Goal: Task Accomplishment & Management: Manage account settings

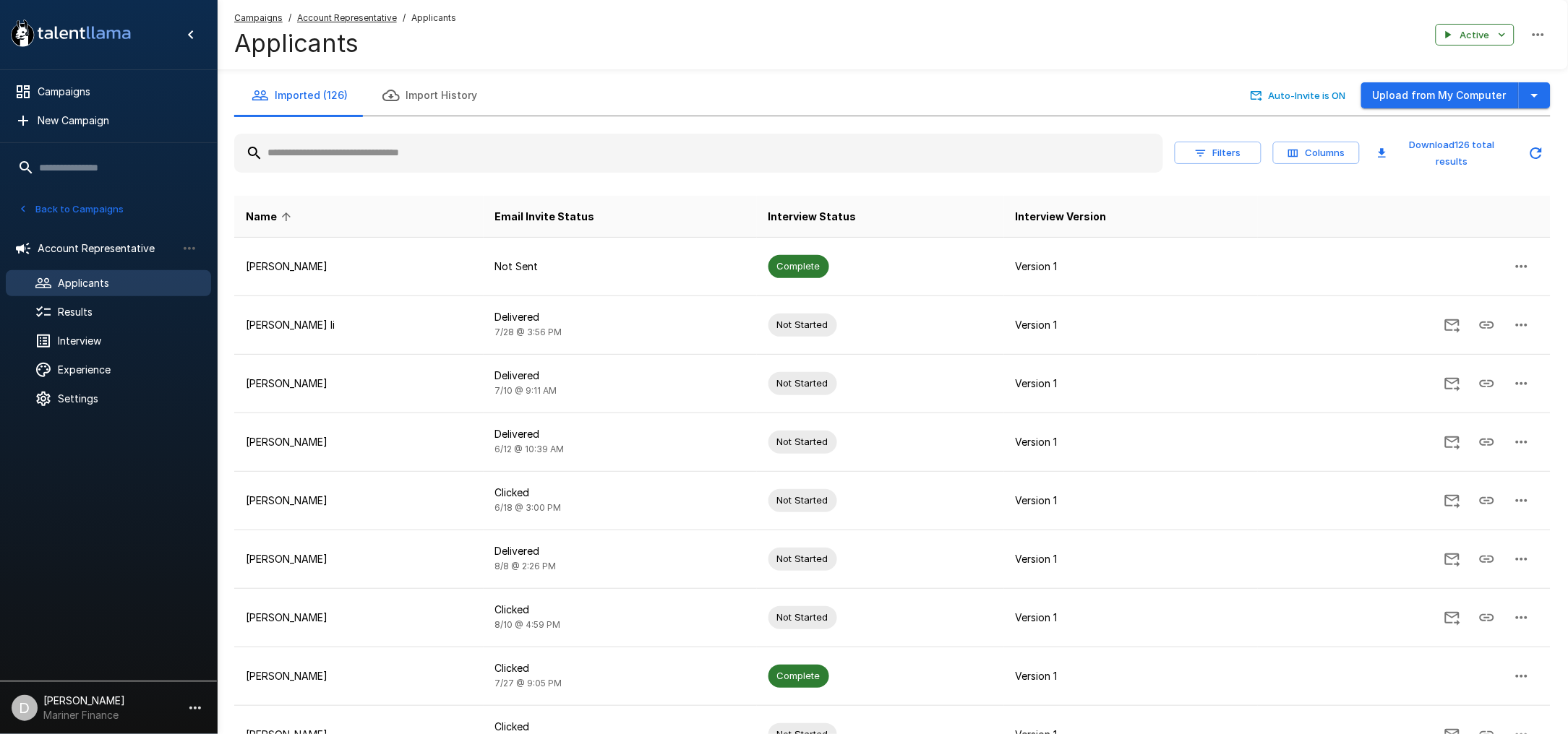
click at [54, 211] on button "Back to Campaigns" at bounding box center [70, 209] width 113 height 23
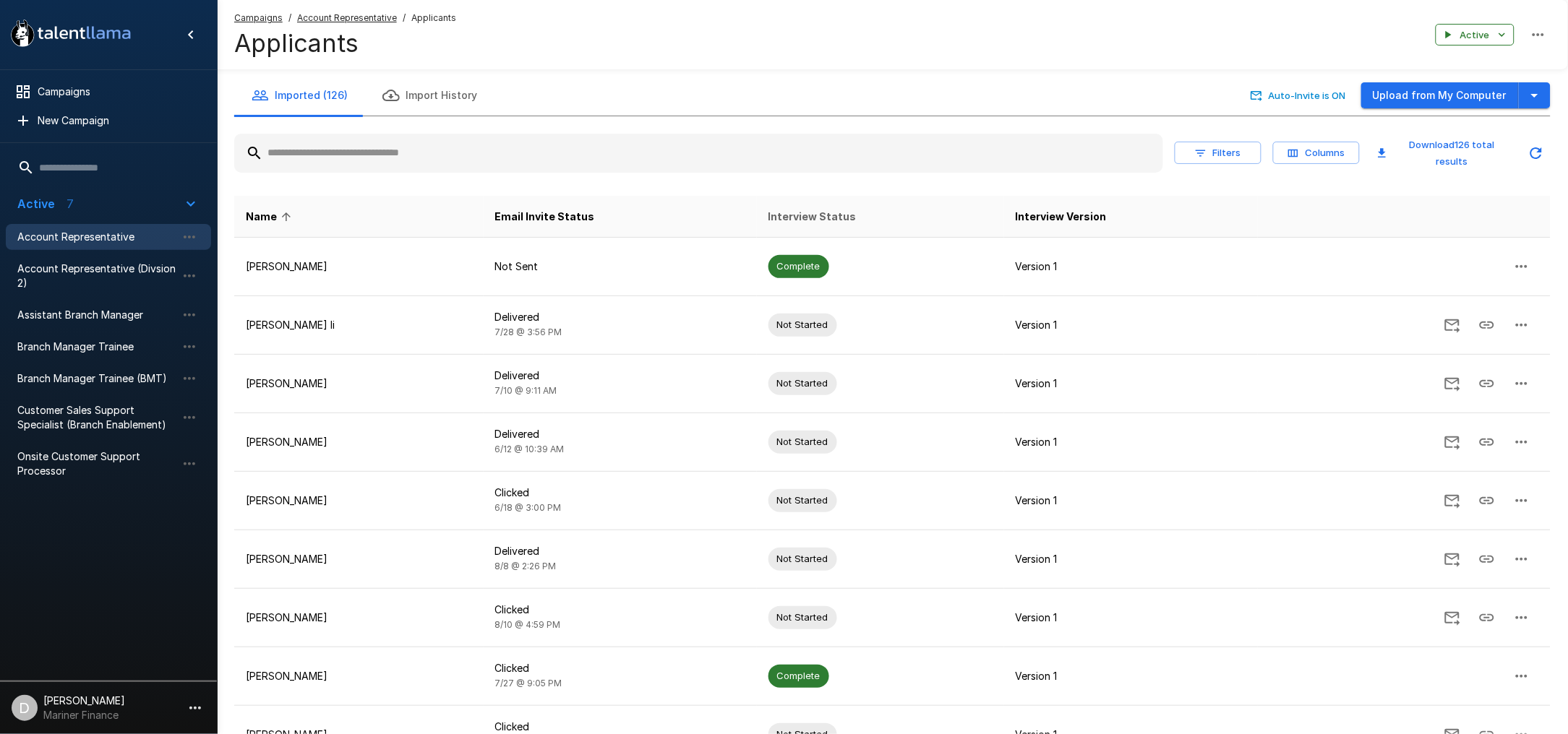
click at [789, 211] on span "Interview Status" at bounding box center [812, 216] width 88 height 17
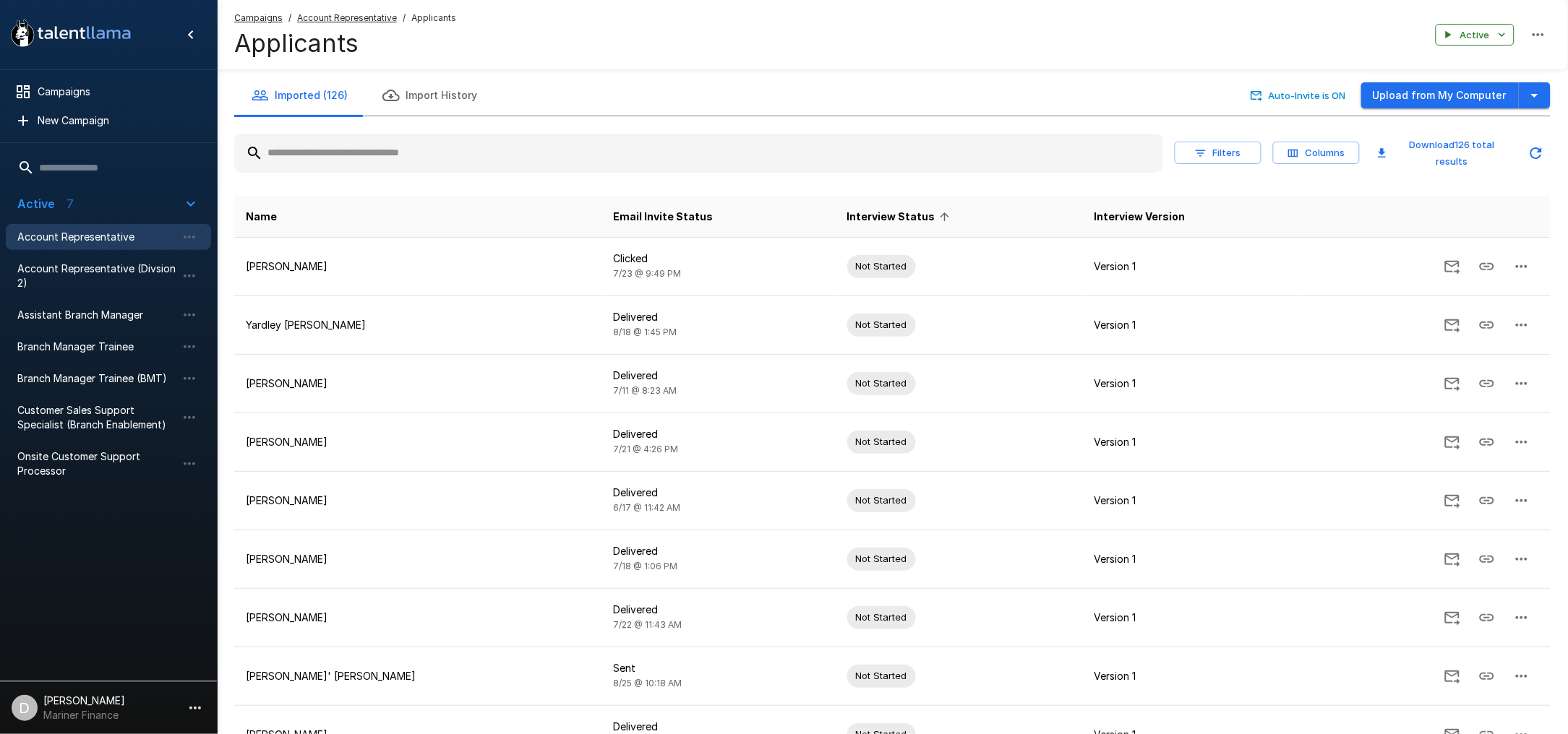
click at [847, 211] on span "Interview Status" at bounding box center [900, 216] width 107 height 17
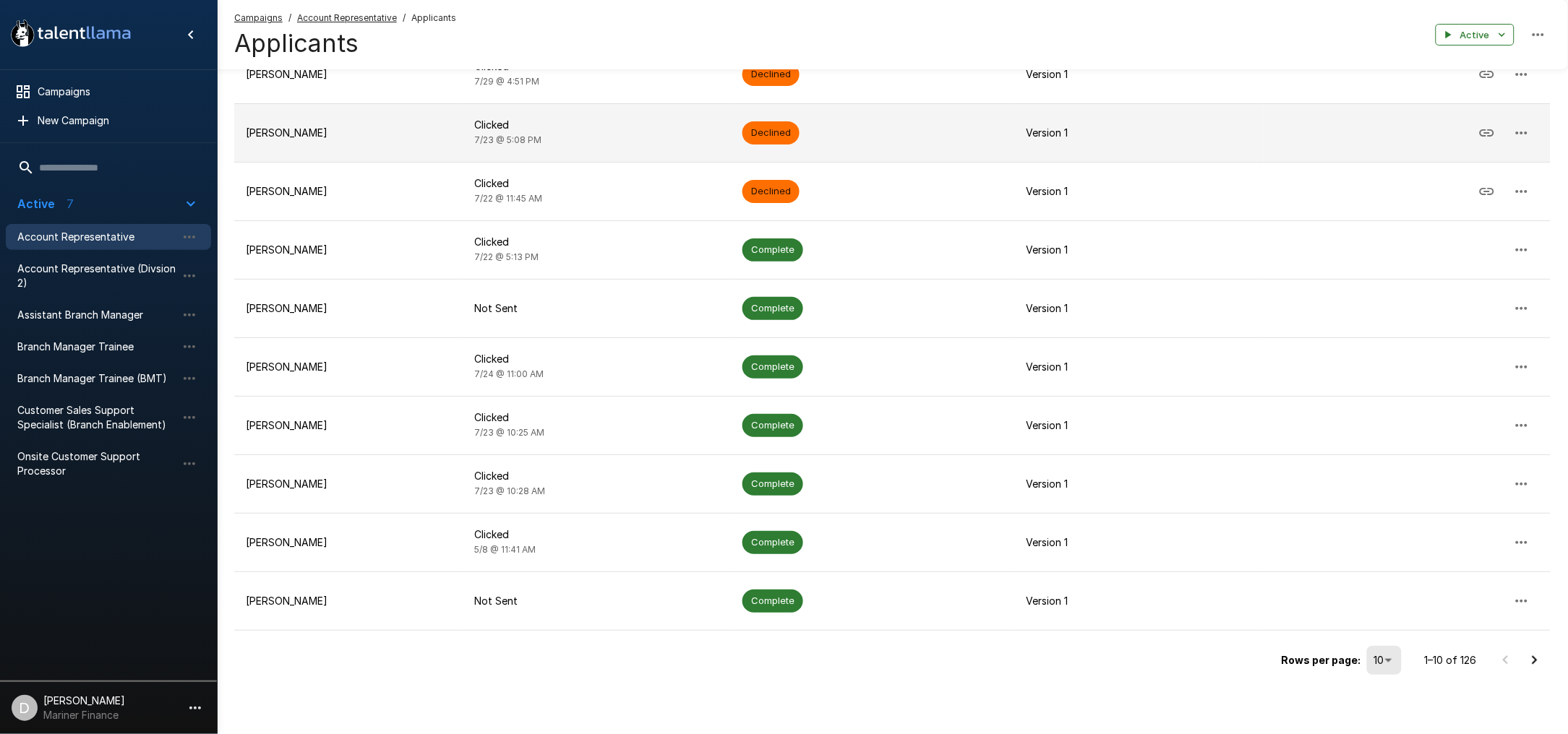
scroll to position [195, 0]
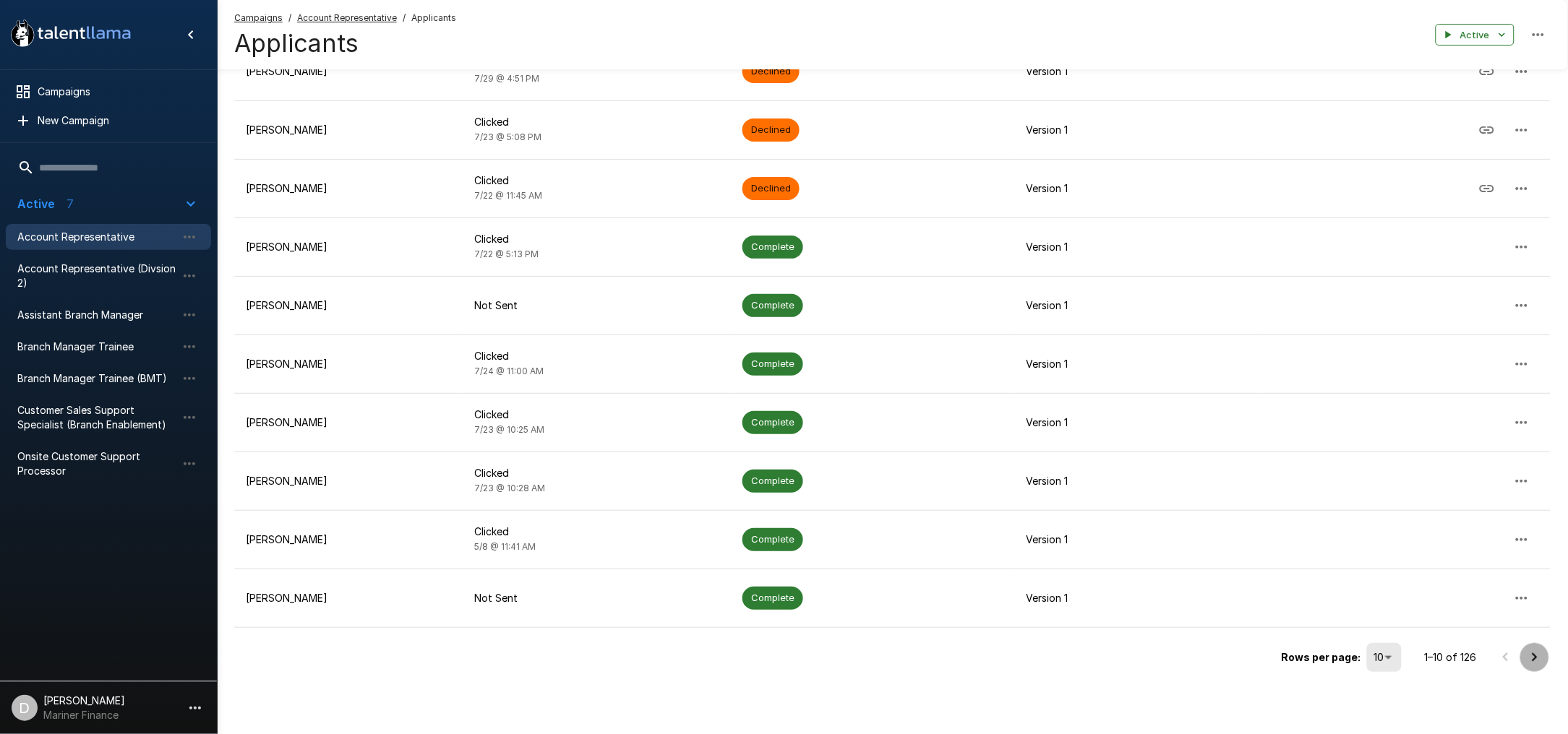
click at [1532, 655] on icon "Go to next page" at bounding box center [1534, 657] width 17 height 17
click at [1526, 656] on icon "Go to next page" at bounding box center [1534, 657] width 17 height 17
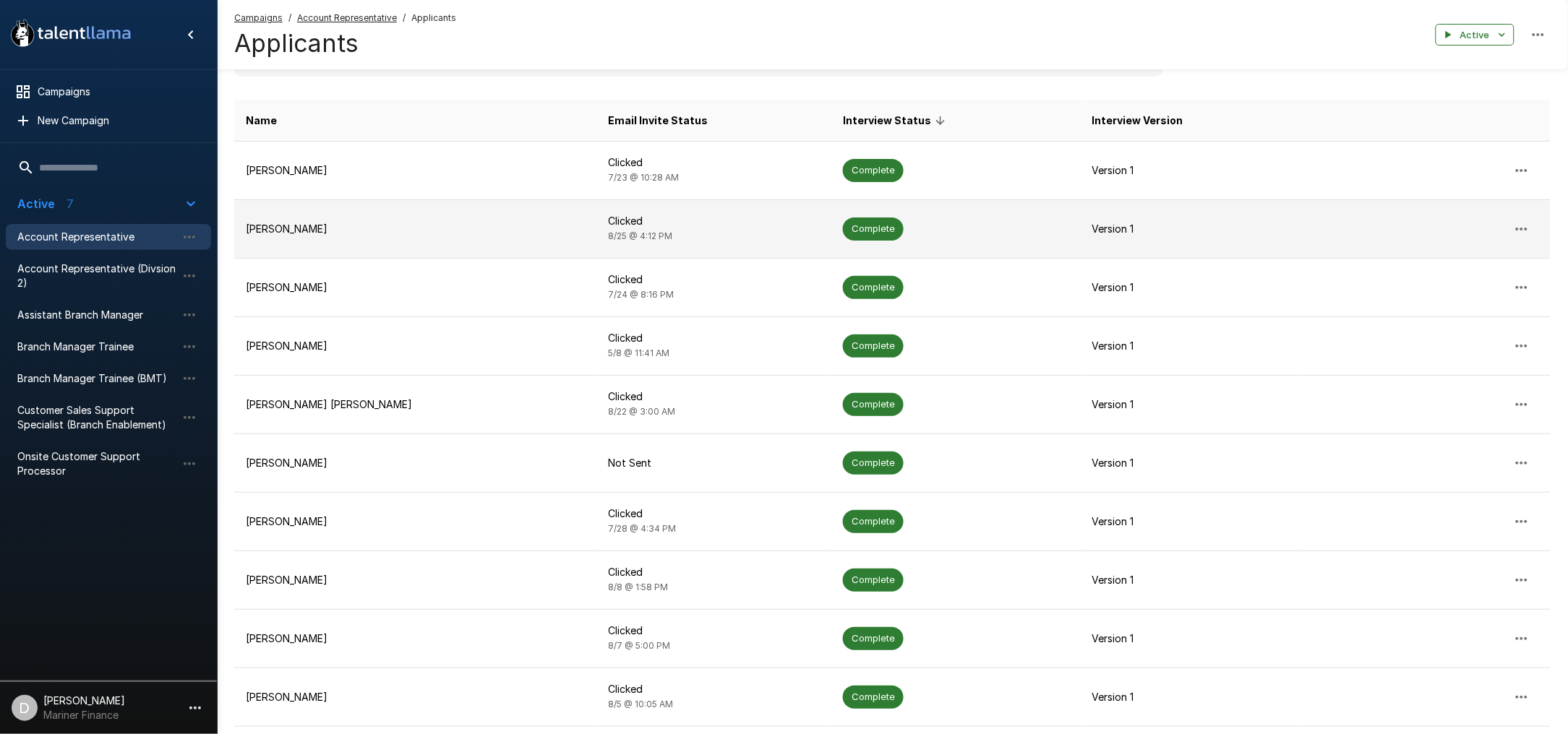
scroll to position [192, 0]
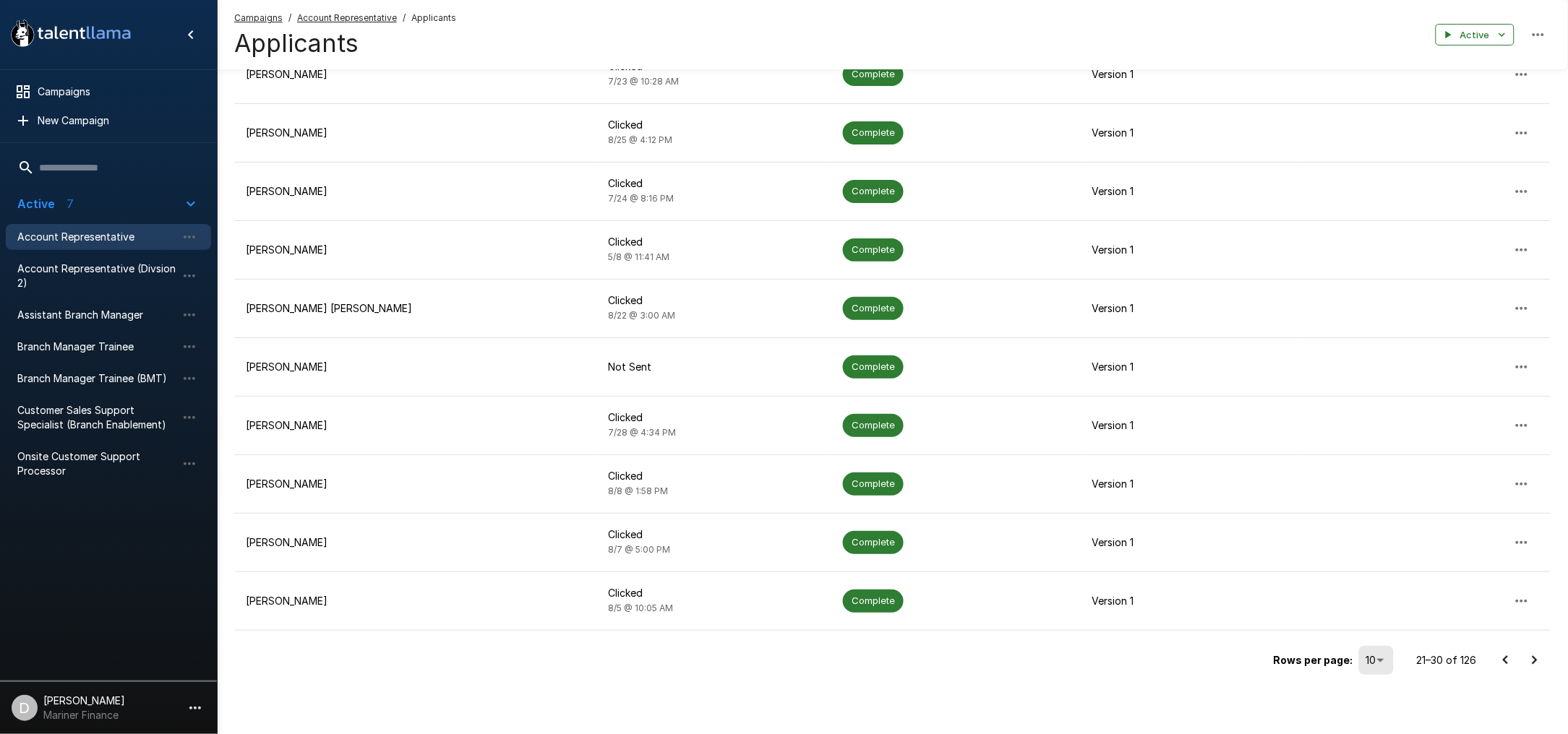
click at [1536, 655] on icon "Go to next page" at bounding box center [1534, 660] width 17 height 17
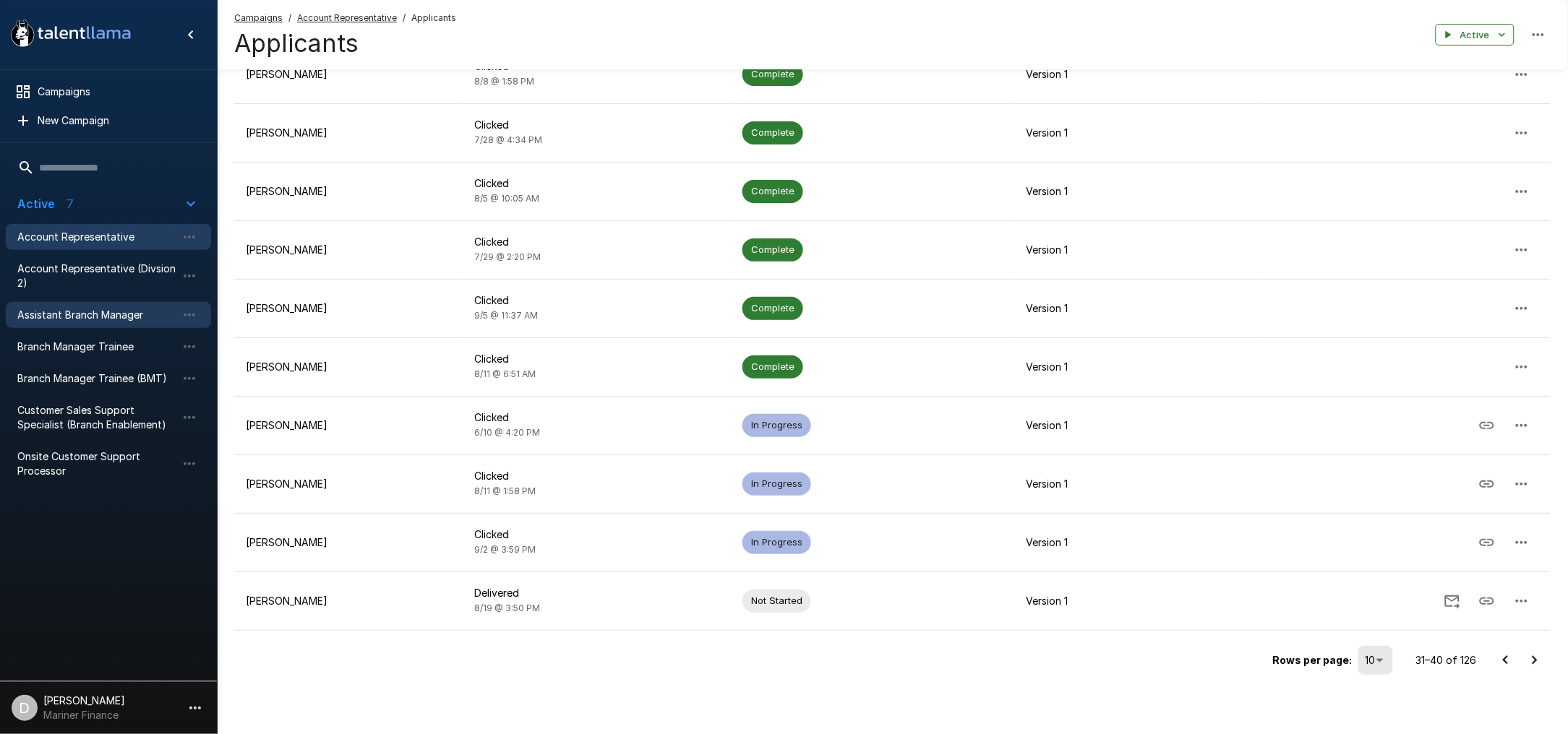
click at [66, 309] on span "Assistant Branch Manager" at bounding box center [96, 315] width 159 height 15
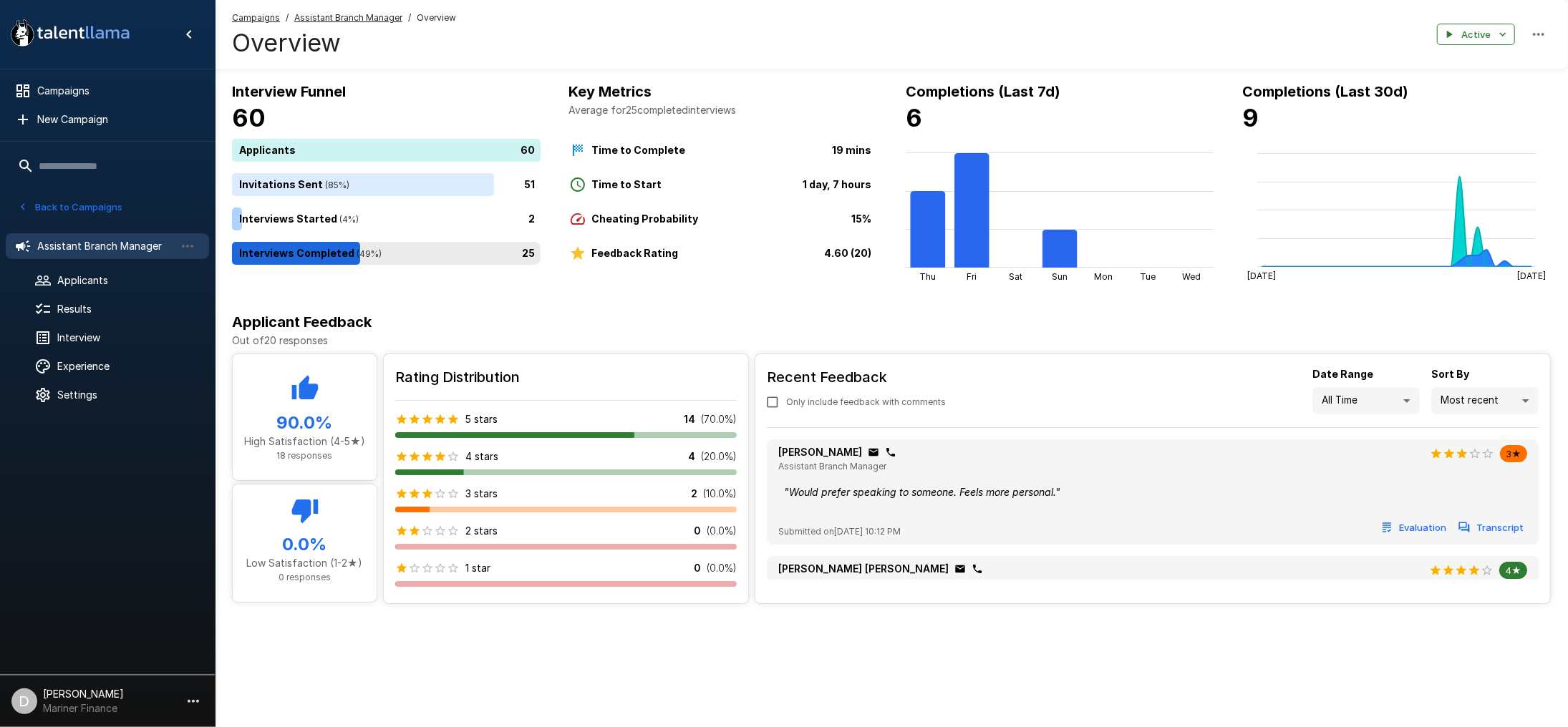
click at [393, 255] on div "25" at bounding box center [389, 253] width 315 height 23
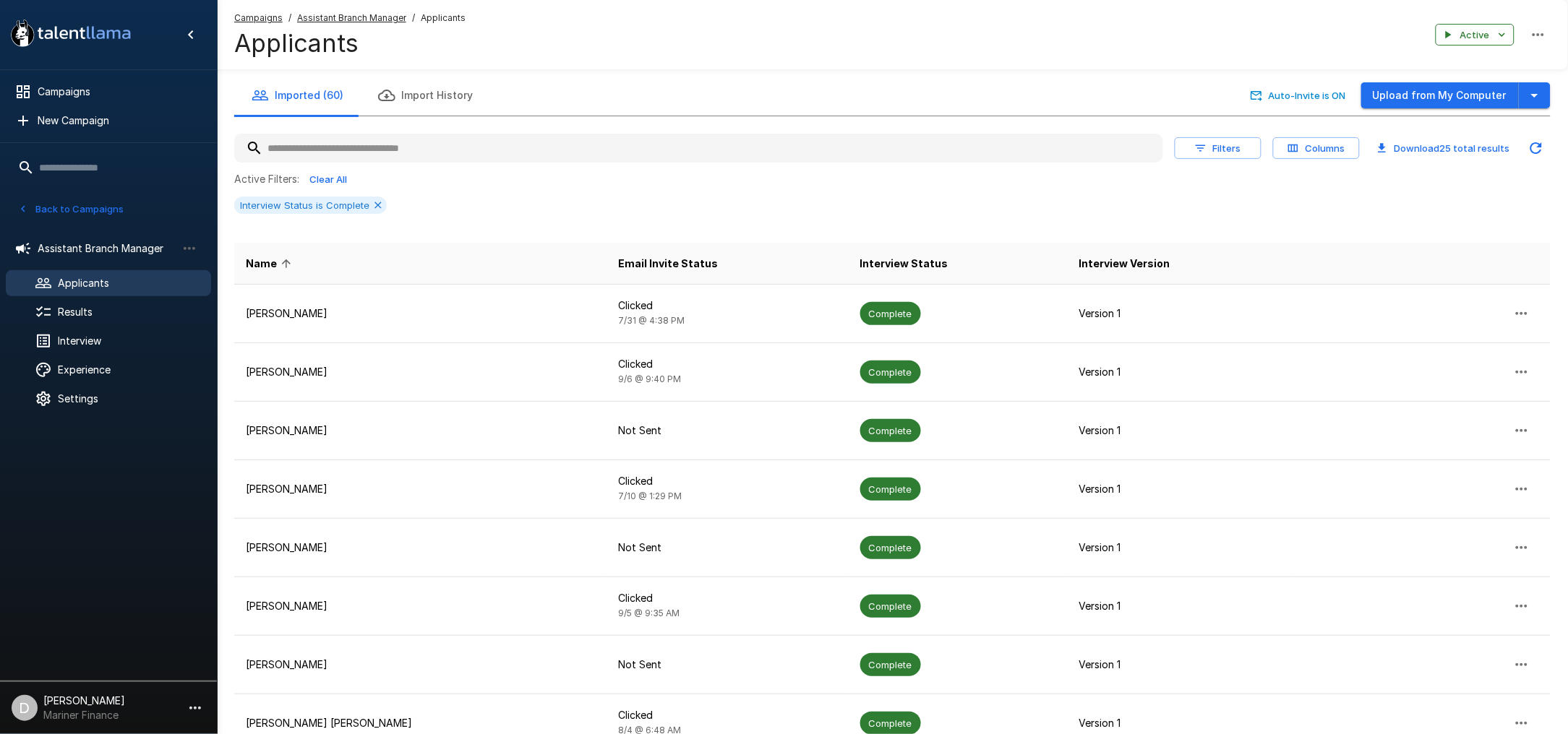
click at [630, 249] on th "Email Invite Status" at bounding box center [727, 264] width 241 height 42
click at [625, 261] on span "Email Invite Status" at bounding box center [668, 263] width 100 height 17
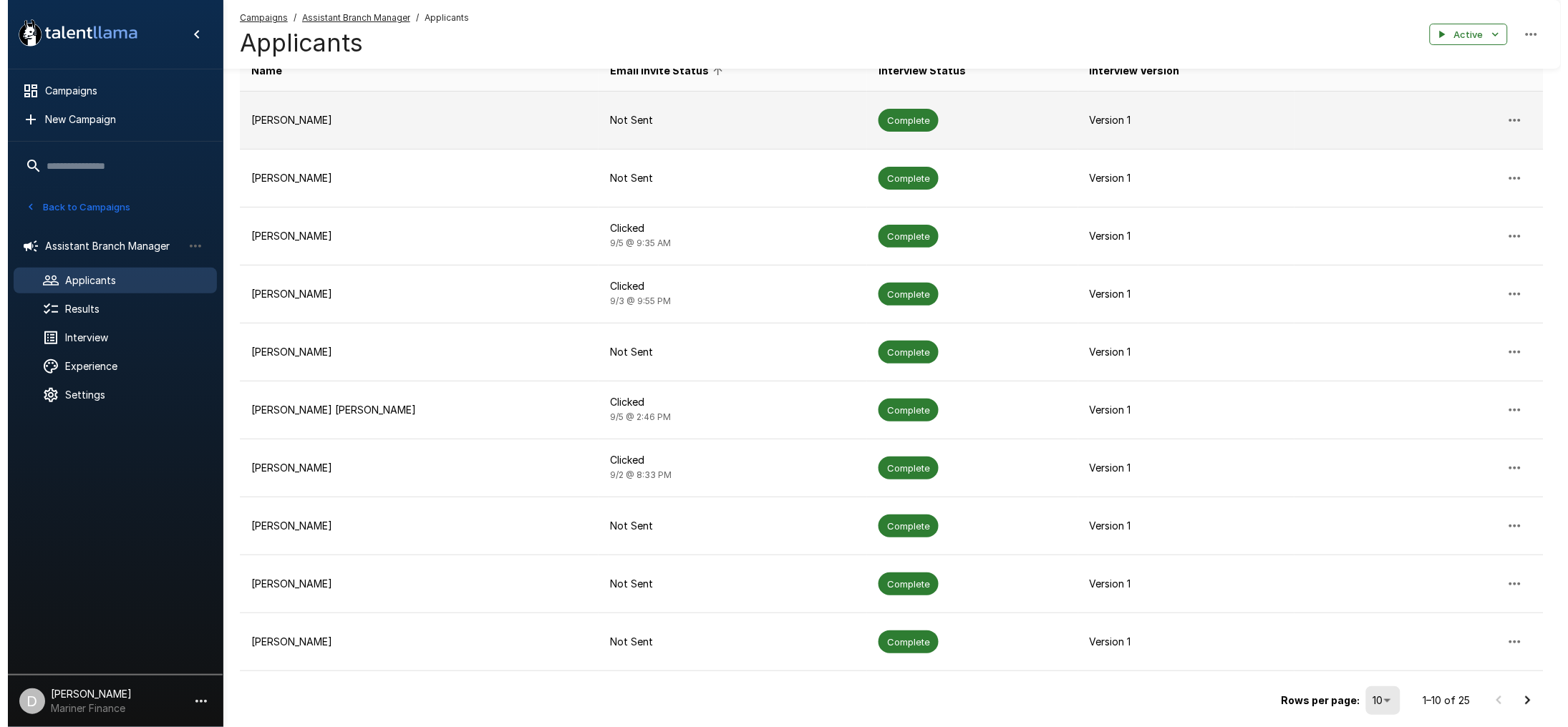
scroll to position [240, 0]
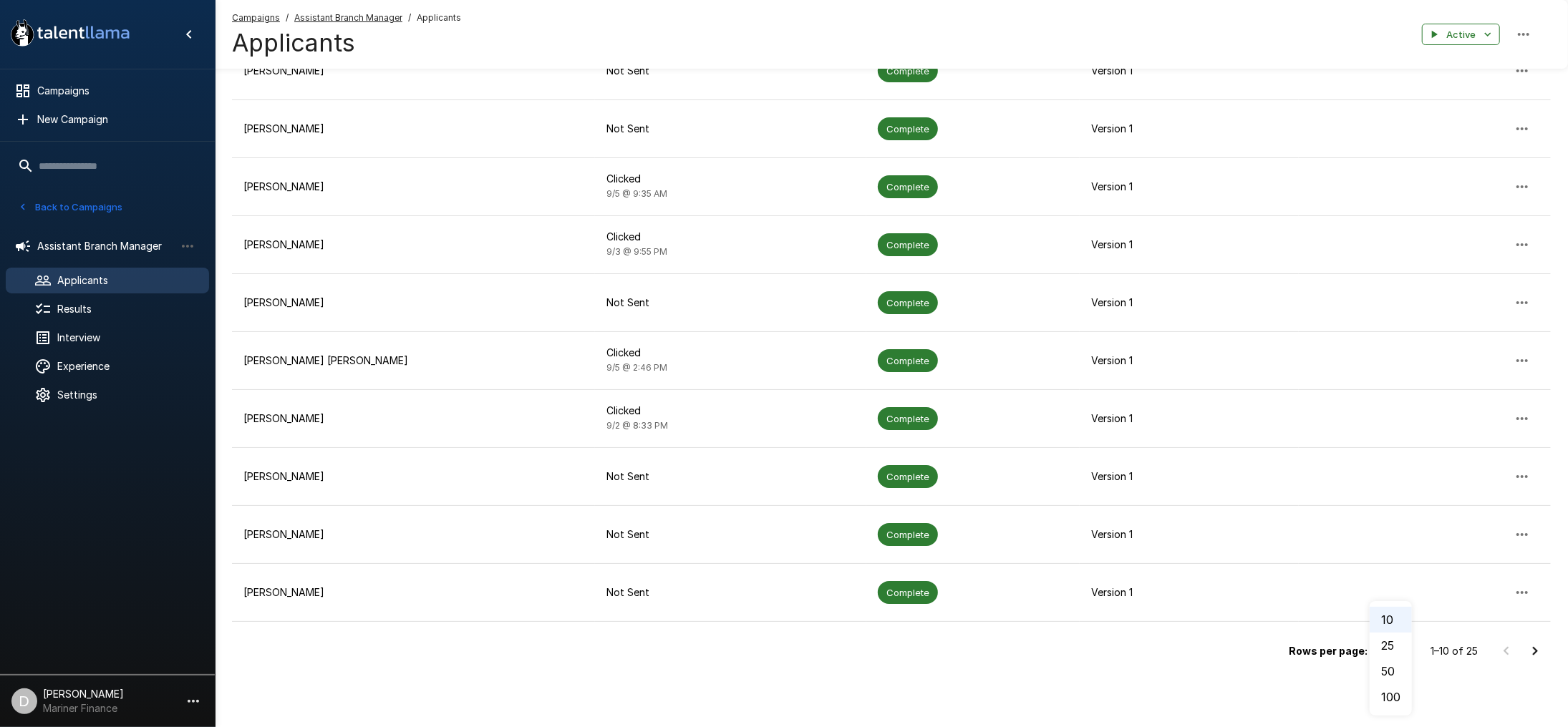
click at [1370, 487] on body ".st0{fill:#FFFFFF;} .st1{fill:#76a4ed;} Campaigns New Campaign Active 7 Account…" at bounding box center [792, 124] width 1583 height 727
click at [1389, 693] on li "100" at bounding box center [1391, 697] width 43 height 26
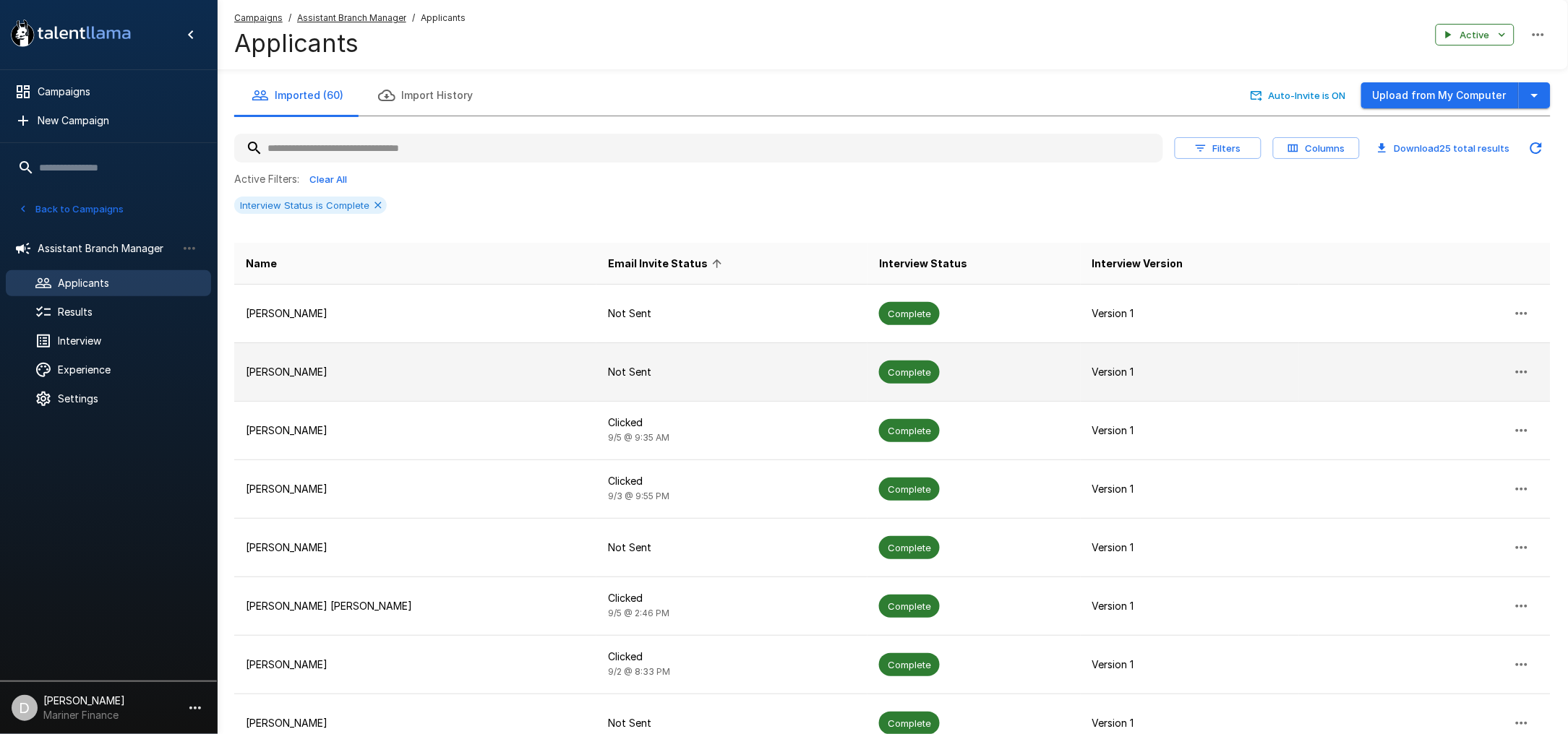
scroll to position [96, 0]
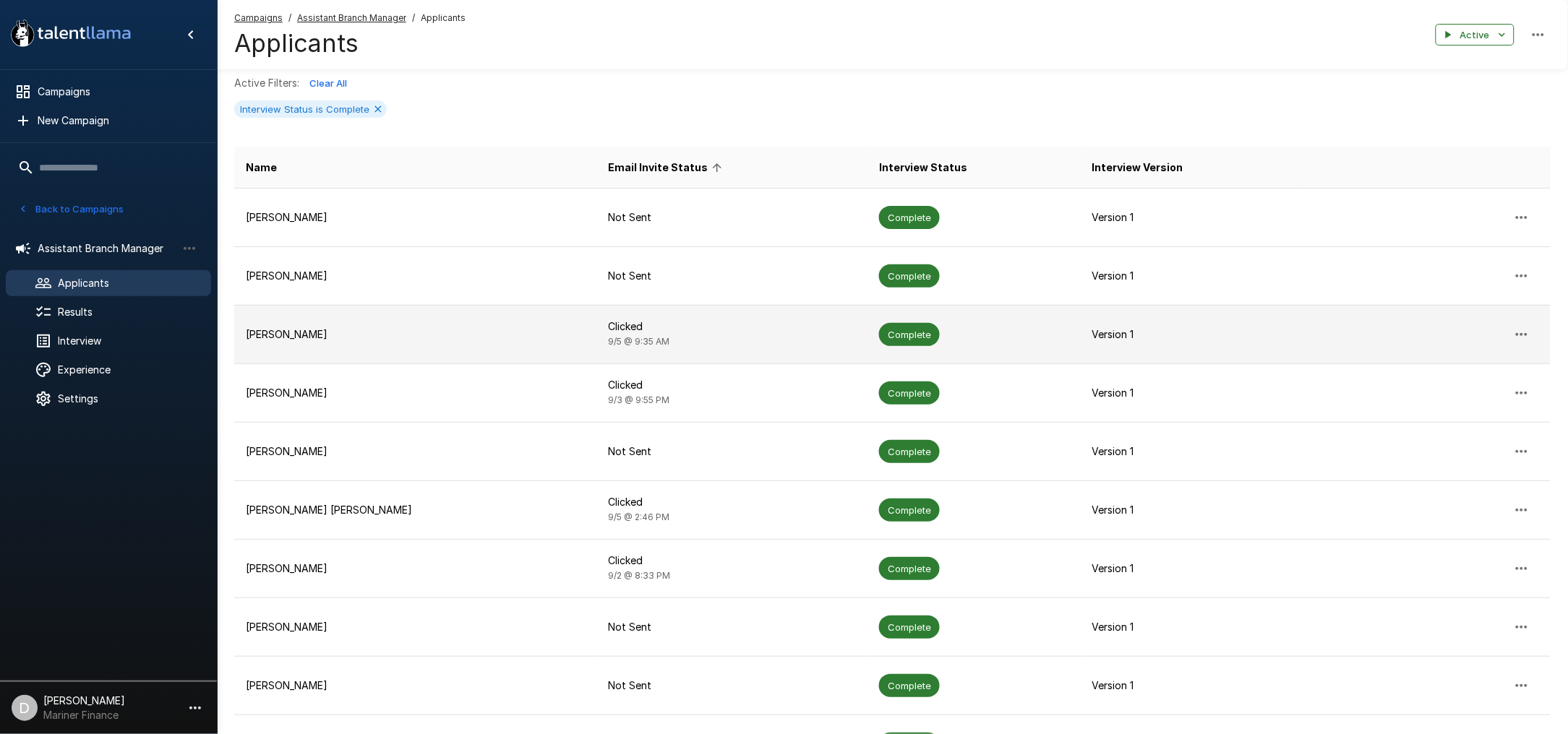
click at [436, 331] on p "[PERSON_NAME]" at bounding box center [415, 335] width 339 height 15
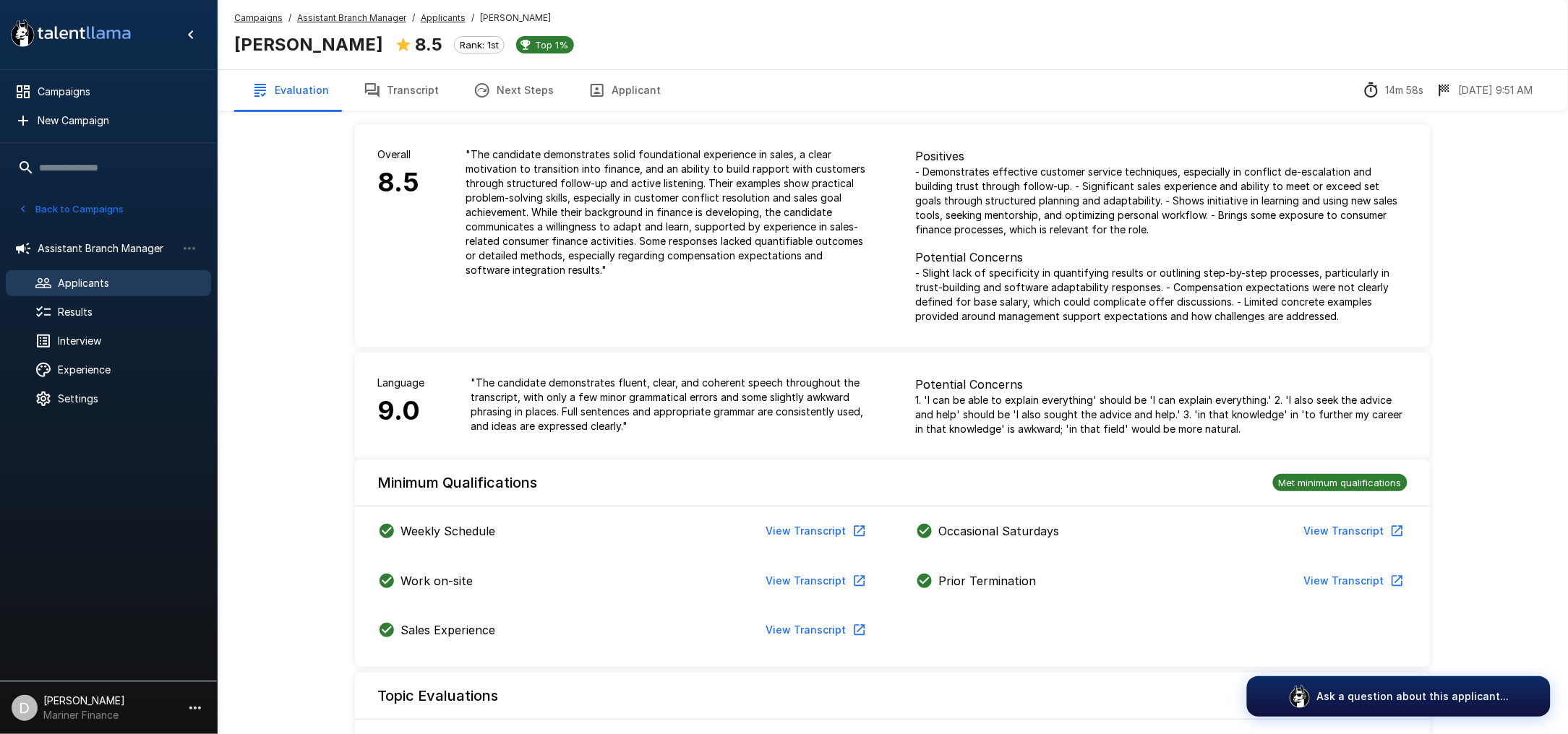
click at [394, 94] on button "Transcript" at bounding box center [401, 91] width 110 height 41
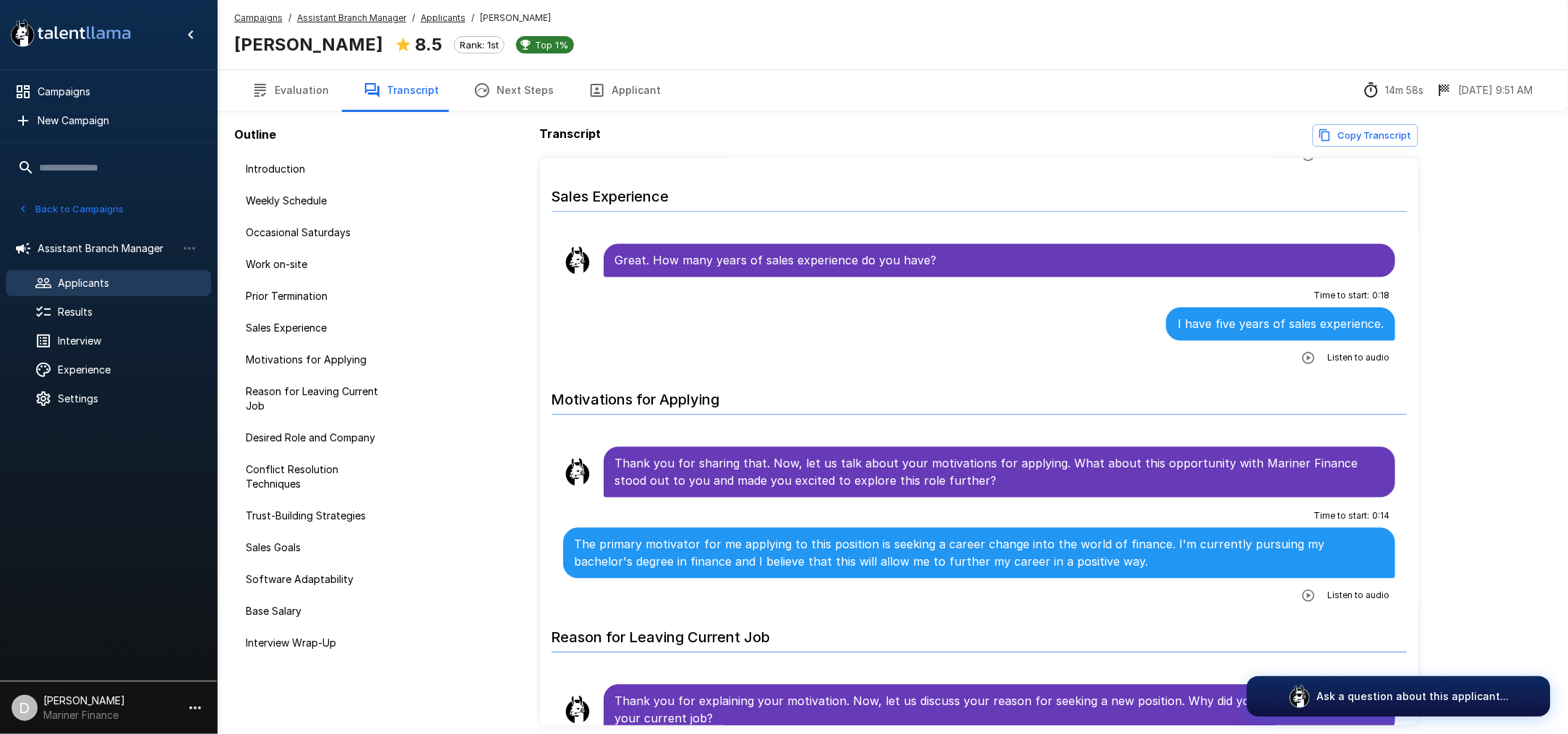
scroll to position [1060, 0]
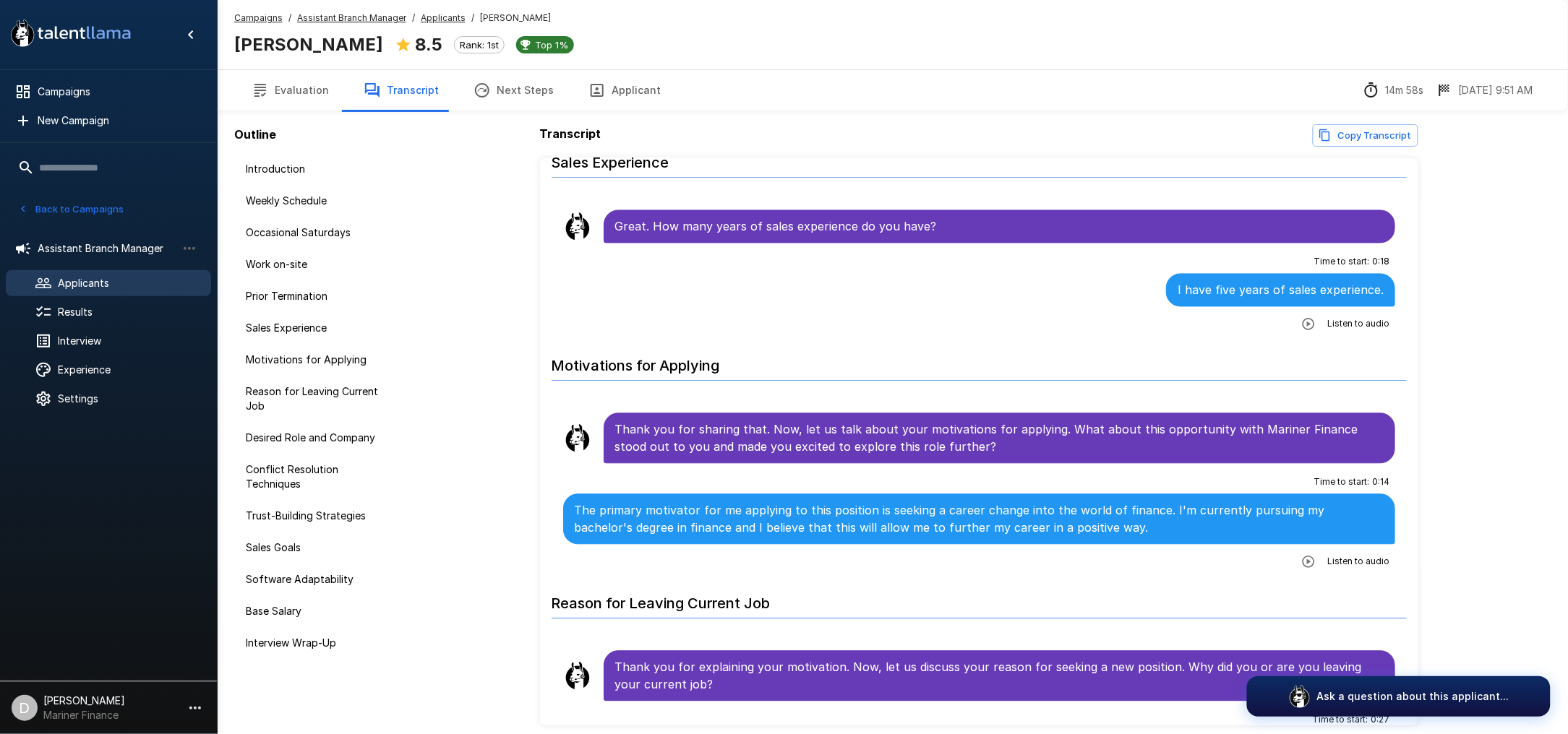
click at [645, 88] on button "Applicant" at bounding box center [625, 91] width 107 height 41
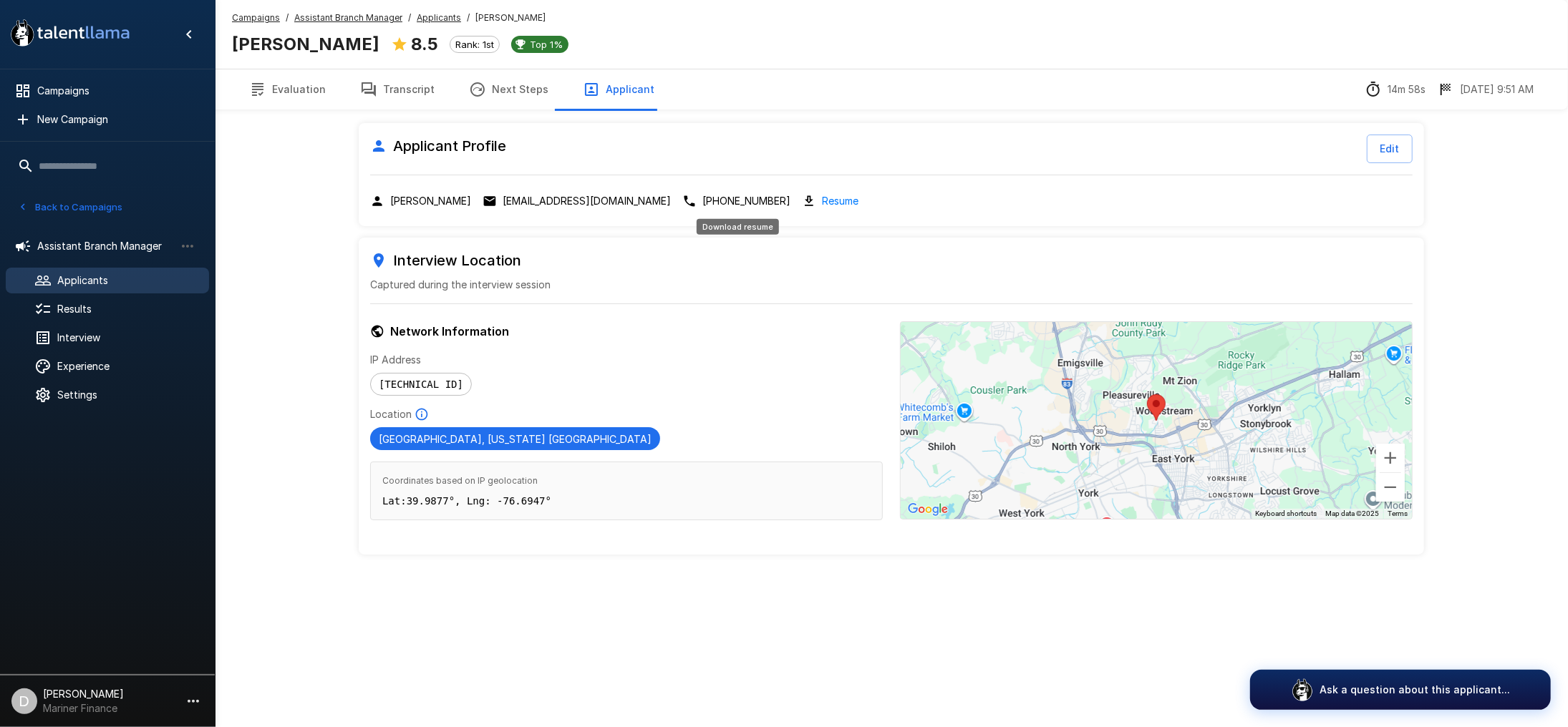
click at [822, 201] on link "Resume" at bounding box center [840, 201] width 36 height 17
click at [394, 83] on button "Transcript" at bounding box center [397, 90] width 109 height 40
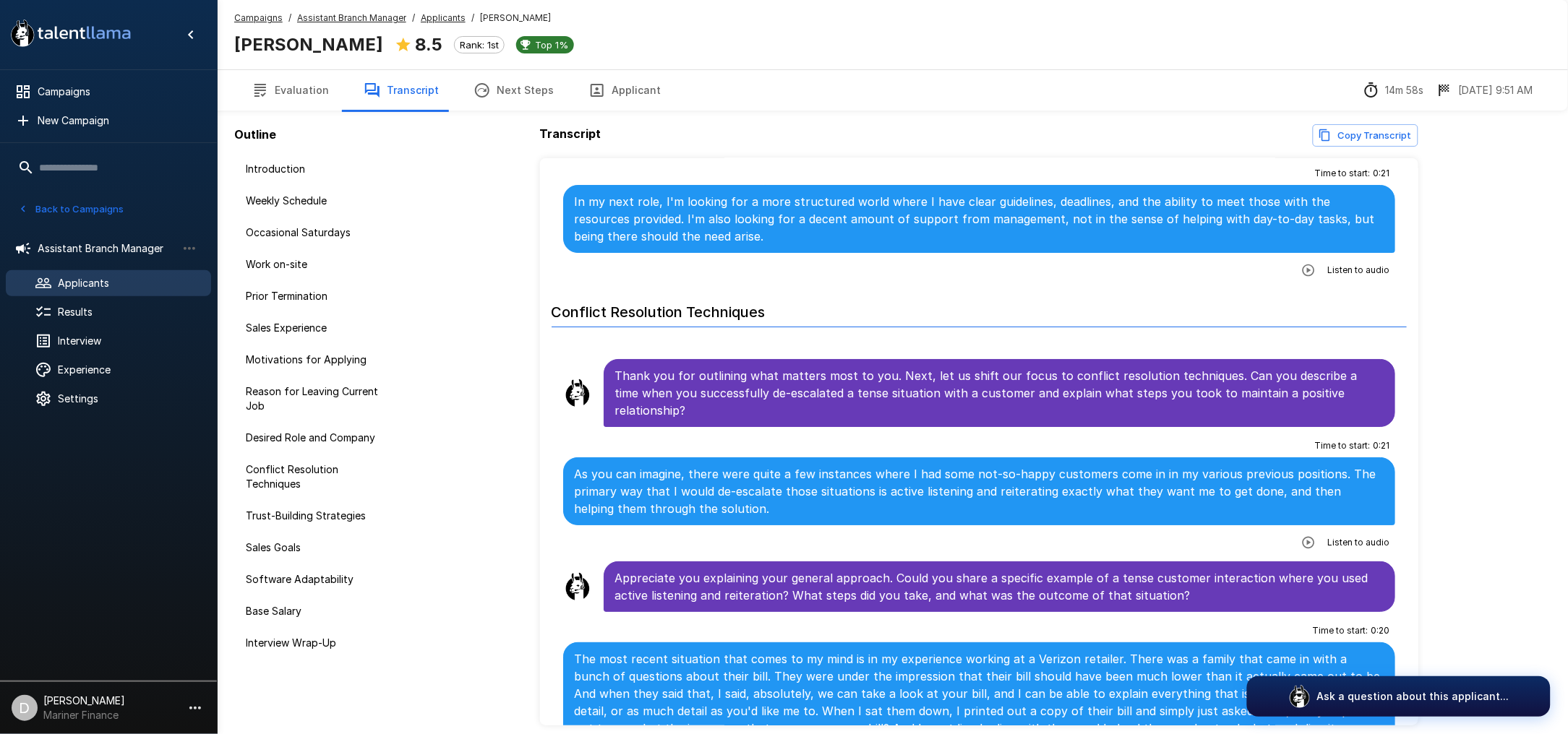
scroll to position [1830, 0]
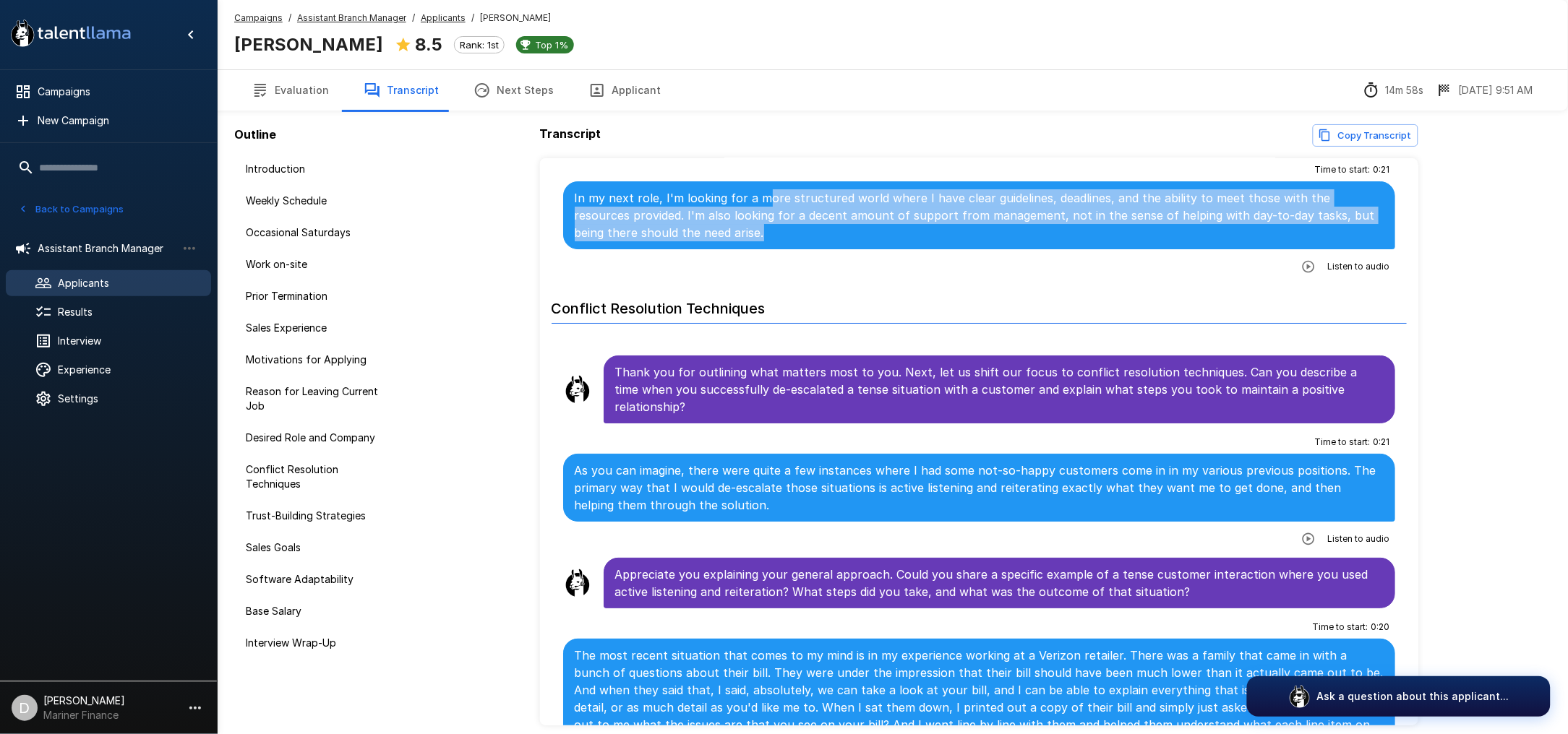
drag, startPoint x: 724, startPoint y: 240, endPoint x: 763, endPoint y: 193, distance: 61.1
click at [763, 193] on p "In my next role, I'm looking for a more structured world where I have clear gui…" at bounding box center [979, 216] width 810 height 52
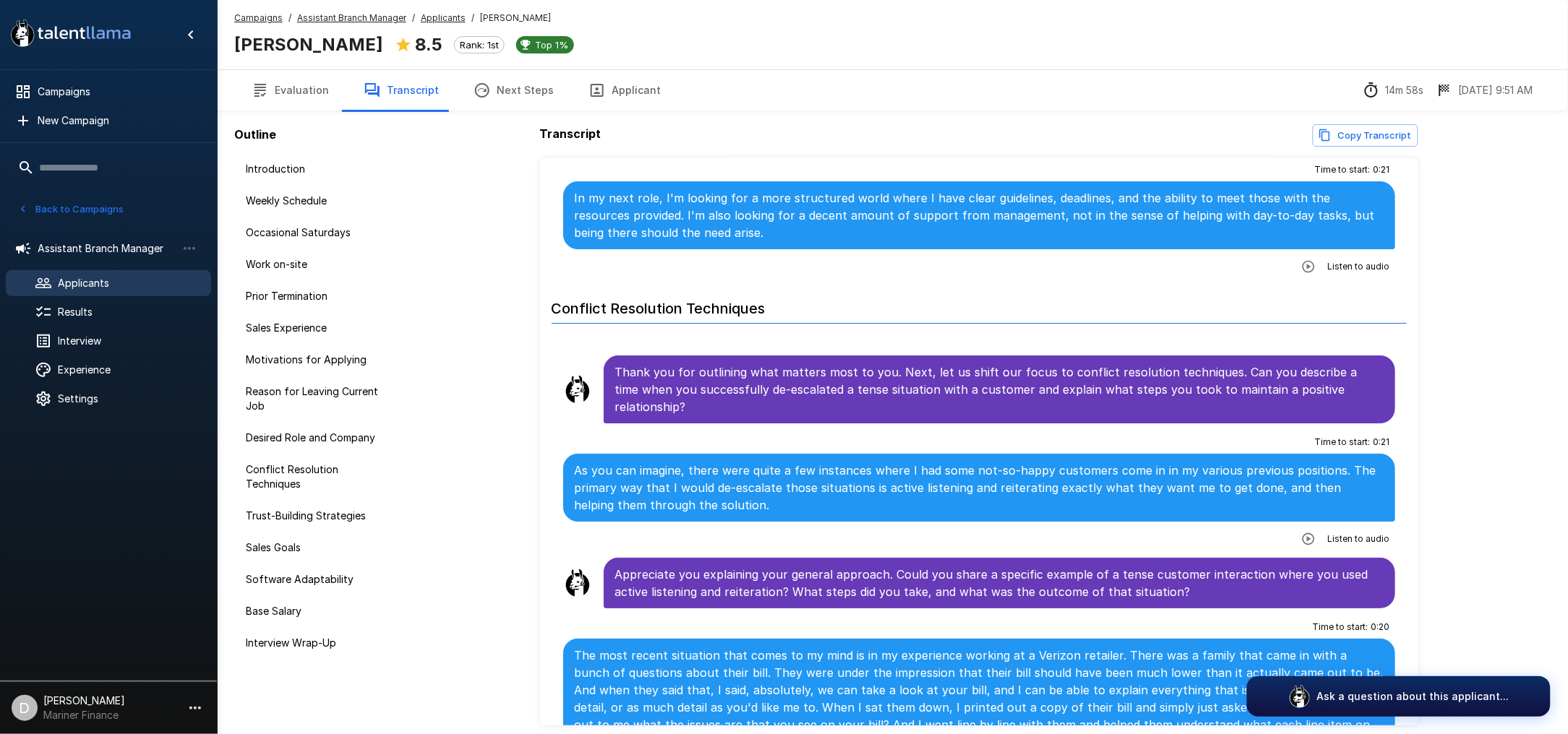
click at [993, 309] on h6 "Conflict Resolution Techniques" at bounding box center [980, 304] width 856 height 38
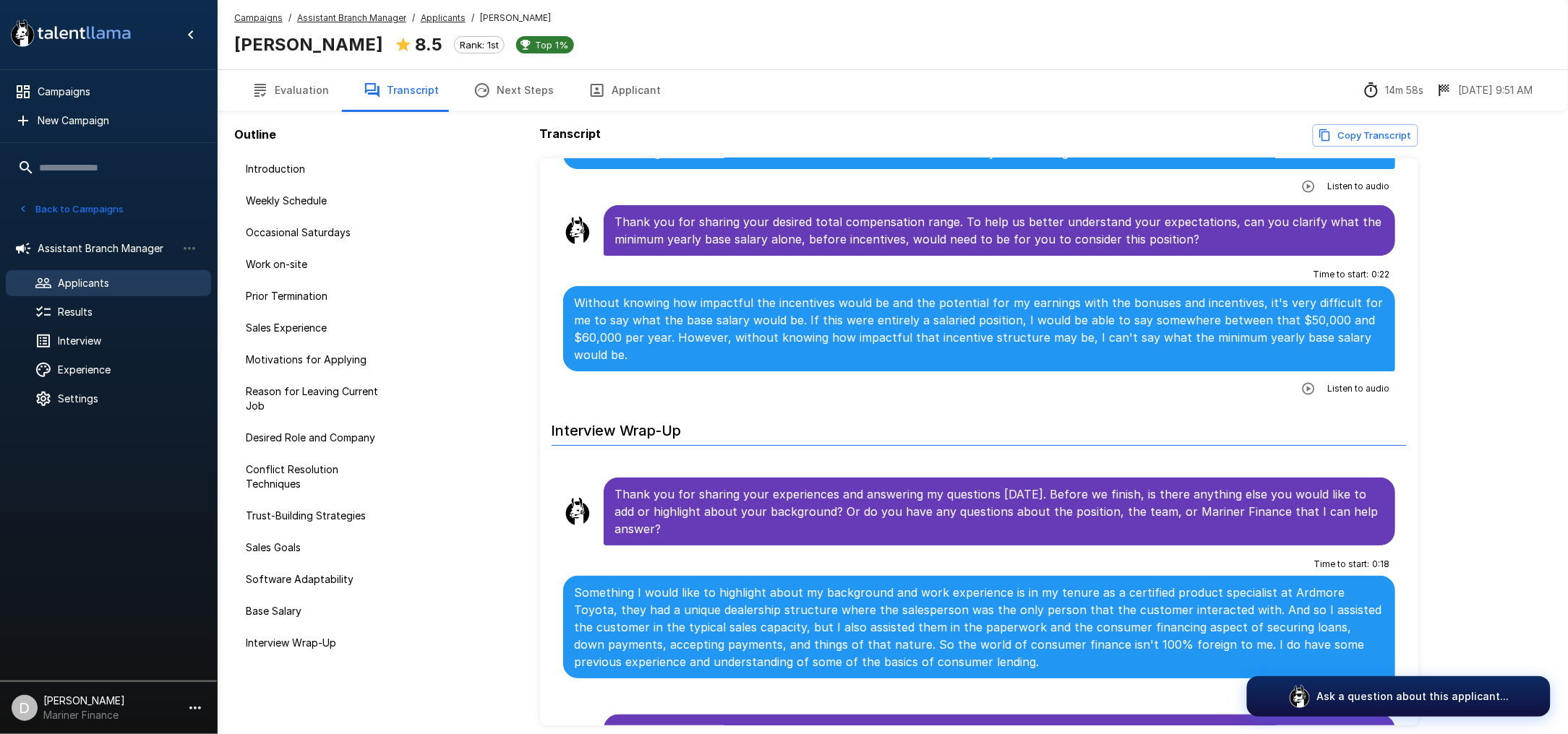
scroll to position [3871, 0]
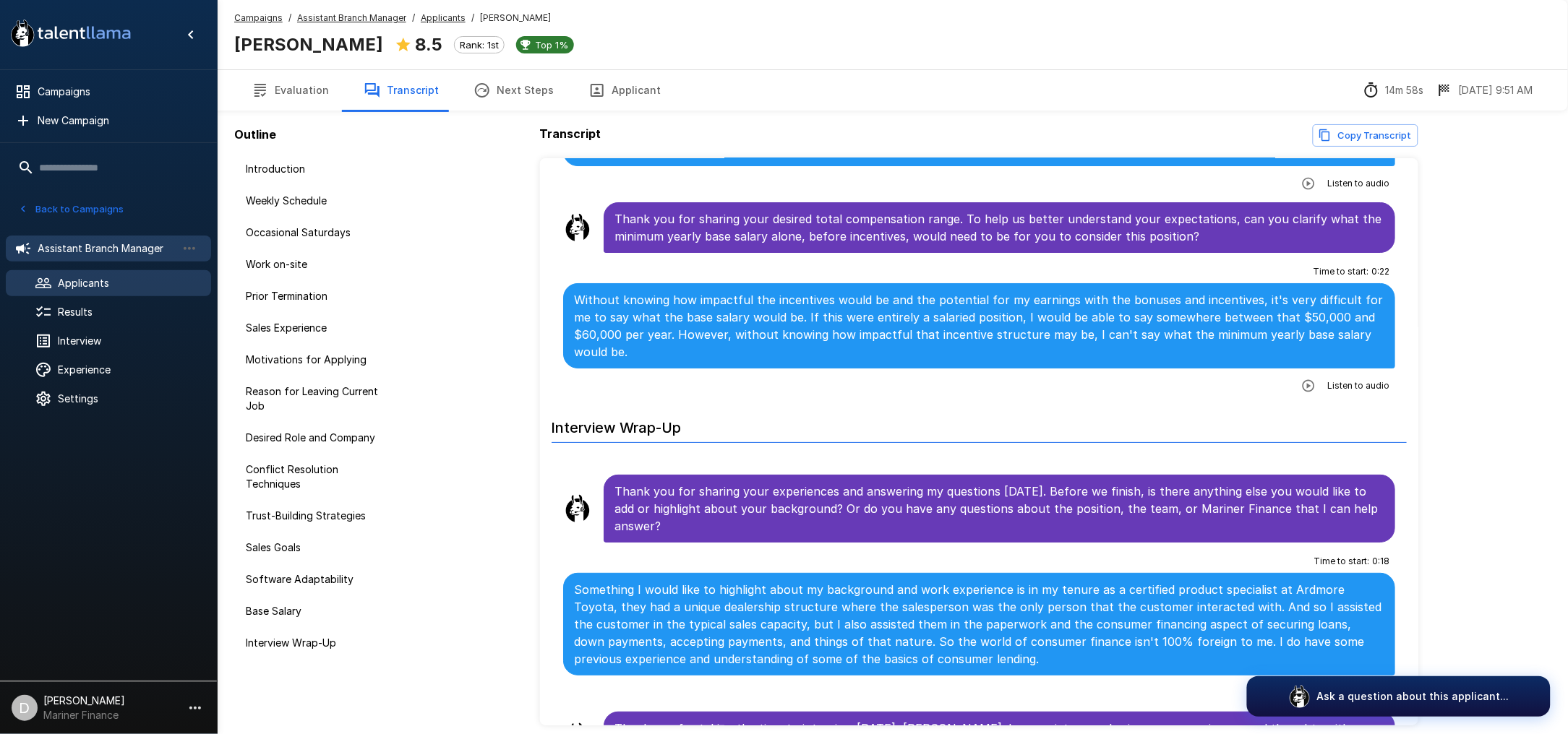
click at [82, 250] on span "Assistant Branch Manager" at bounding box center [106, 249] width 139 height 15
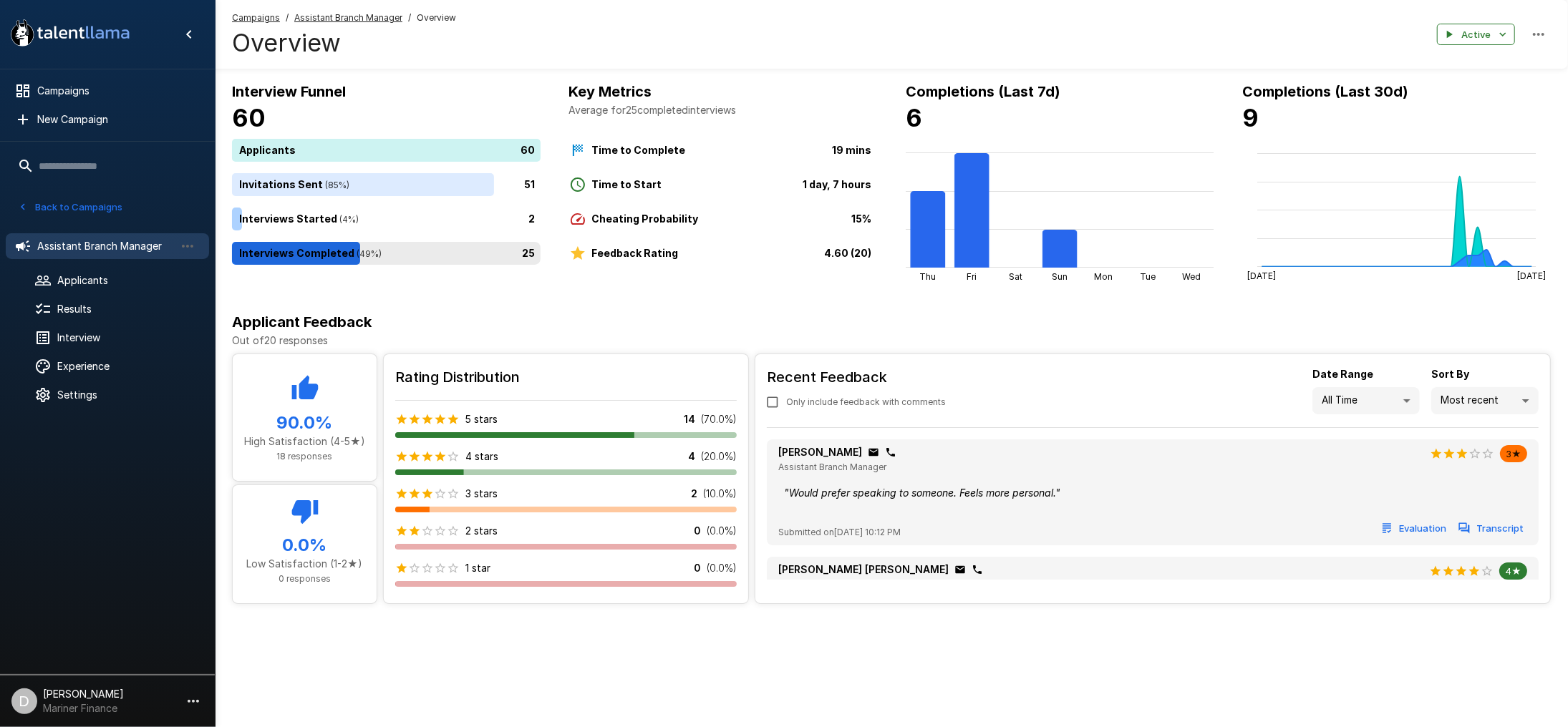
click at [389, 257] on div "25" at bounding box center [389, 253] width 315 height 23
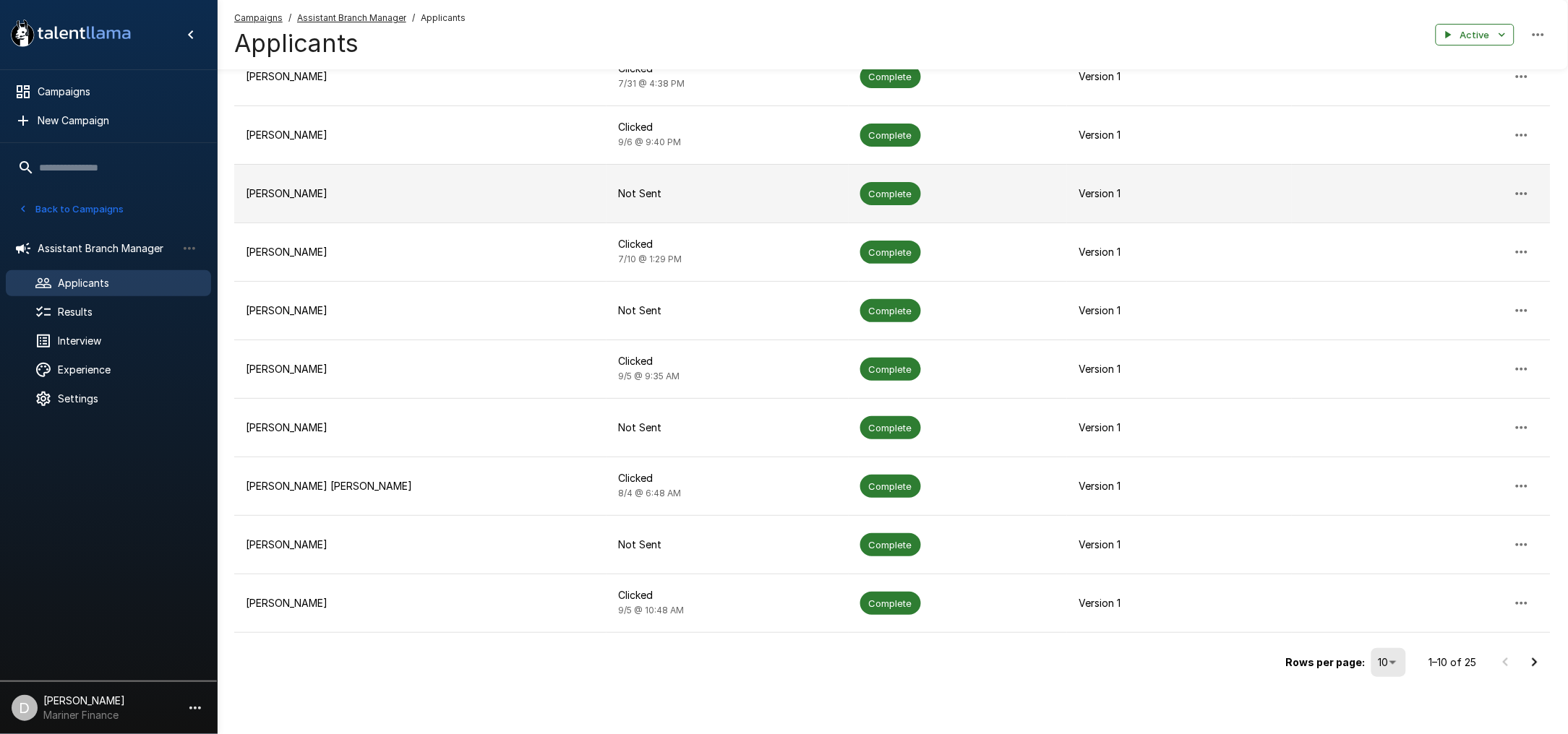
scroll to position [242, 0]
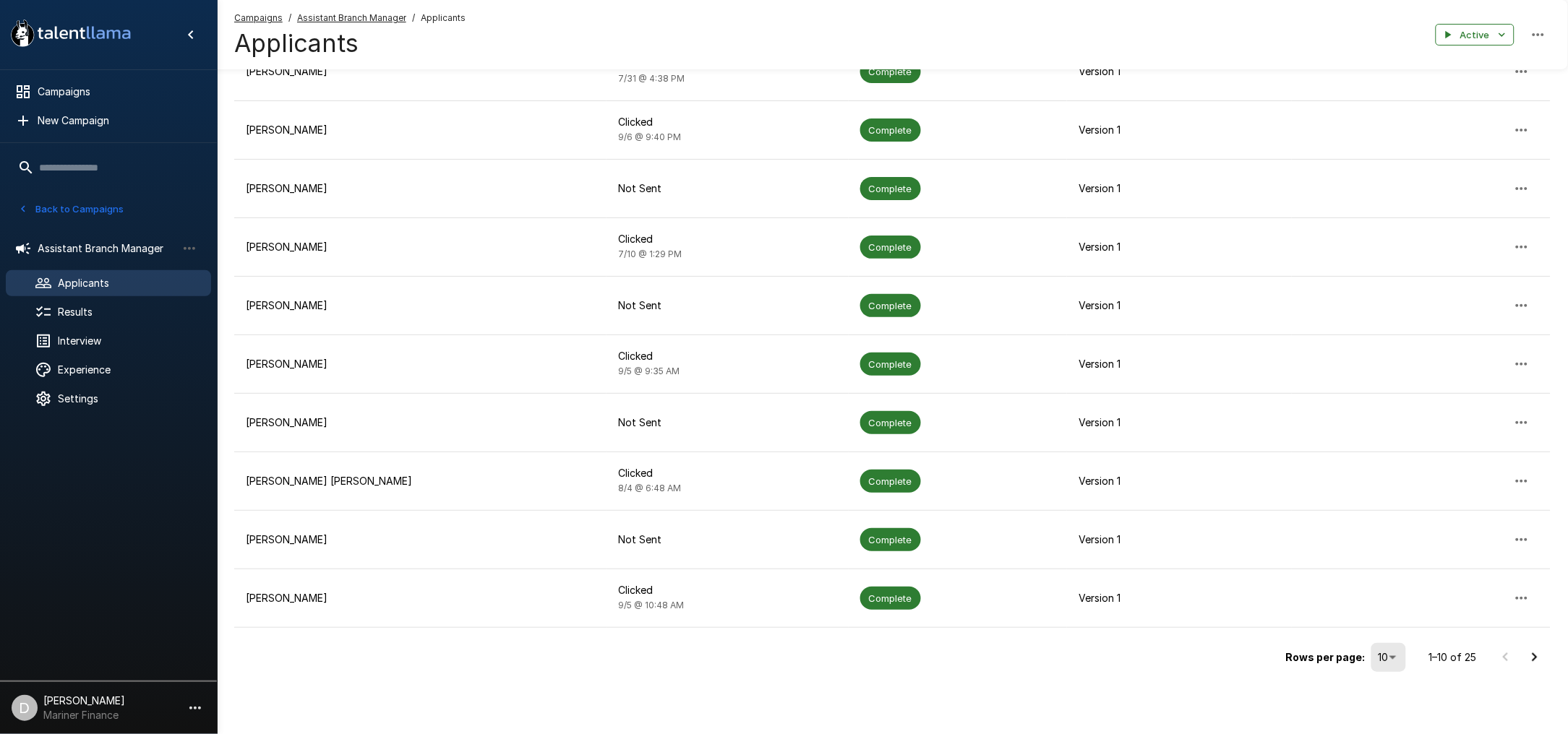
click at [1533, 655] on icon "Go to next page" at bounding box center [1535, 657] width 5 height 9
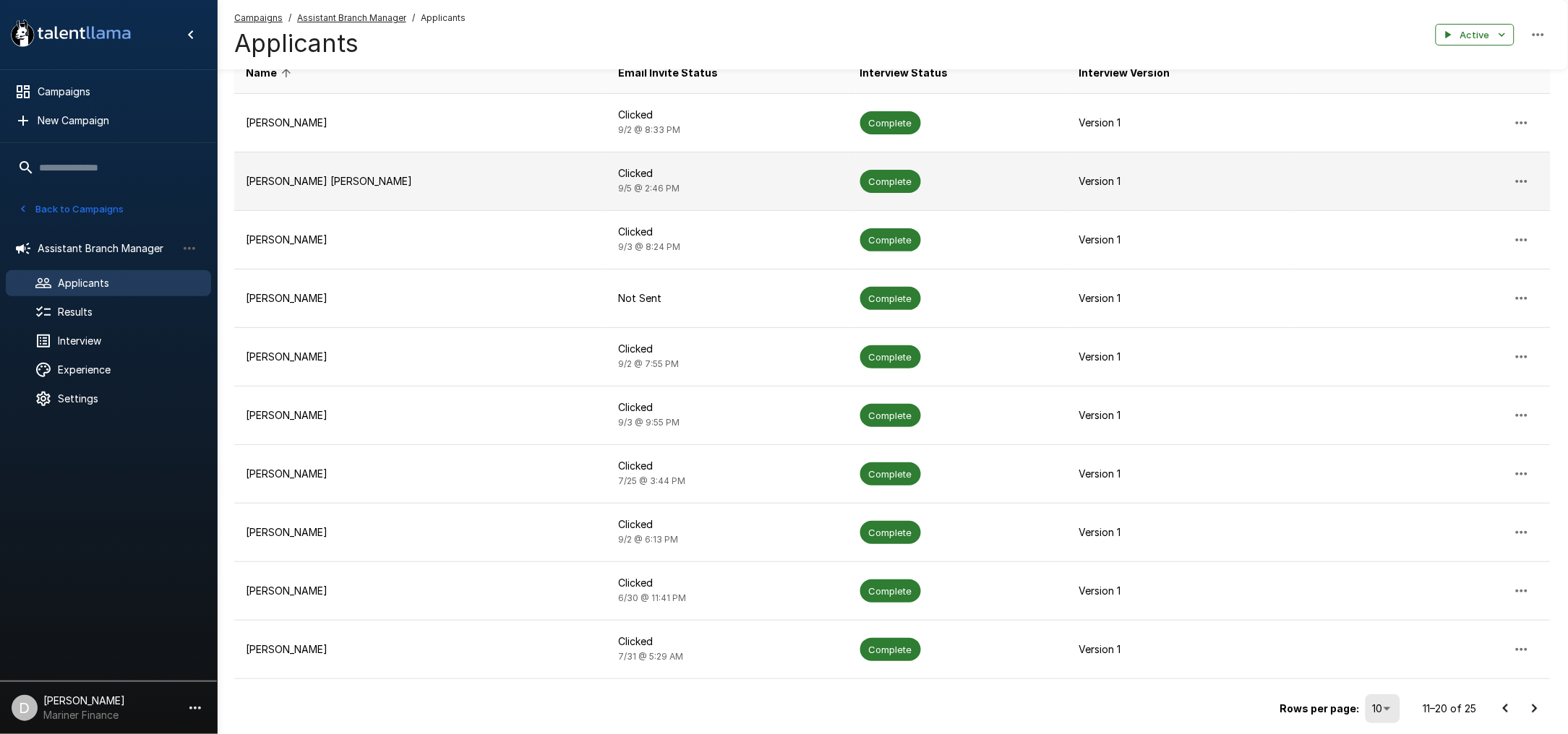
scroll to position [192, 0]
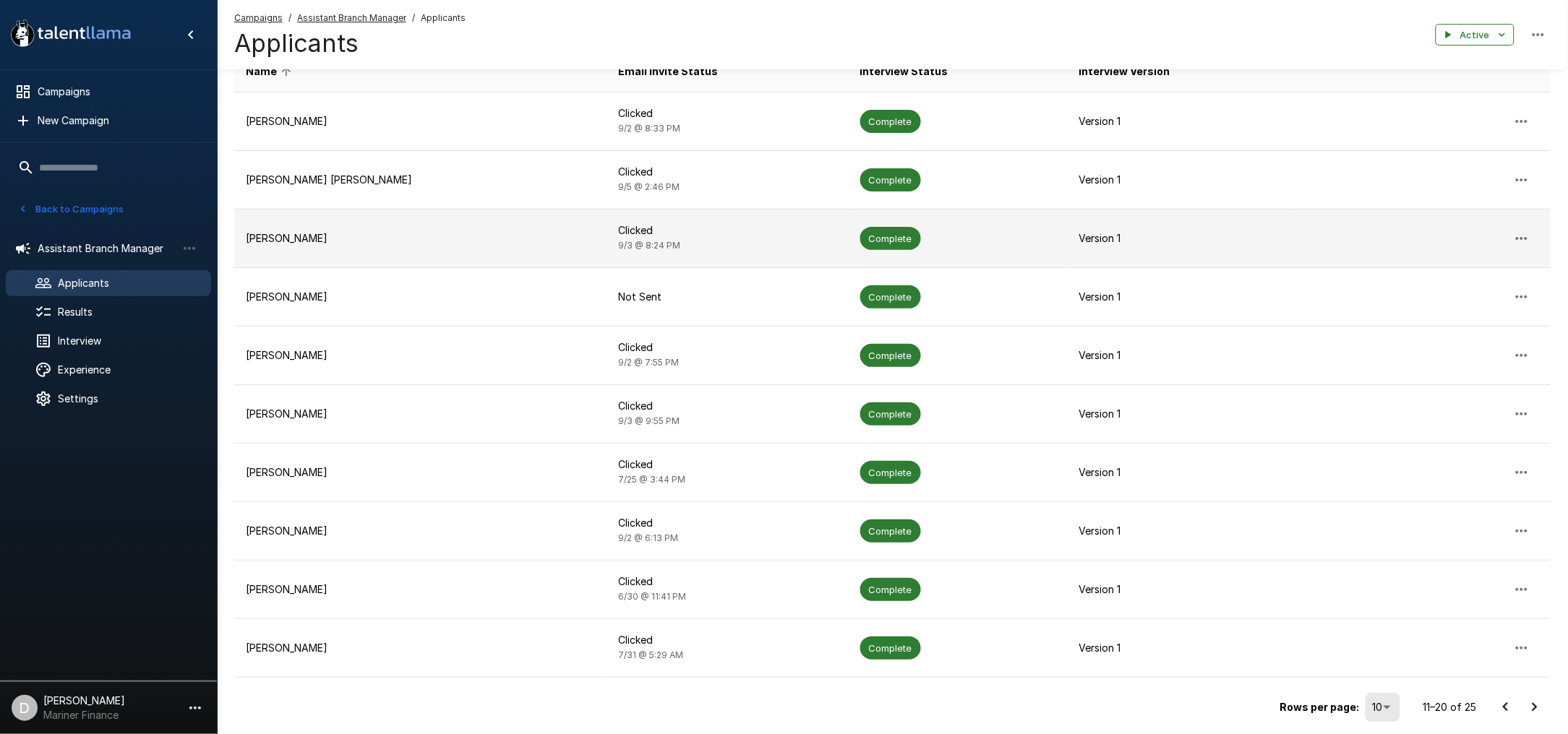
click at [340, 237] on p "[PERSON_NAME]" at bounding box center [420, 238] width 349 height 15
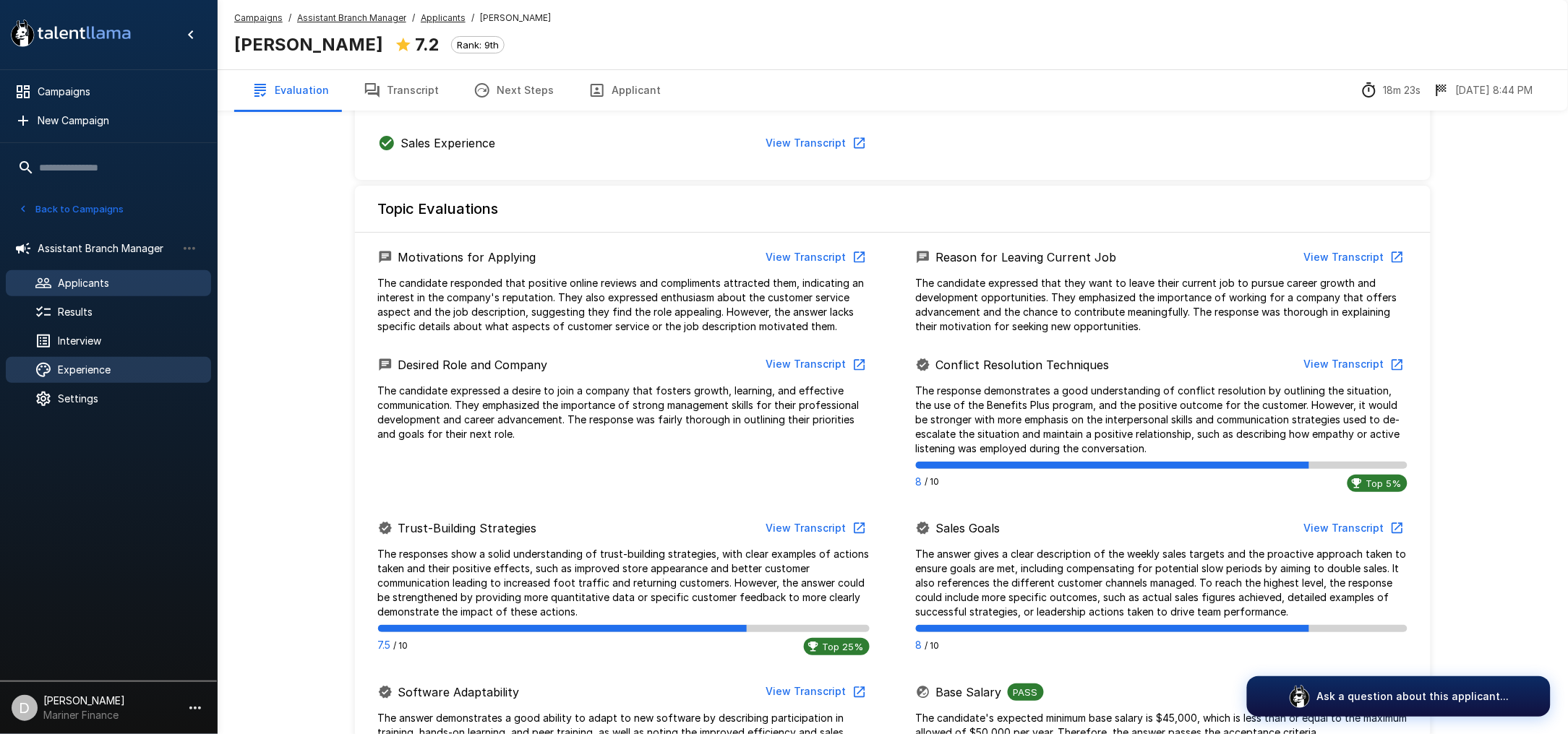
scroll to position [385, 0]
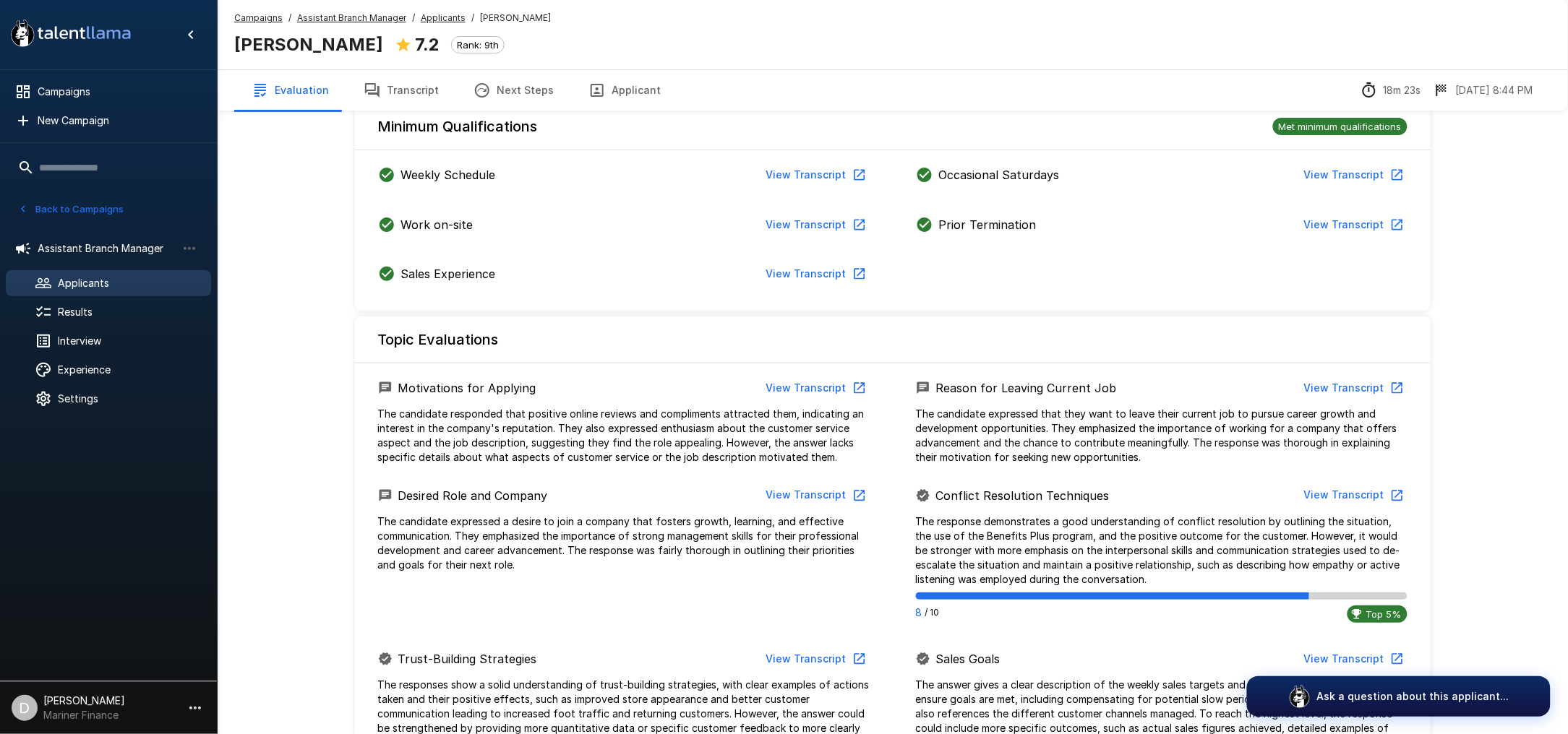
click at [630, 93] on button "Applicant" at bounding box center [625, 91] width 107 height 41
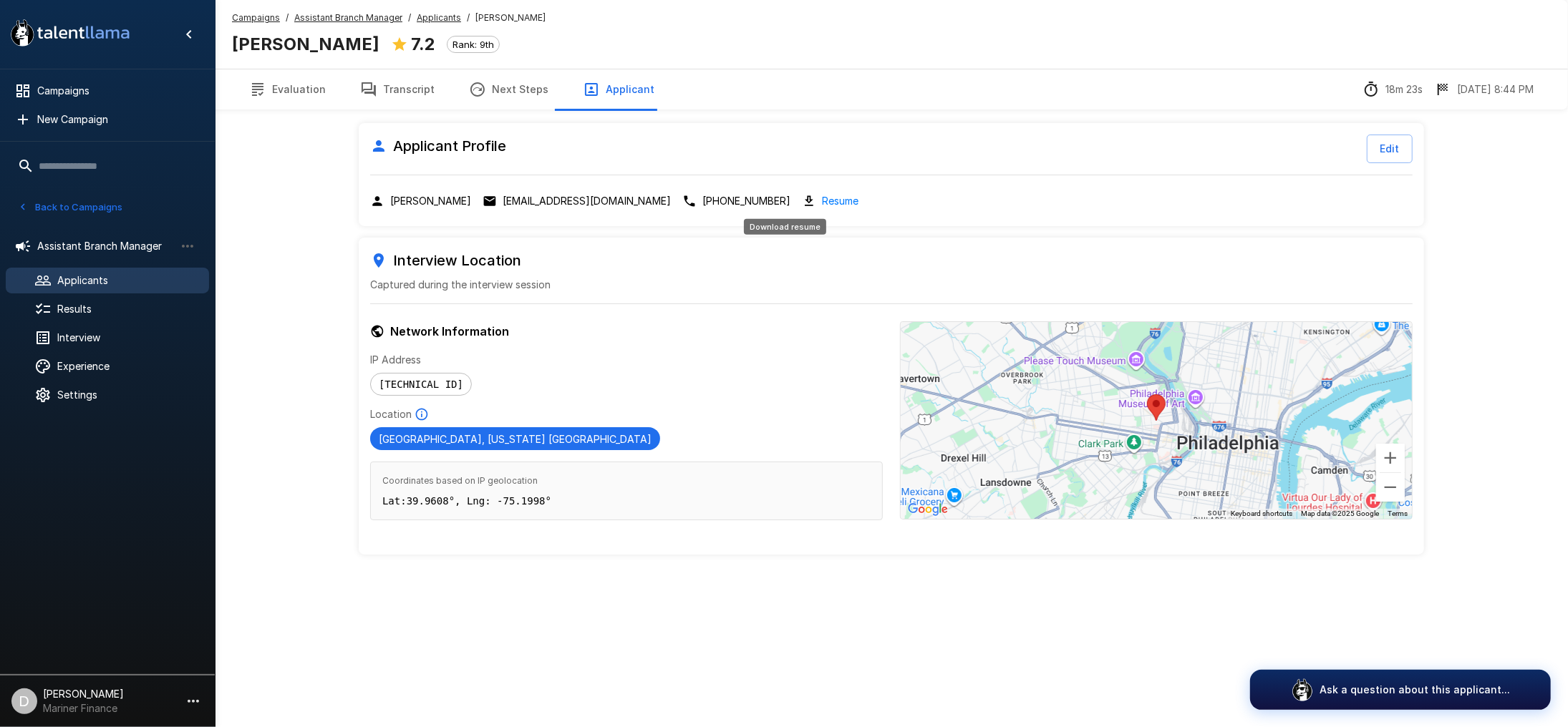
click at [822, 197] on link "Resume" at bounding box center [840, 201] width 36 height 17
click at [401, 95] on button "Transcript" at bounding box center [397, 90] width 109 height 40
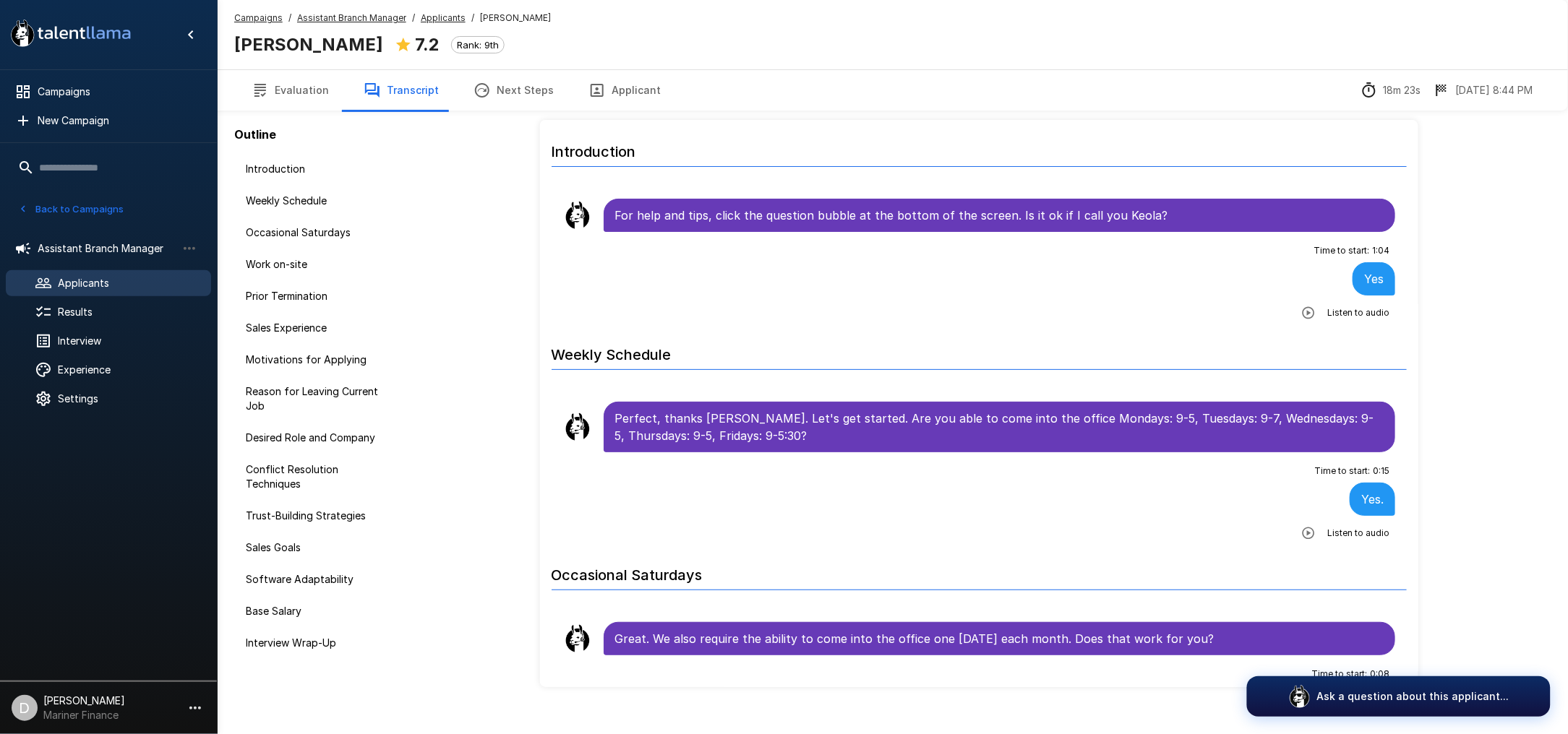
scroll to position [60, 0]
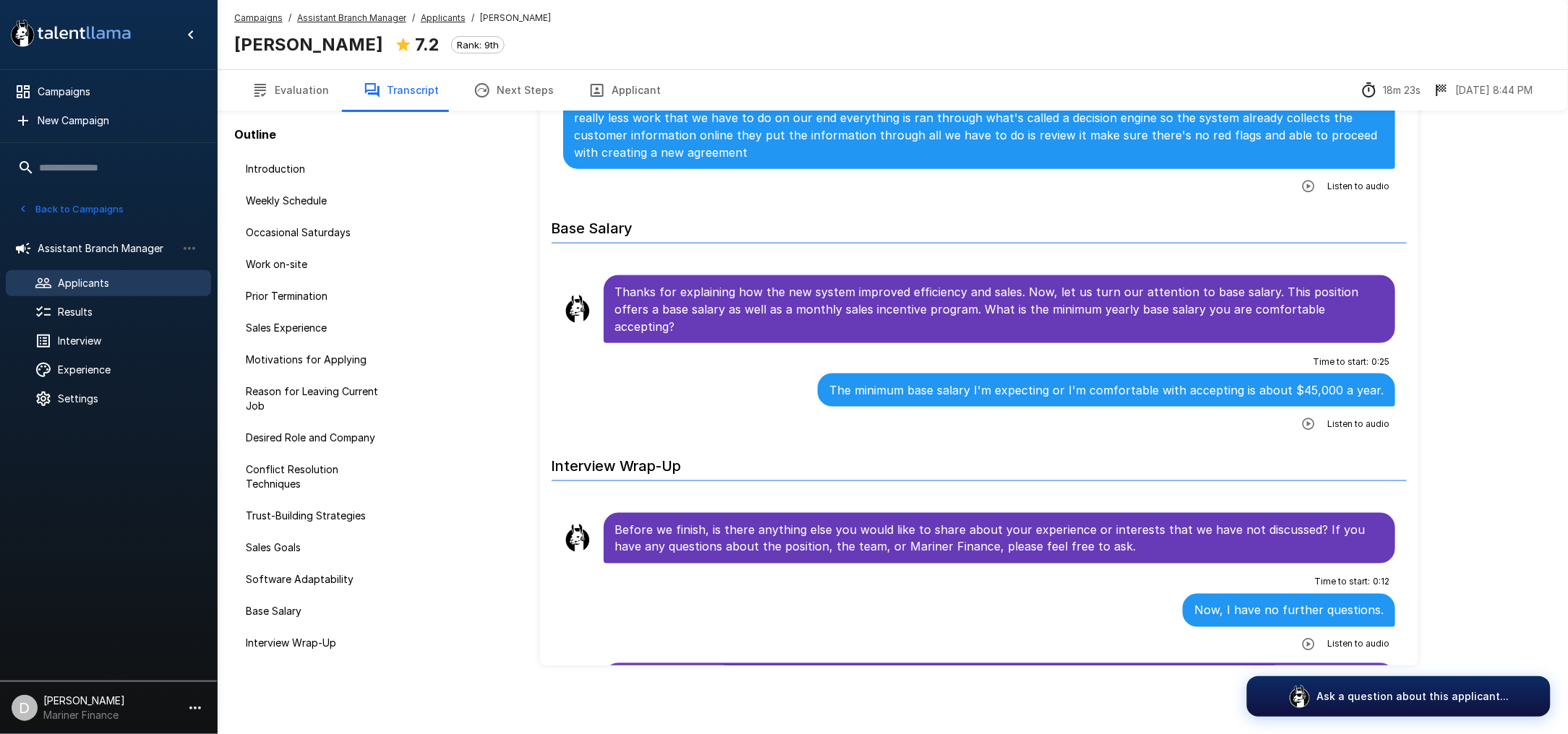
scroll to position [4467, 0]
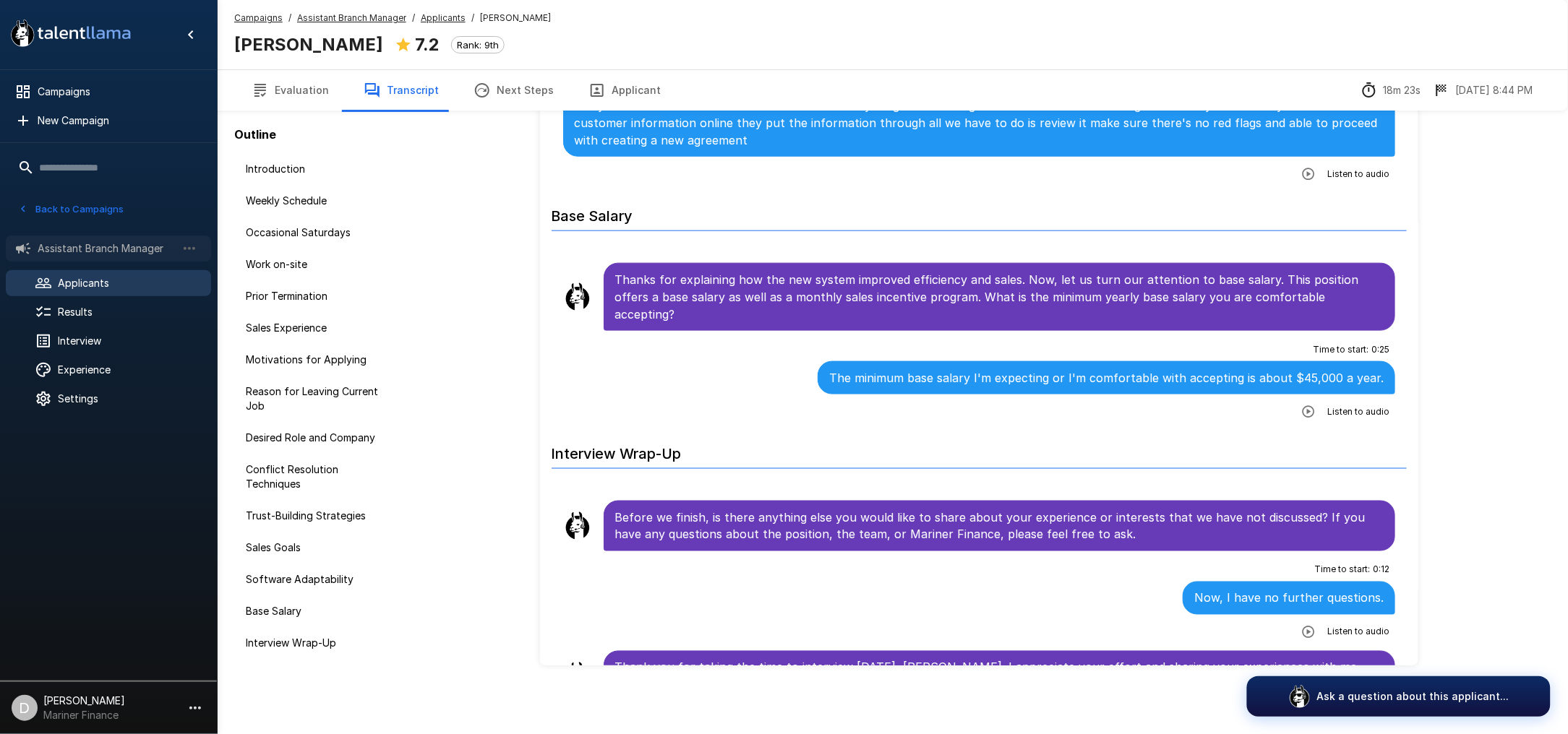
click at [100, 246] on span "Assistant Branch Manager" at bounding box center [106, 249] width 139 height 15
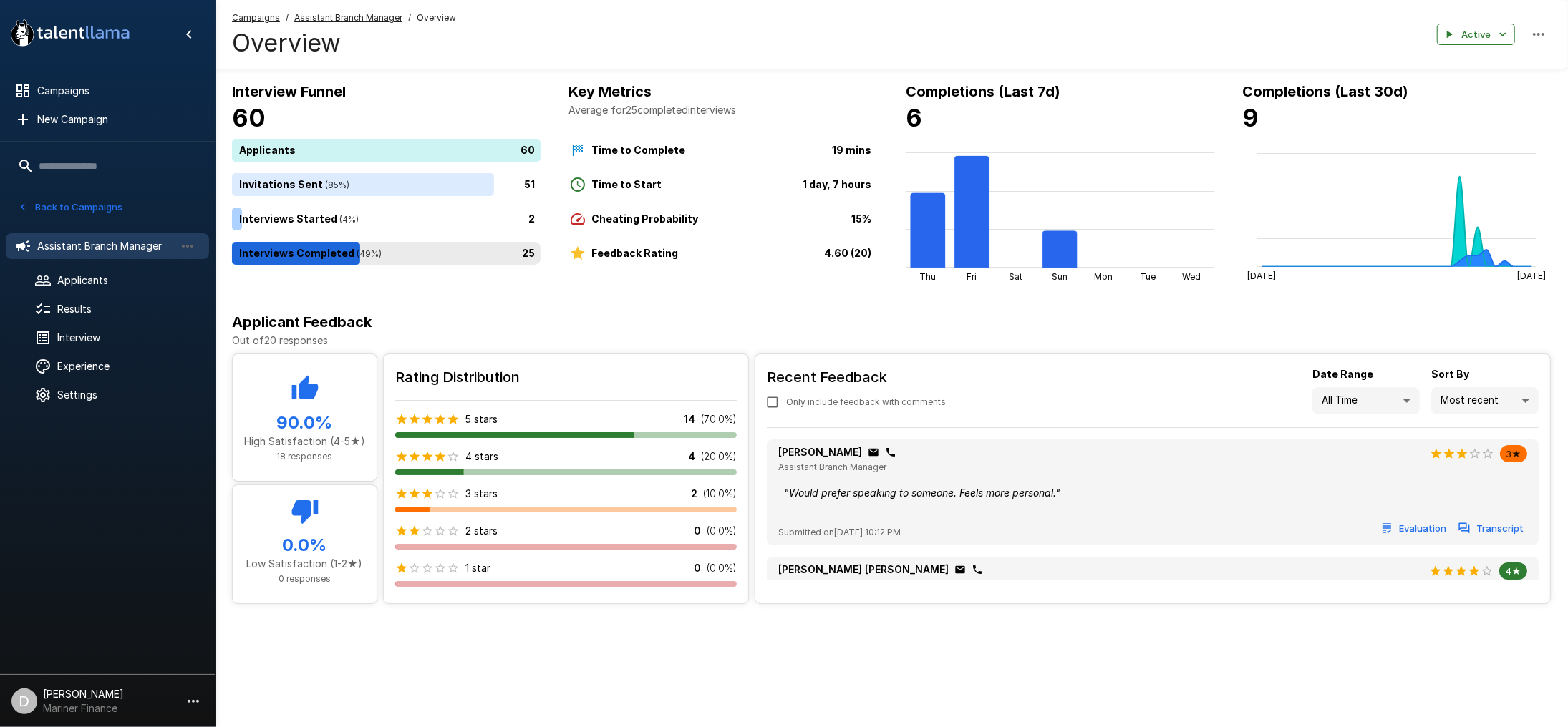
click at [454, 253] on div "25" at bounding box center [389, 253] width 315 height 23
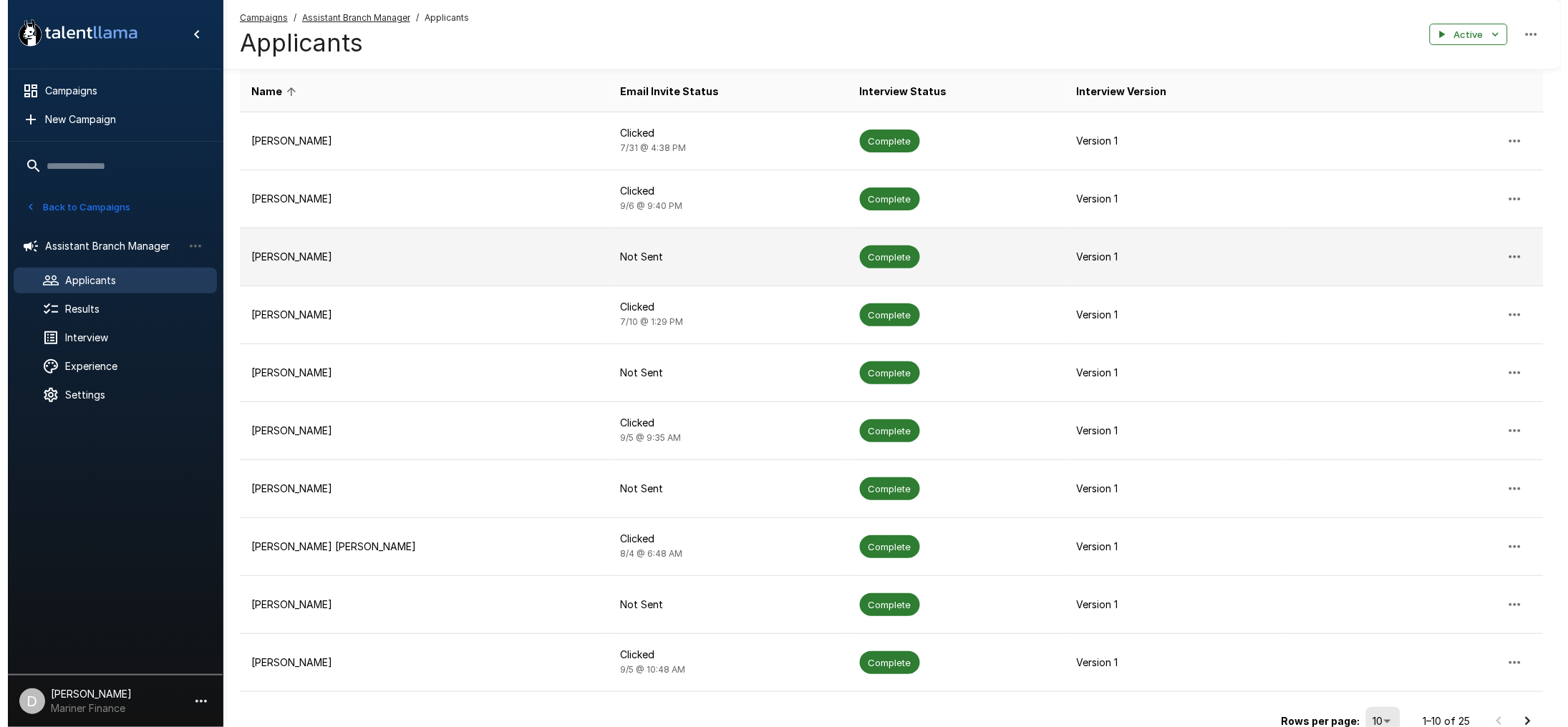
scroll to position [240, 0]
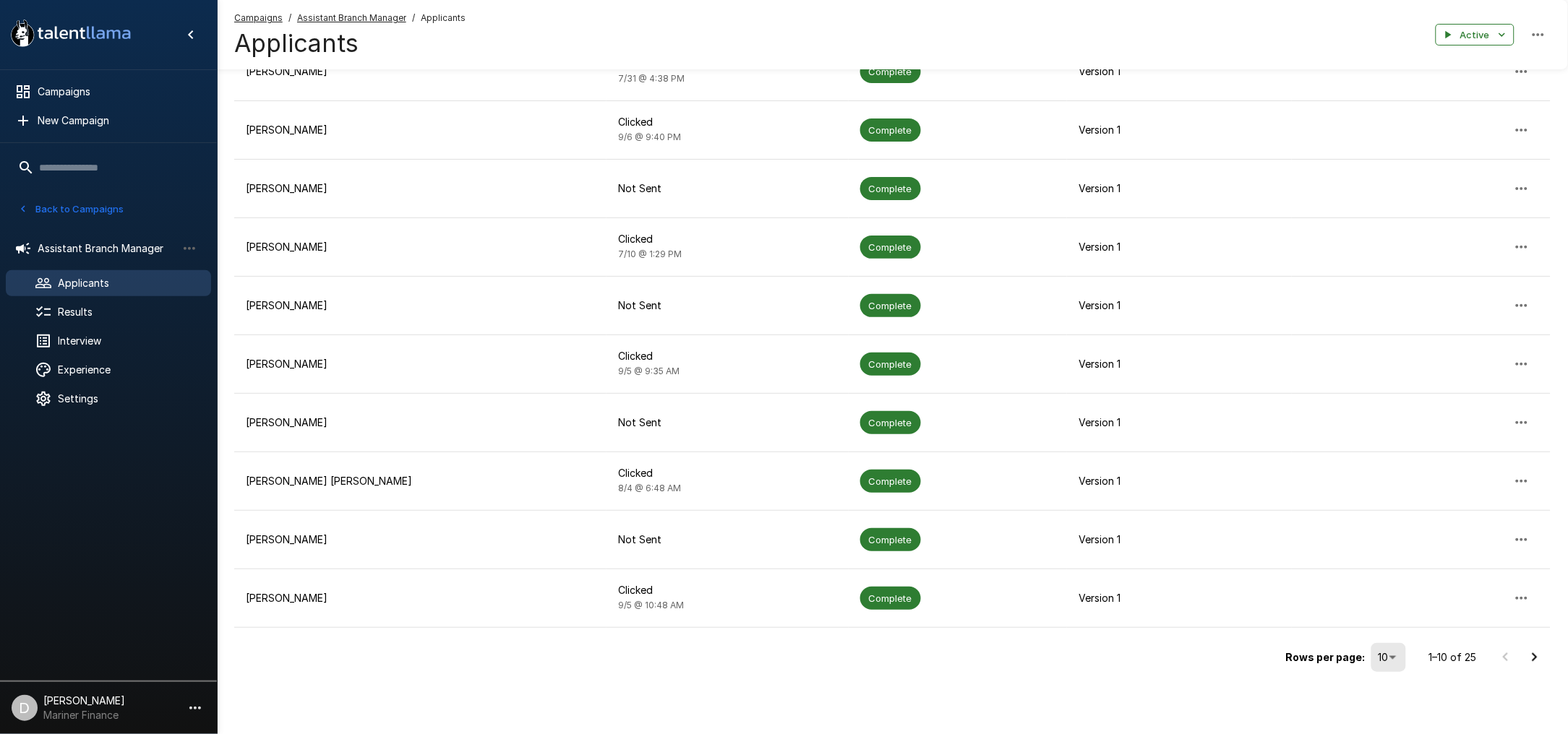
click at [1393, 492] on body ".st0{fill:#FFFFFF;} .st1{fill:#76a4ed;} Campaigns New Campaign Active 7 Account…" at bounding box center [784, 125] width 1568 height 734
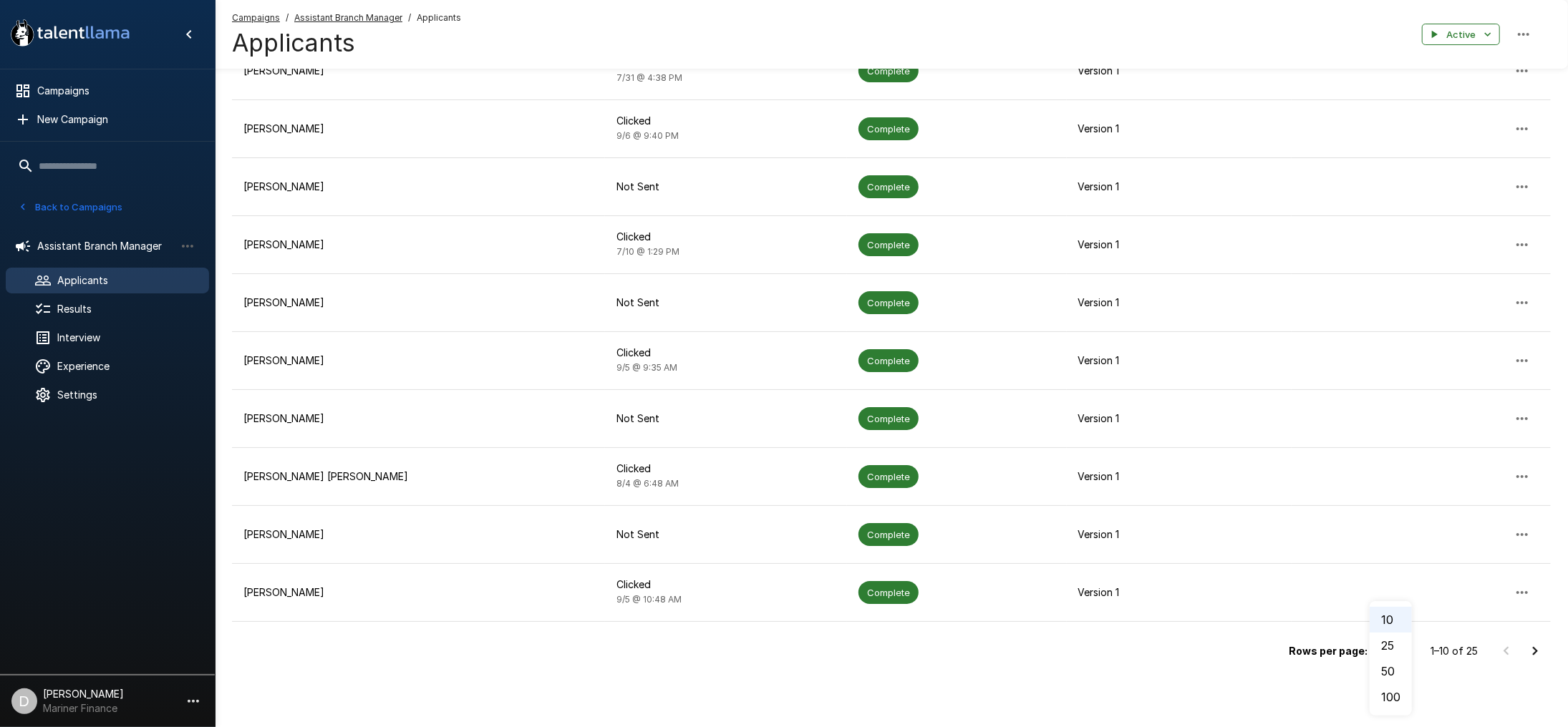
click at [1392, 697] on li "100" at bounding box center [1391, 697] width 43 height 26
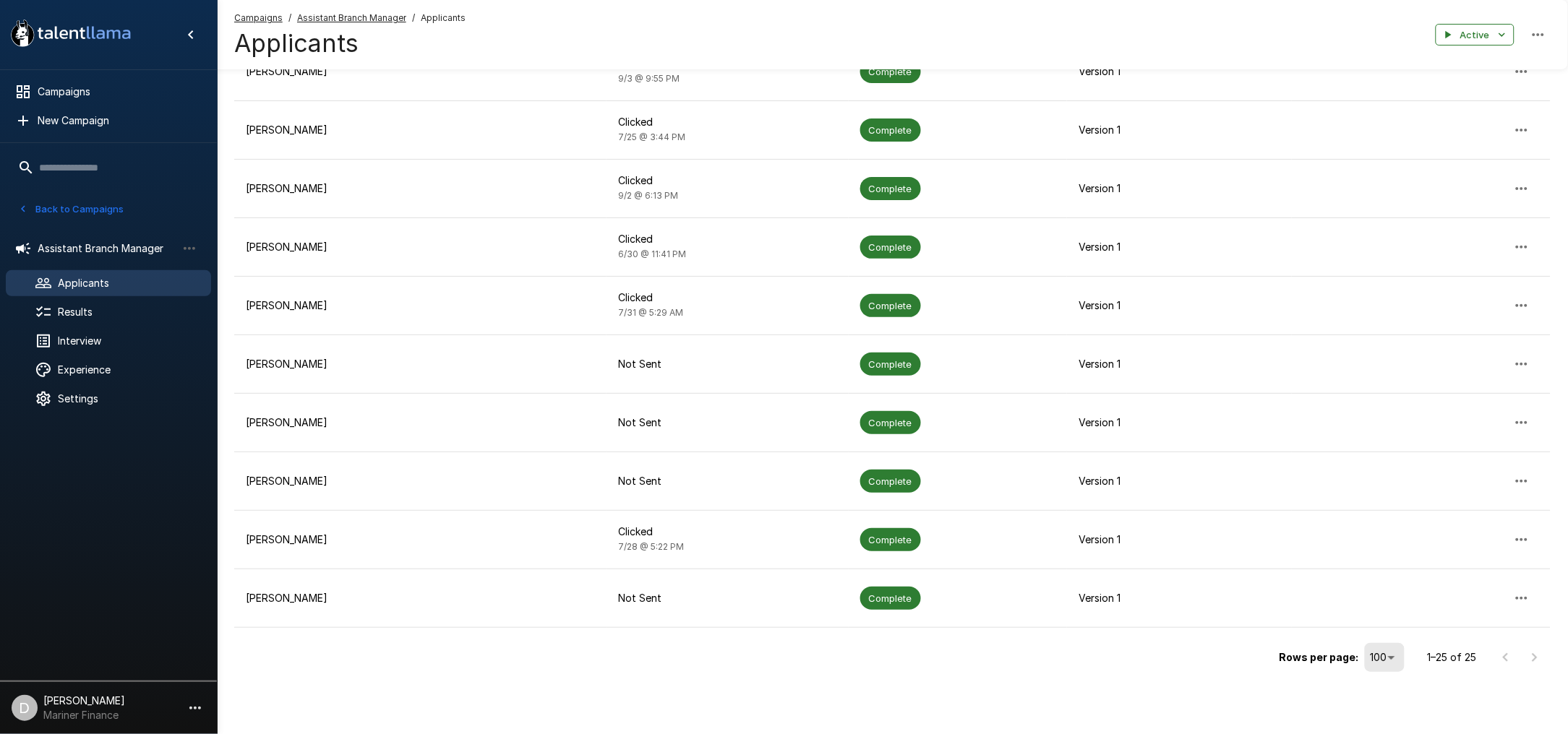
scroll to position [735, 0]
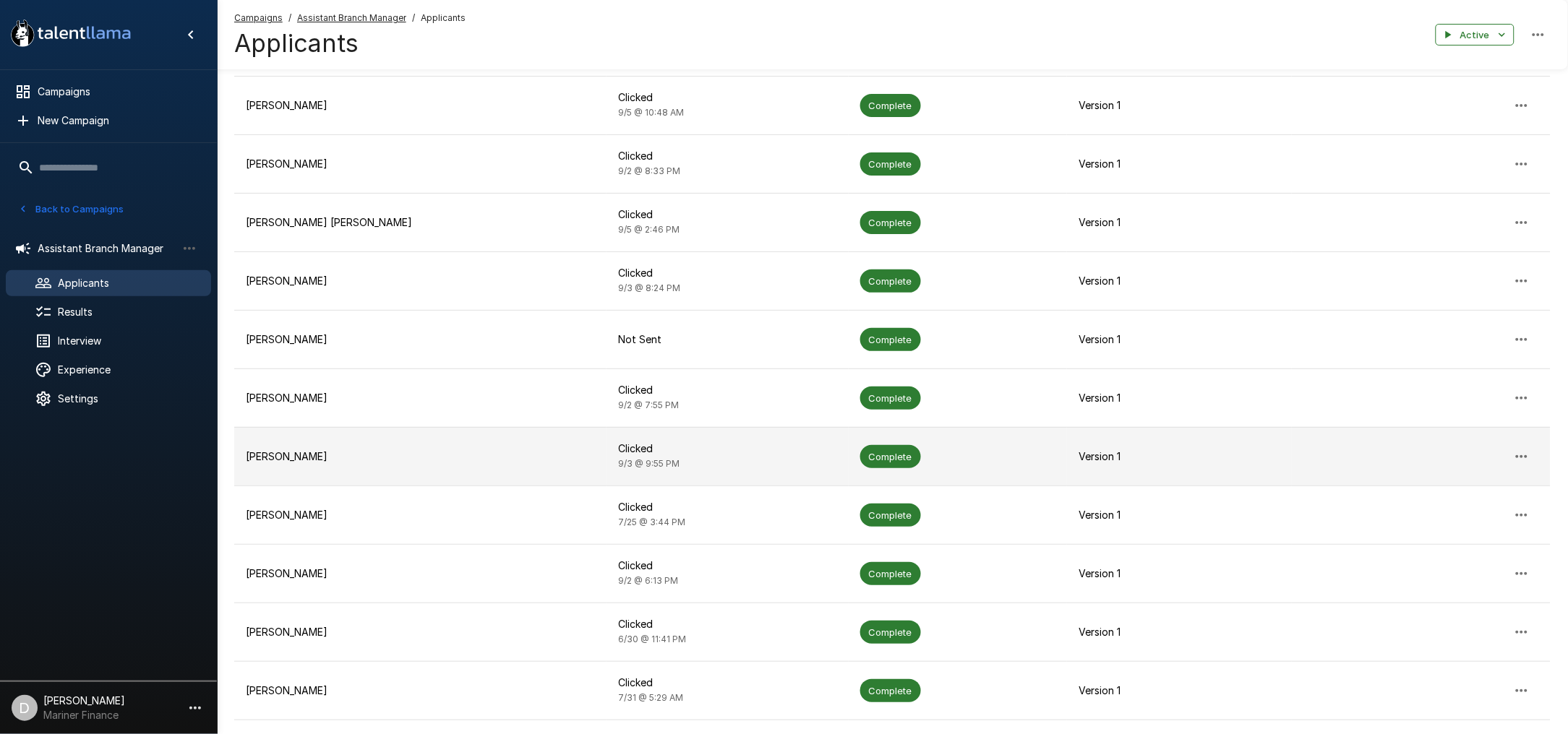
click at [699, 450] on p "Clicked" at bounding box center [727, 449] width 218 height 15
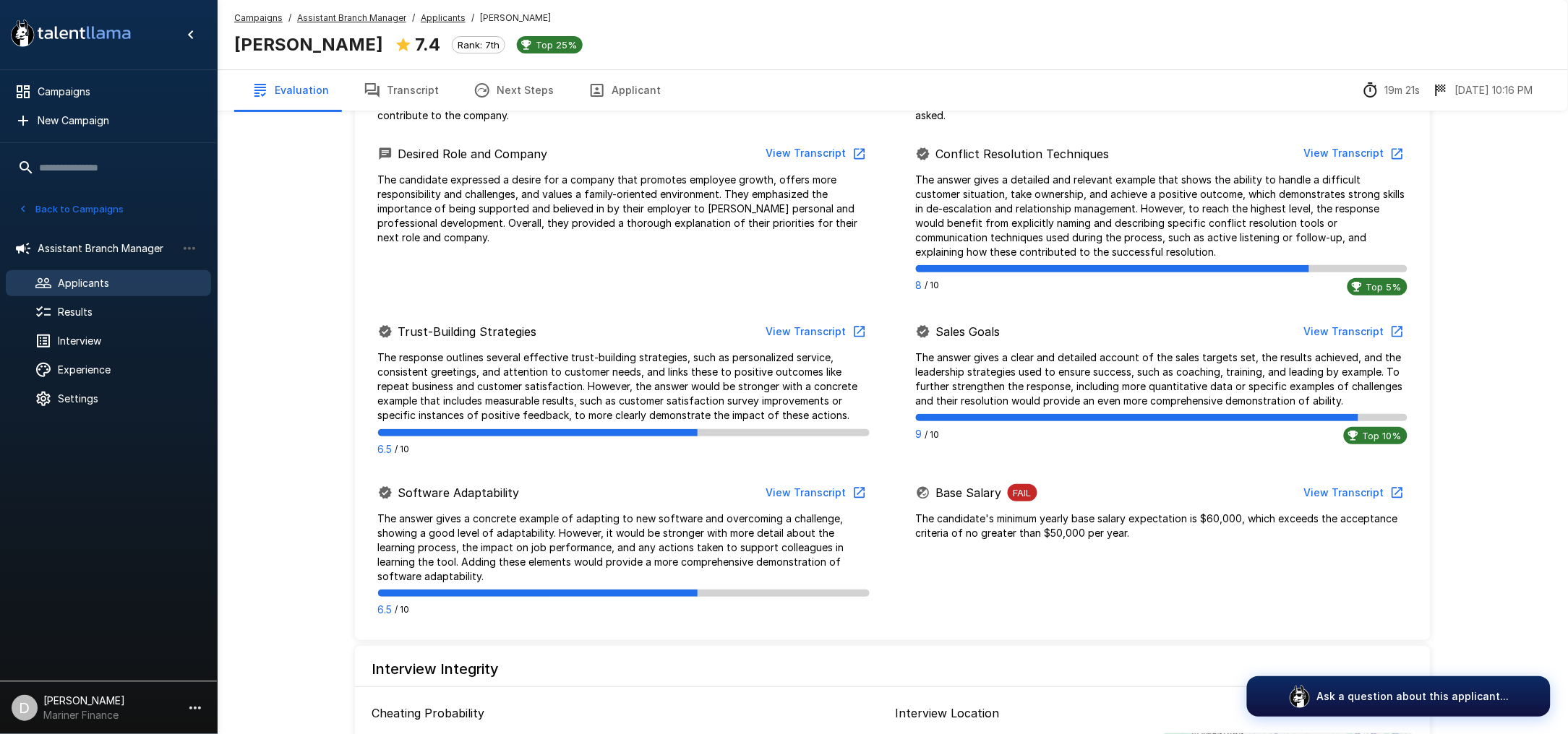
scroll to position [674, 0]
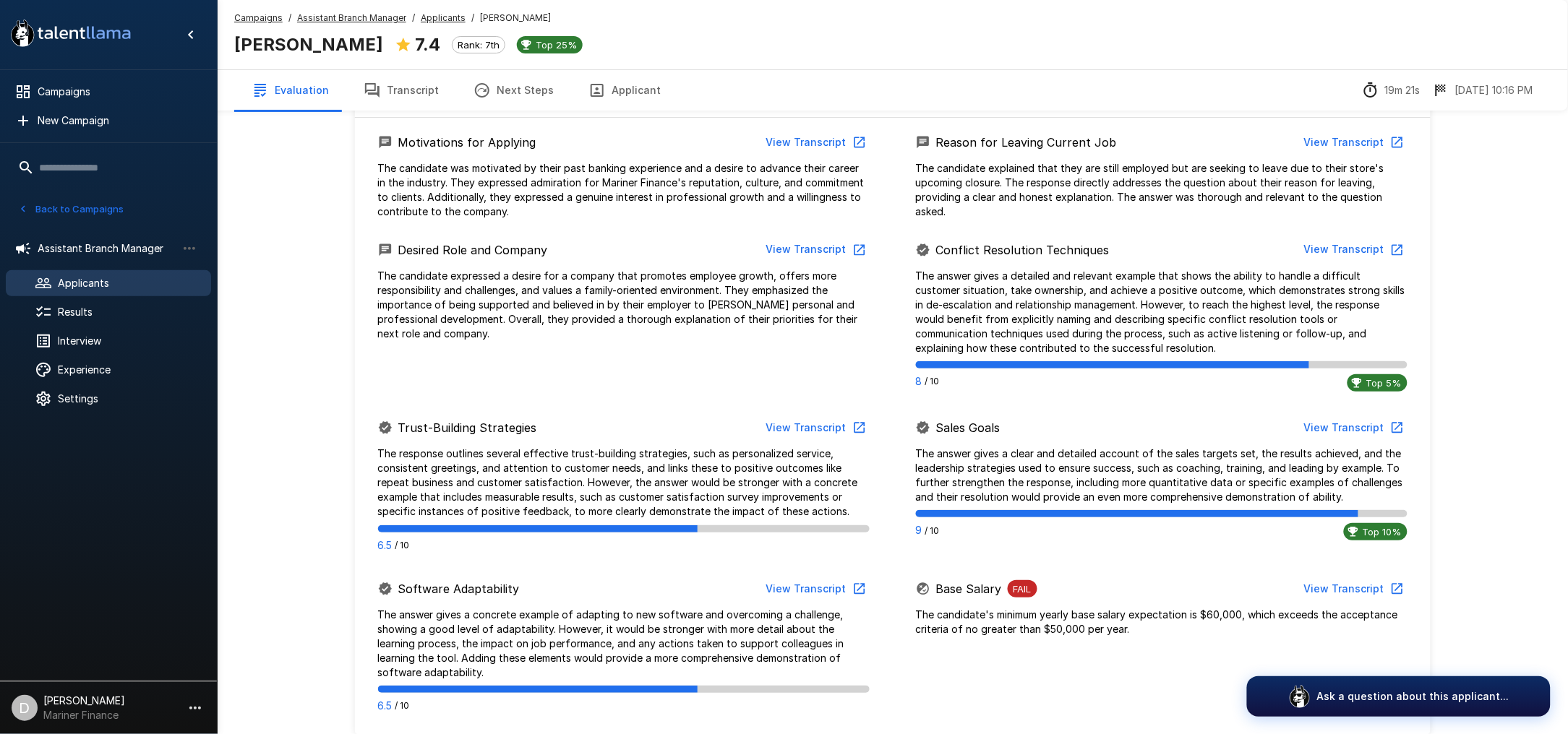
click at [612, 90] on button "Applicant" at bounding box center [625, 91] width 107 height 41
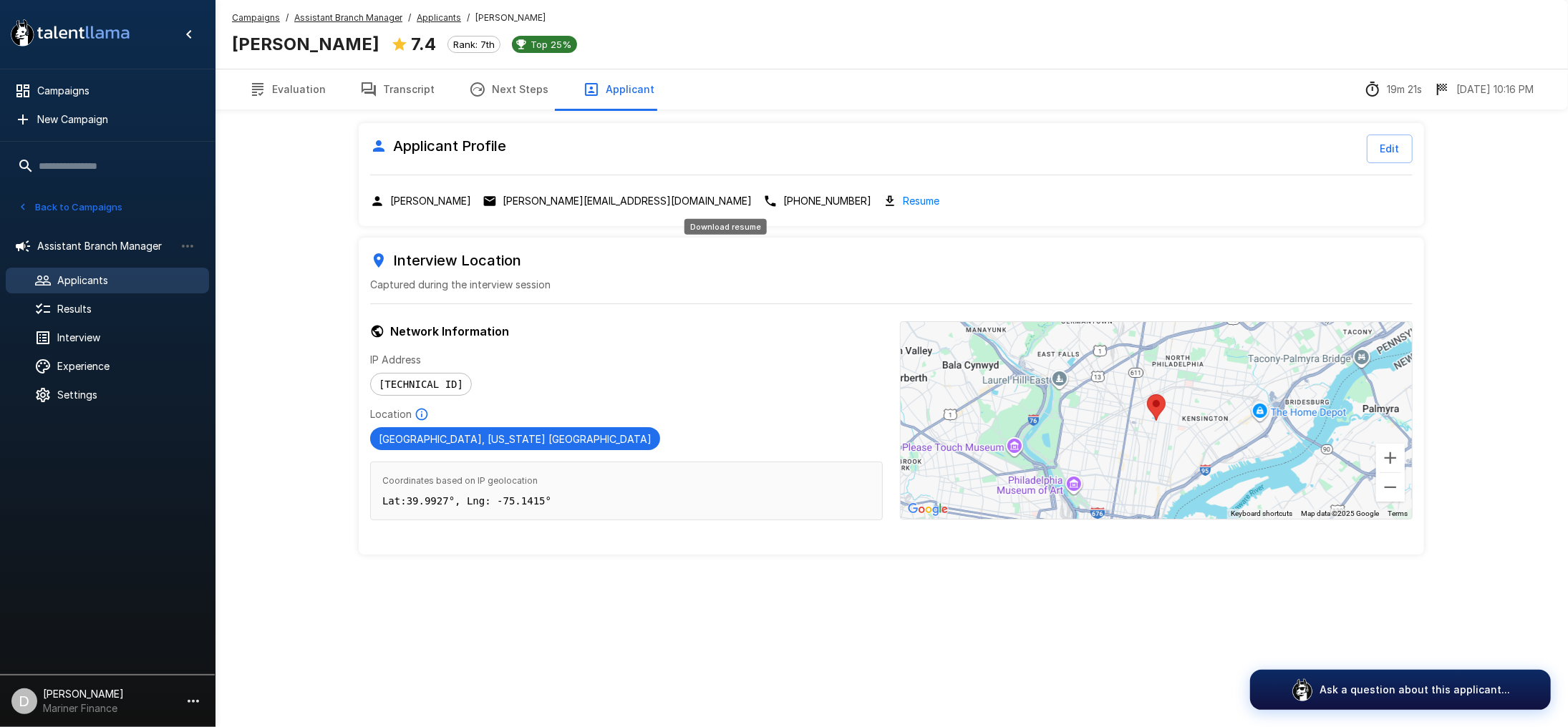
drag, startPoint x: 738, startPoint y: 200, endPoint x: 718, endPoint y: 202, distance: 20.1
click at [903, 200] on link "Resume" at bounding box center [921, 201] width 36 height 17
drag, startPoint x: 307, startPoint y: 89, endPoint x: 340, endPoint y: 92, distance: 33.1
click at [307, 89] on button "Evaluation" at bounding box center [287, 90] width 111 height 40
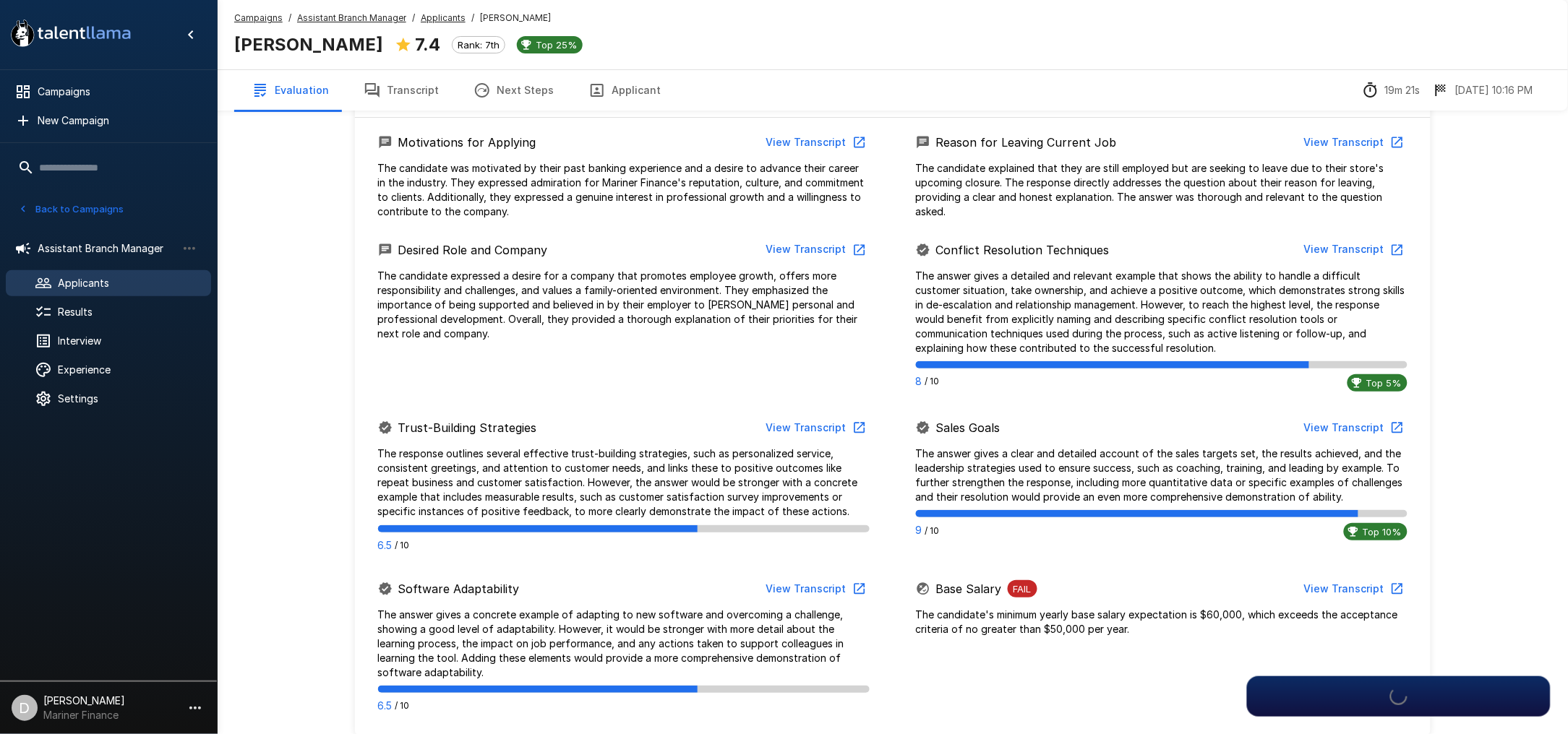
scroll to position [577, 0]
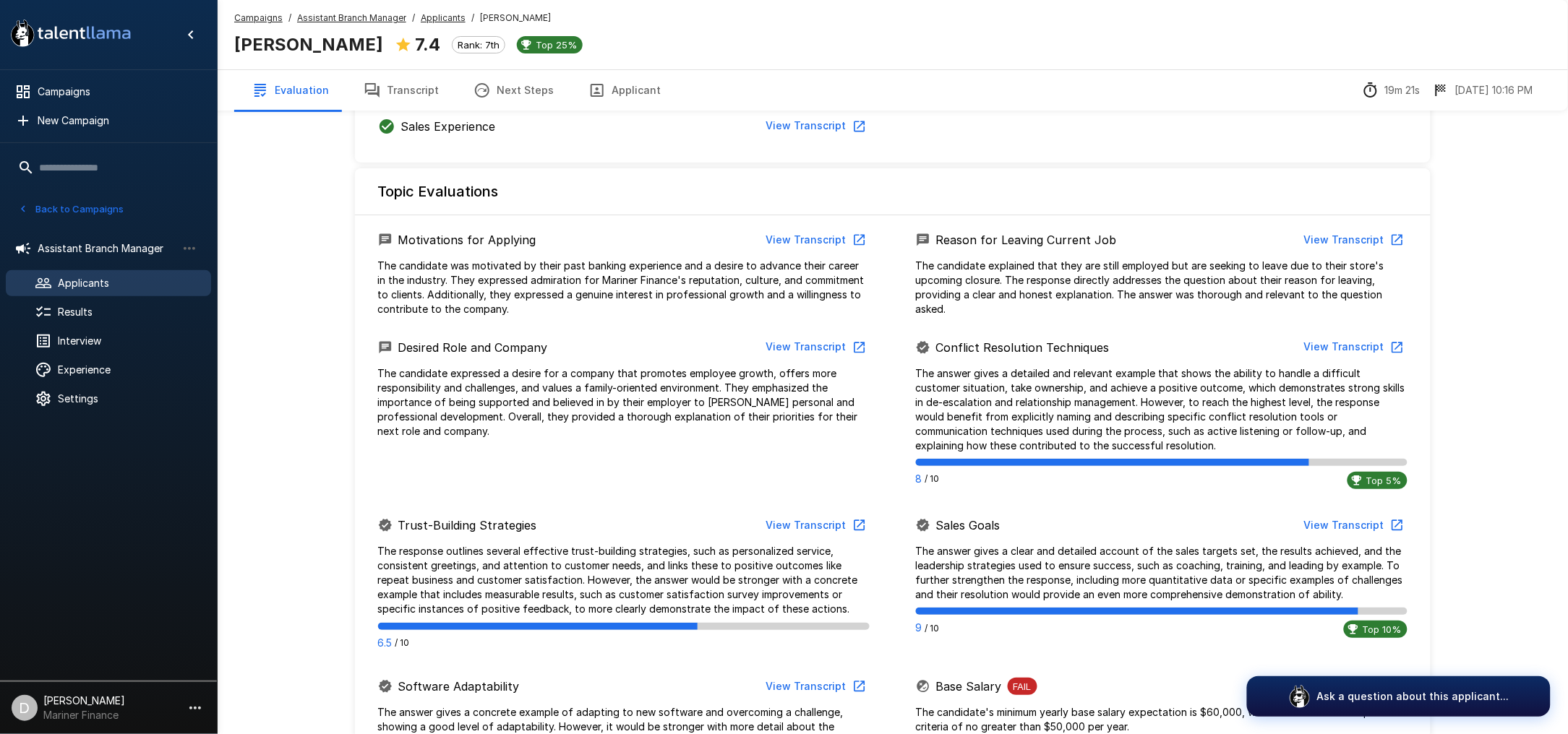
click at [394, 96] on button "Transcript" at bounding box center [401, 91] width 110 height 41
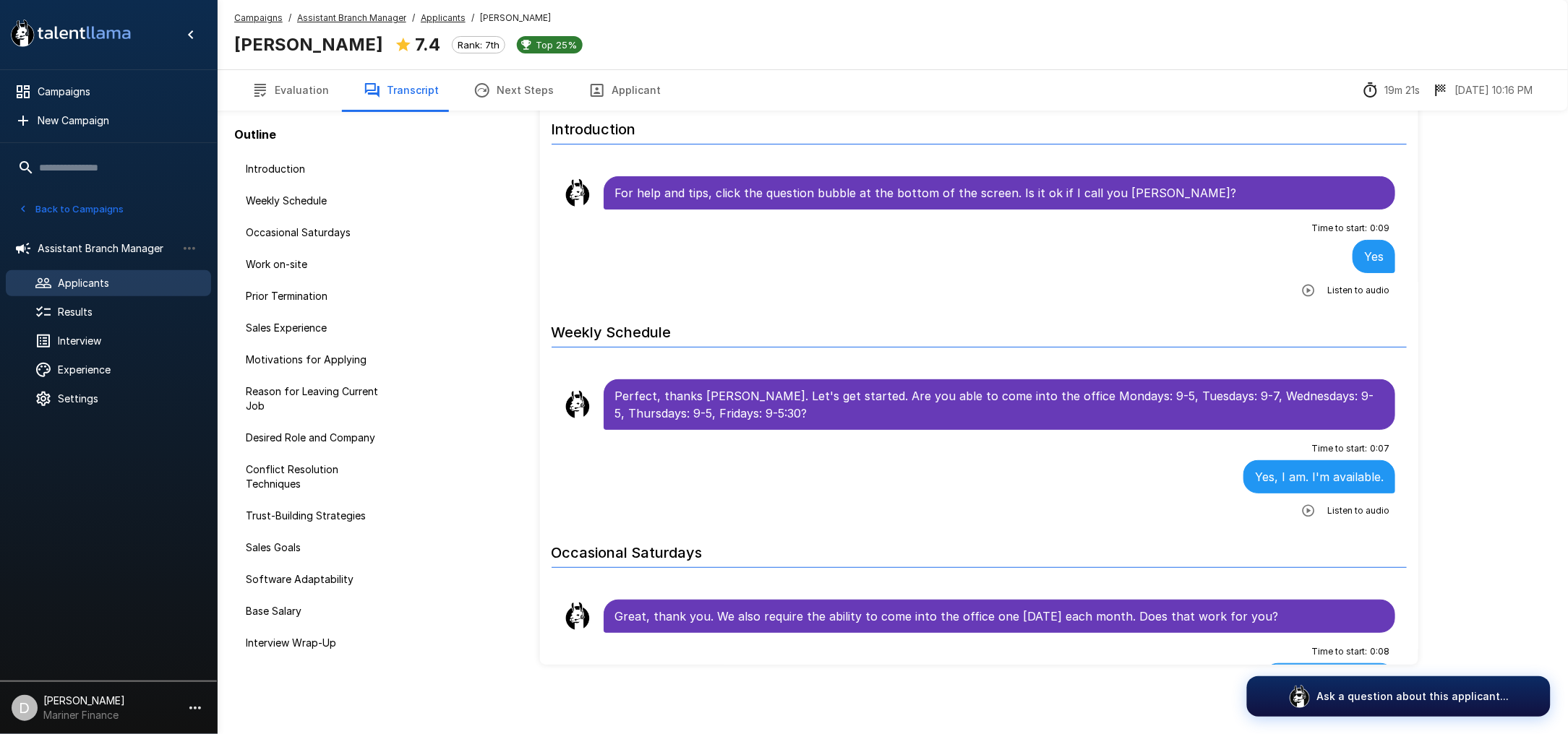
scroll to position [60, 0]
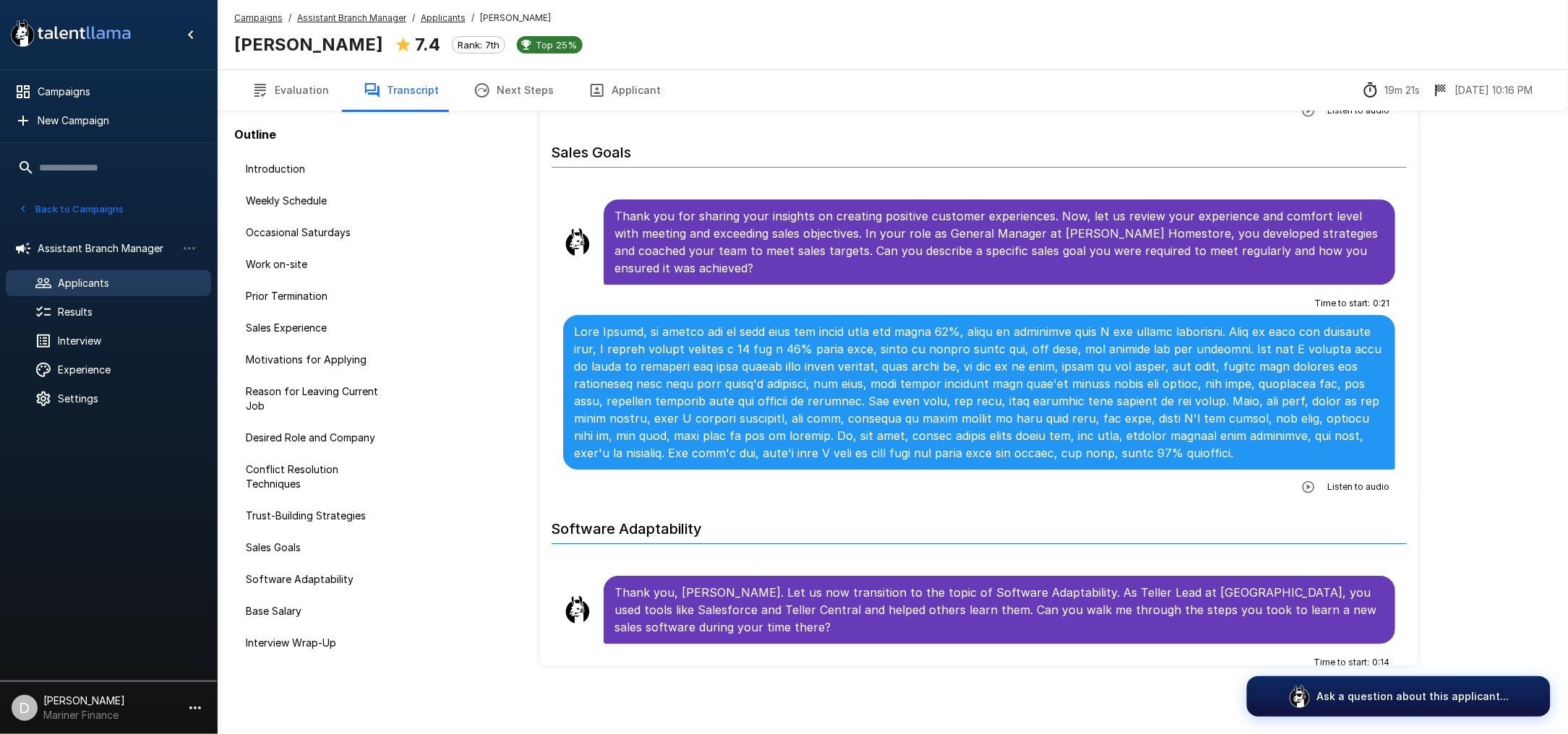
scroll to position [3468, 0]
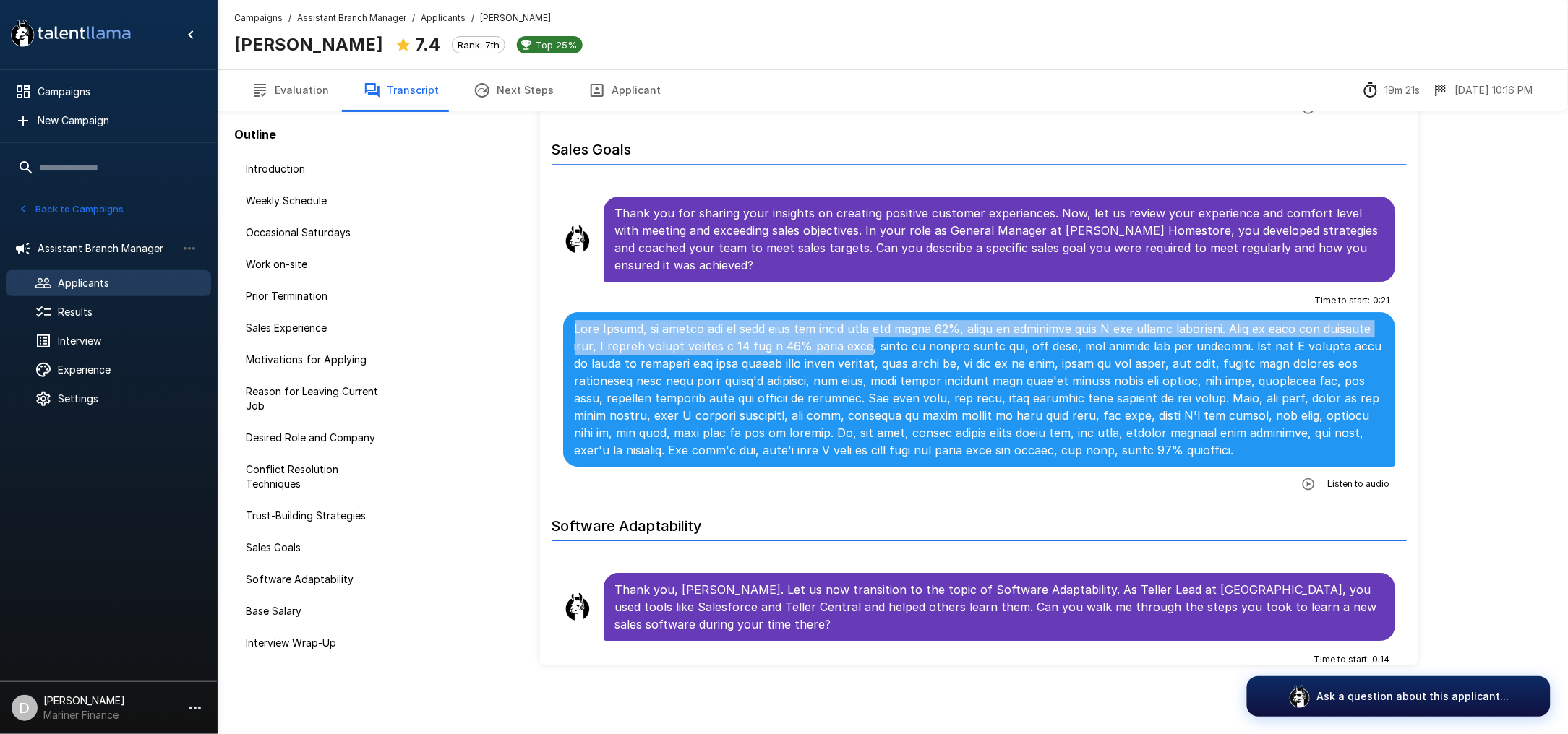
drag, startPoint x: 945, startPoint y: 354, endPoint x: 459, endPoint y: 325, distance: 486.9
click at [459, 325] on div "Transcript Copy Transcript Introduction For help and tips, click the question b…" at bounding box center [891, 365] width 1073 height 601
copy p "With [PERSON_NAME], we always had to make sure our close rate was above 20%, wh…"
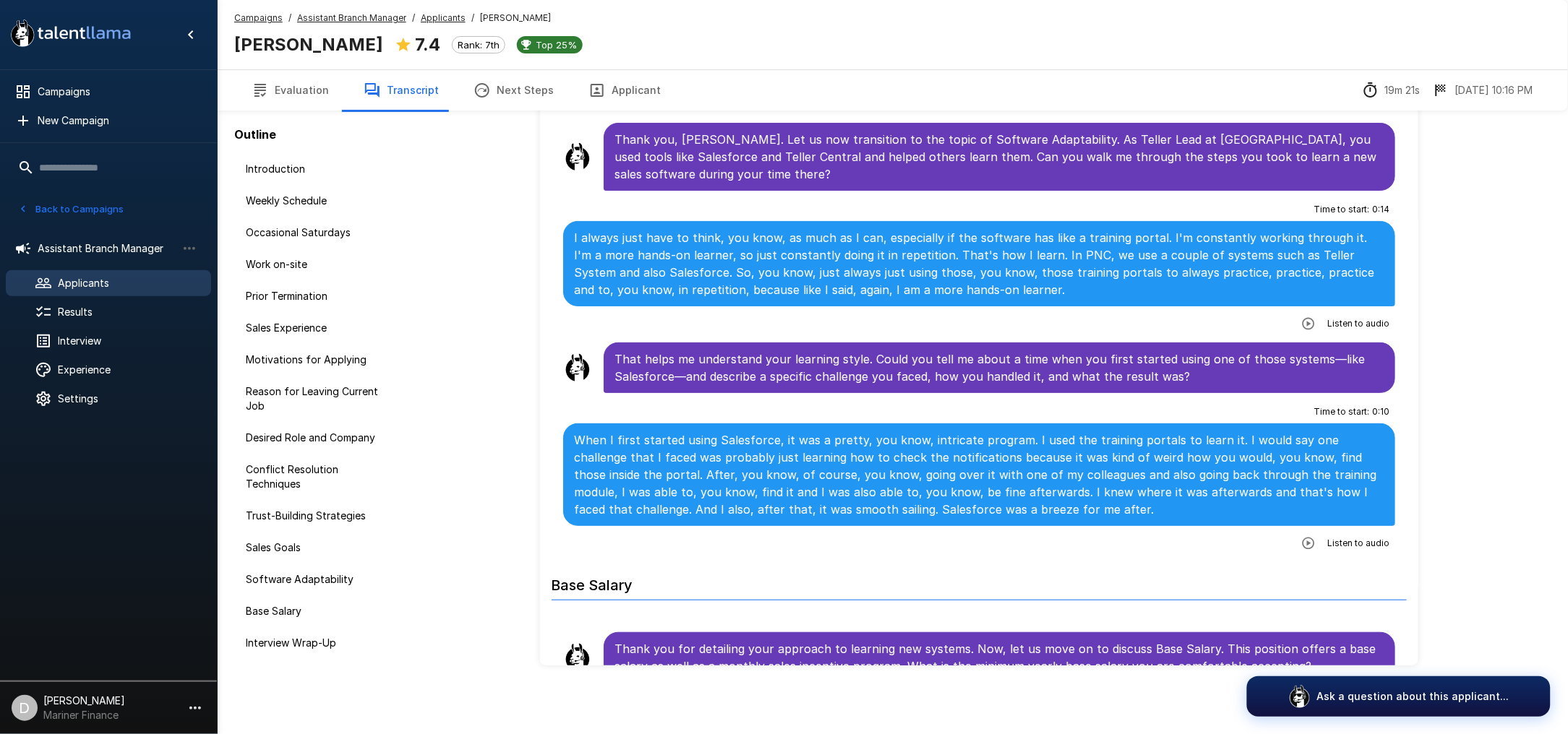
scroll to position [3754, 0]
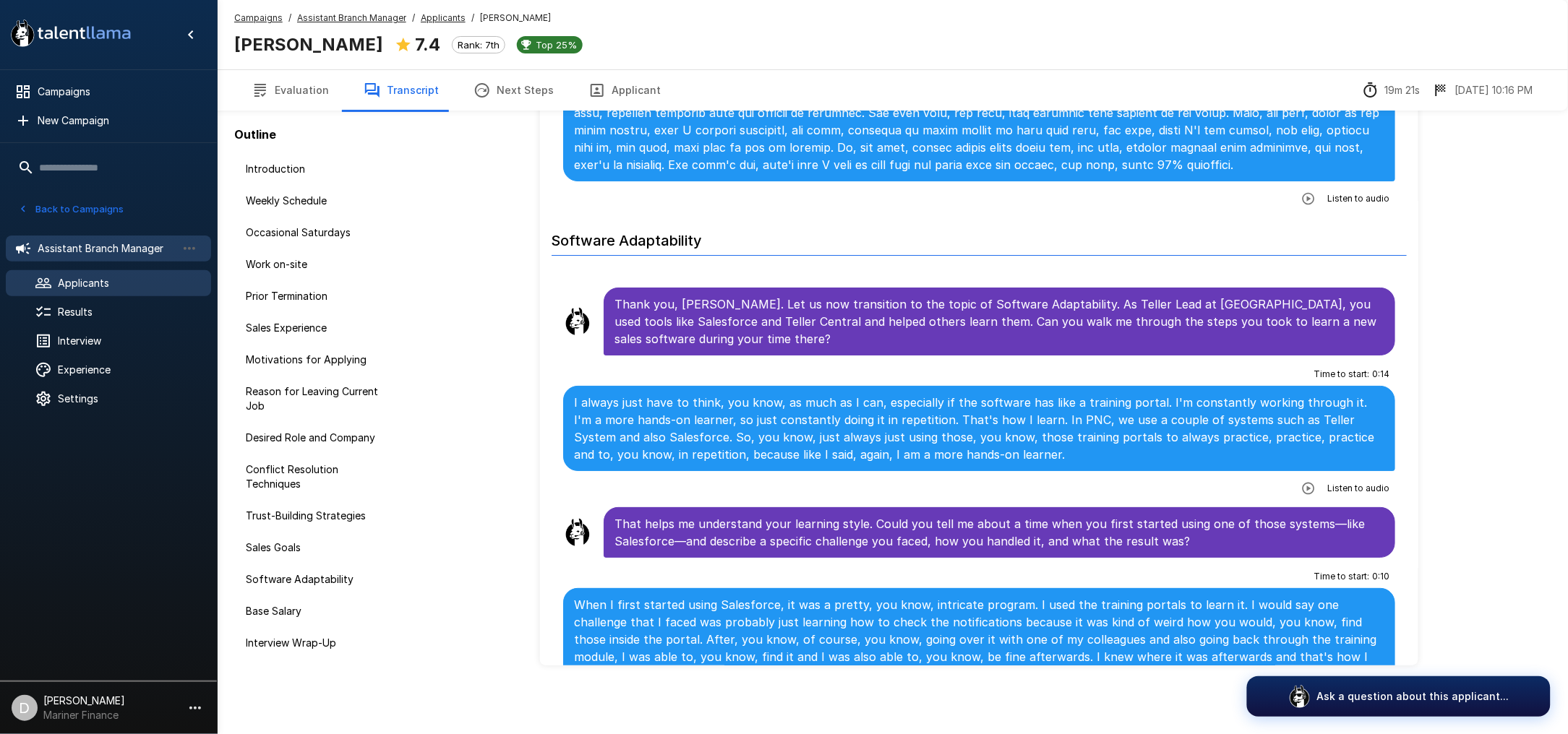
click at [89, 244] on span "Assistant Branch Manager" at bounding box center [106, 249] width 139 height 15
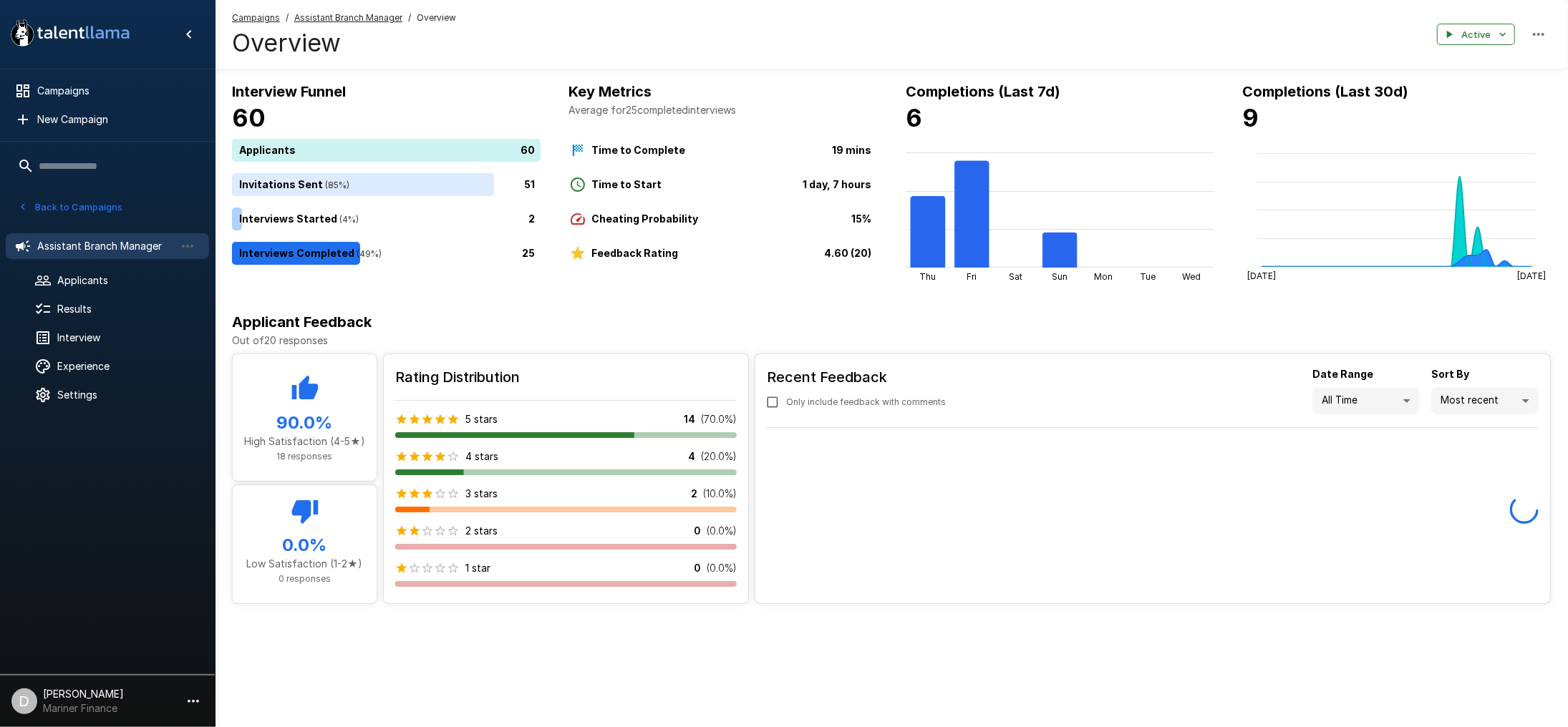
click at [439, 262] on div "25" at bounding box center [389, 253] width 315 height 23
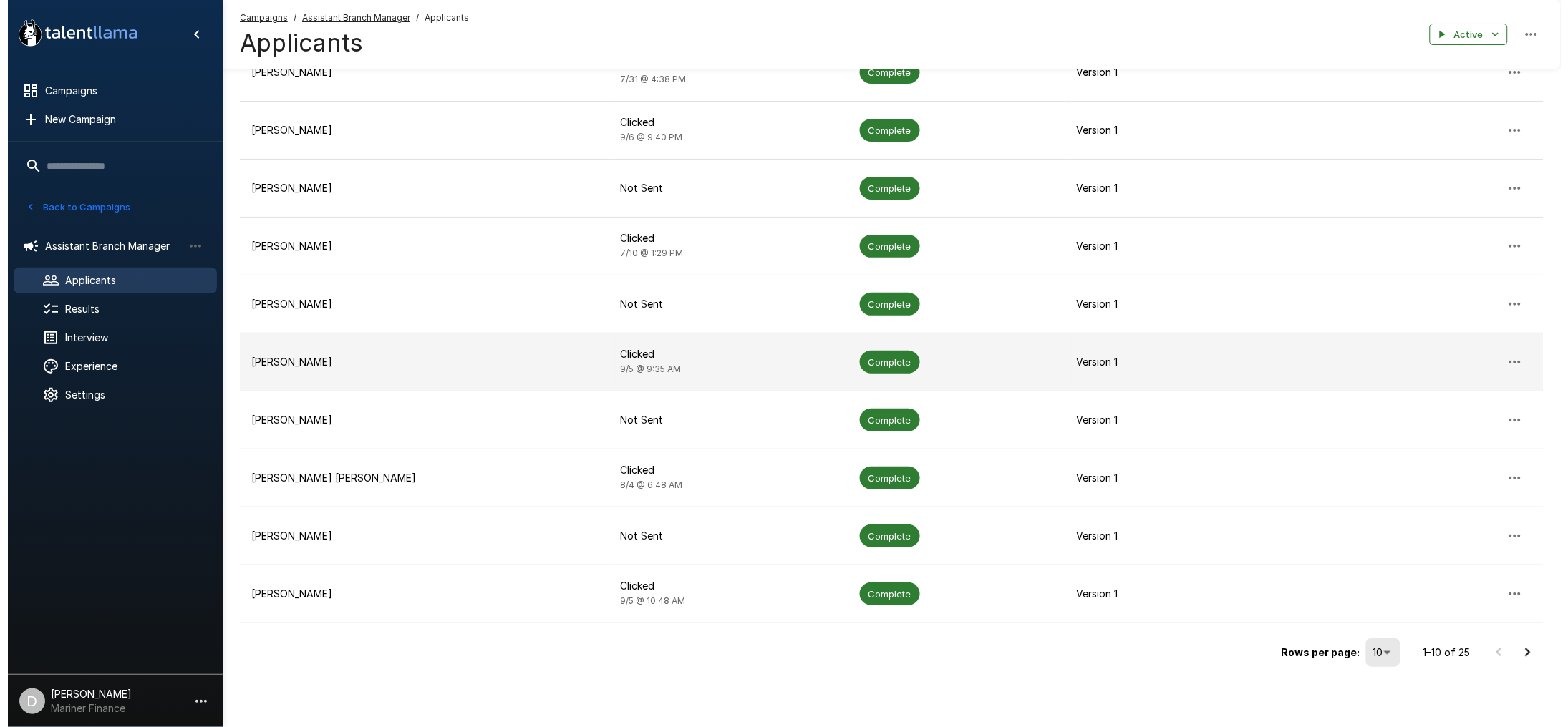
scroll to position [240, 0]
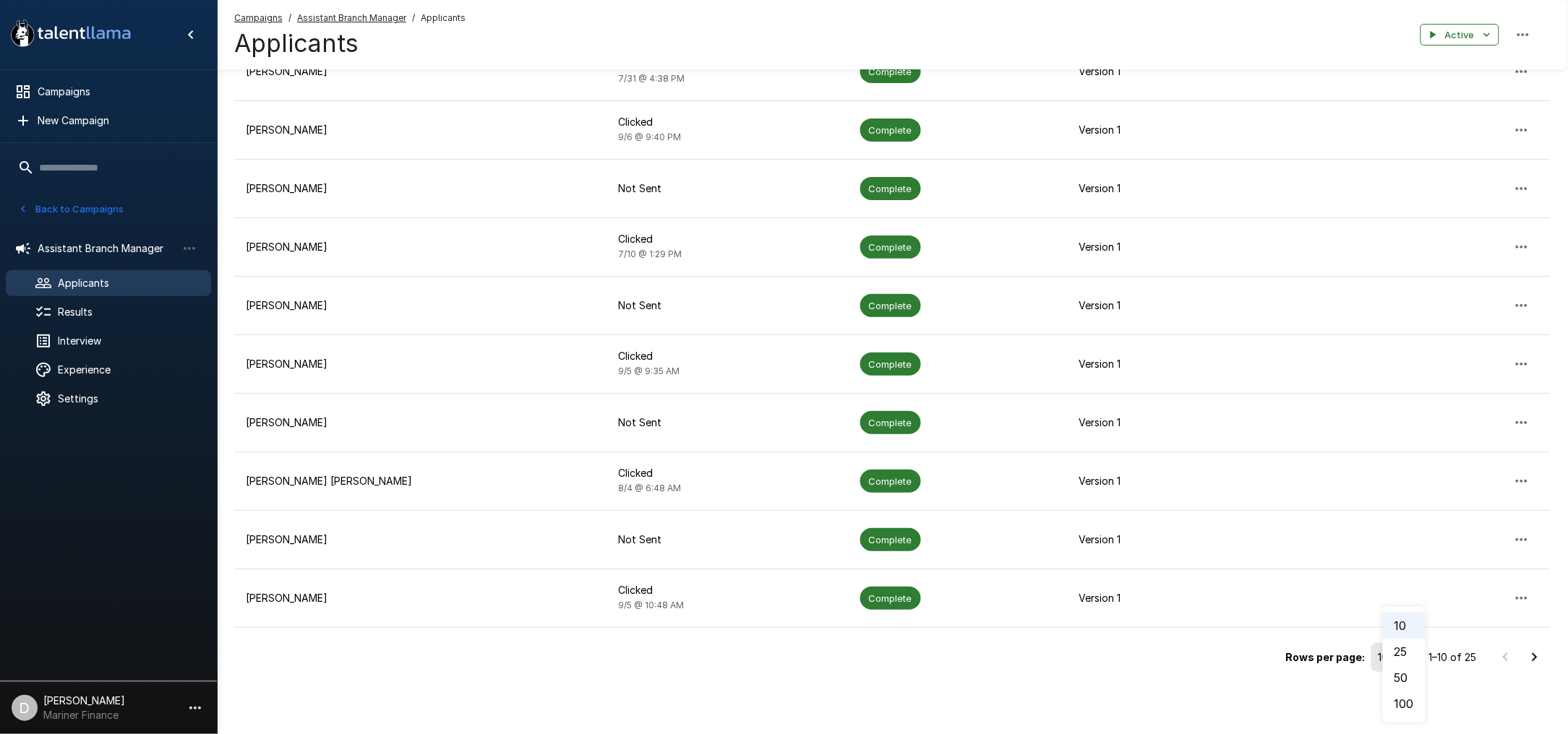
click at [1387, 492] on body ".st0{fill:#FFFFFF;} .st1{fill:#76a4ed;} Campaigns New Campaign Active 7 Account…" at bounding box center [791, 125] width 1583 height 734
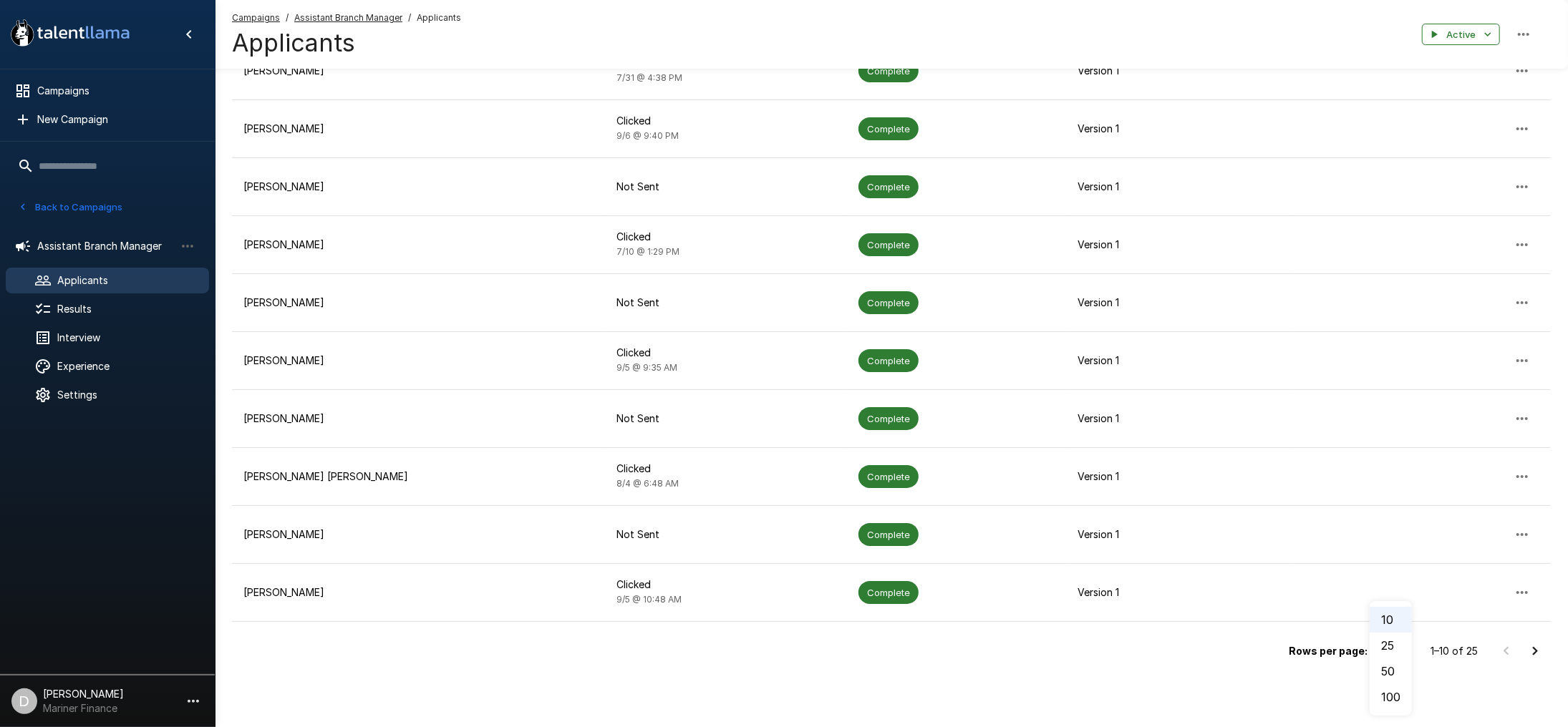
click at [1392, 699] on li "100" at bounding box center [1391, 697] width 43 height 26
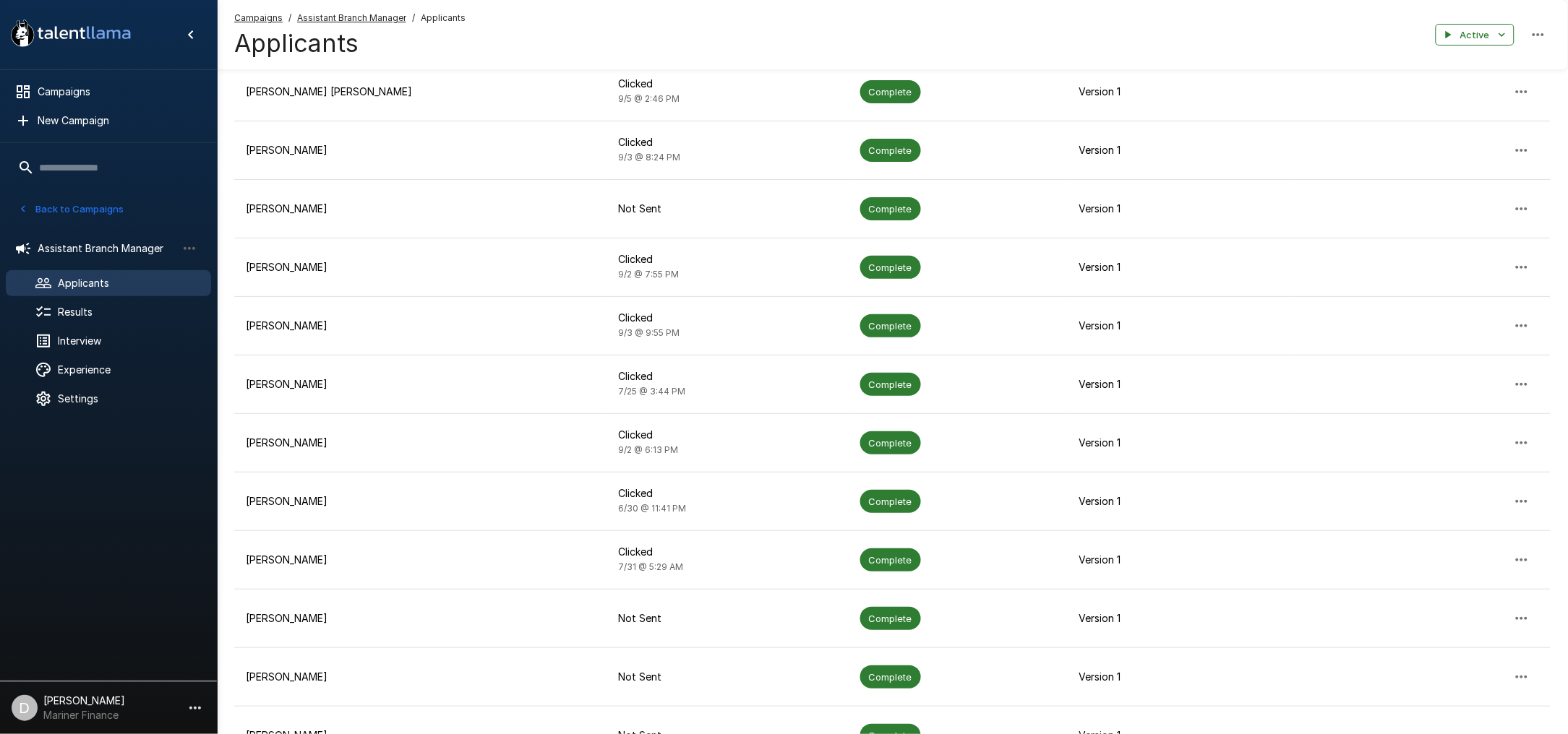
scroll to position [867, 0]
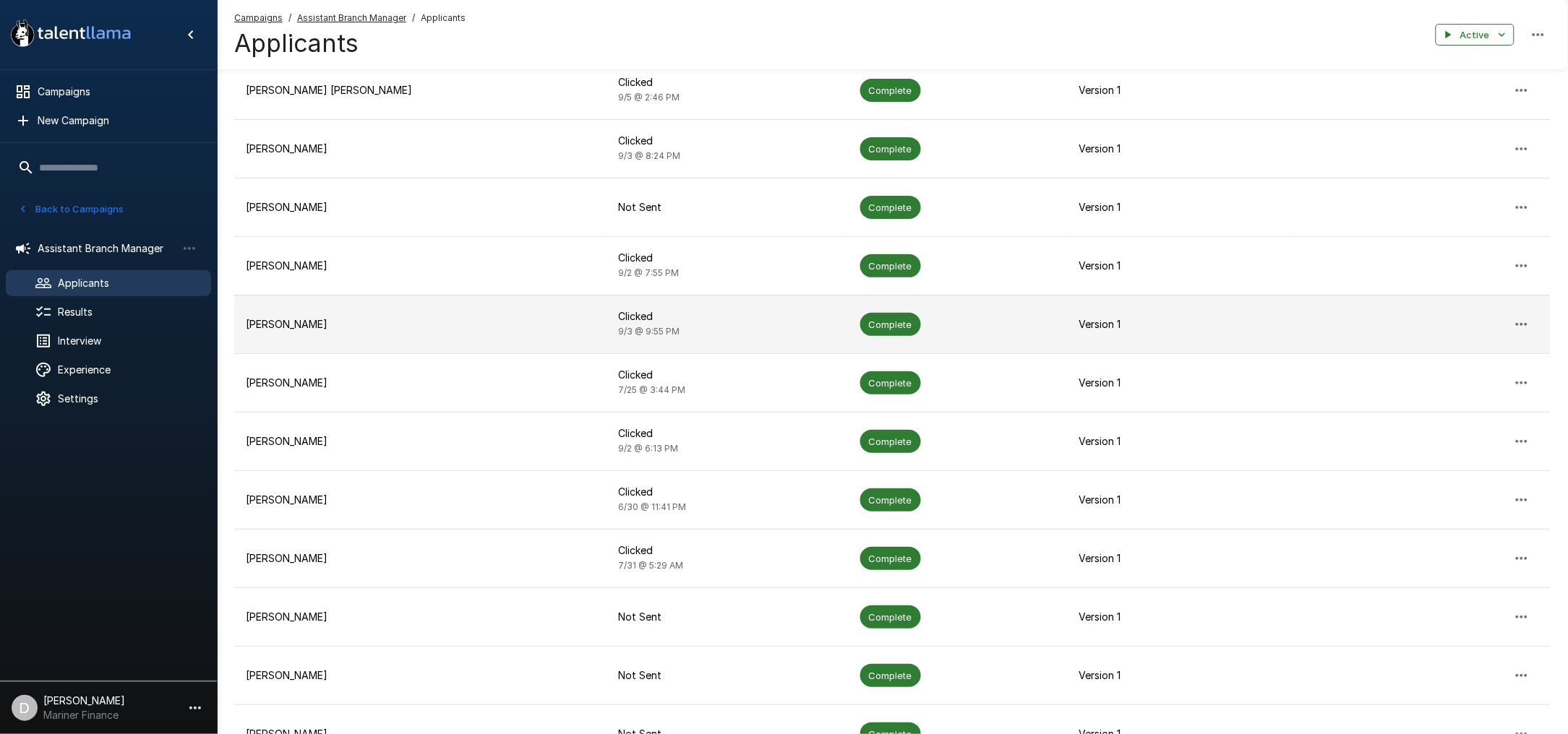
click at [1079, 329] on p "Version 1" at bounding box center [1179, 325] width 202 height 15
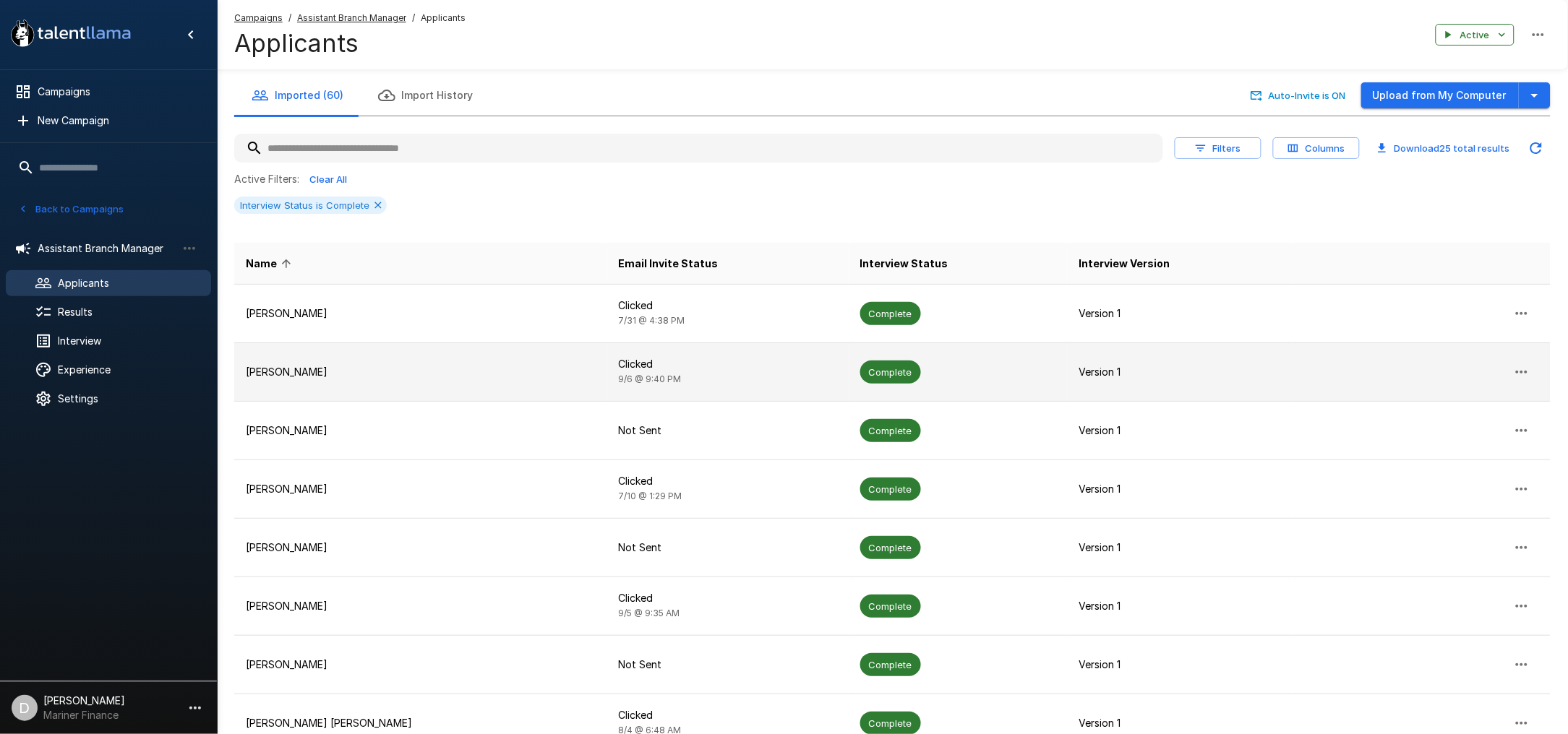
scroll to position [242, 0]
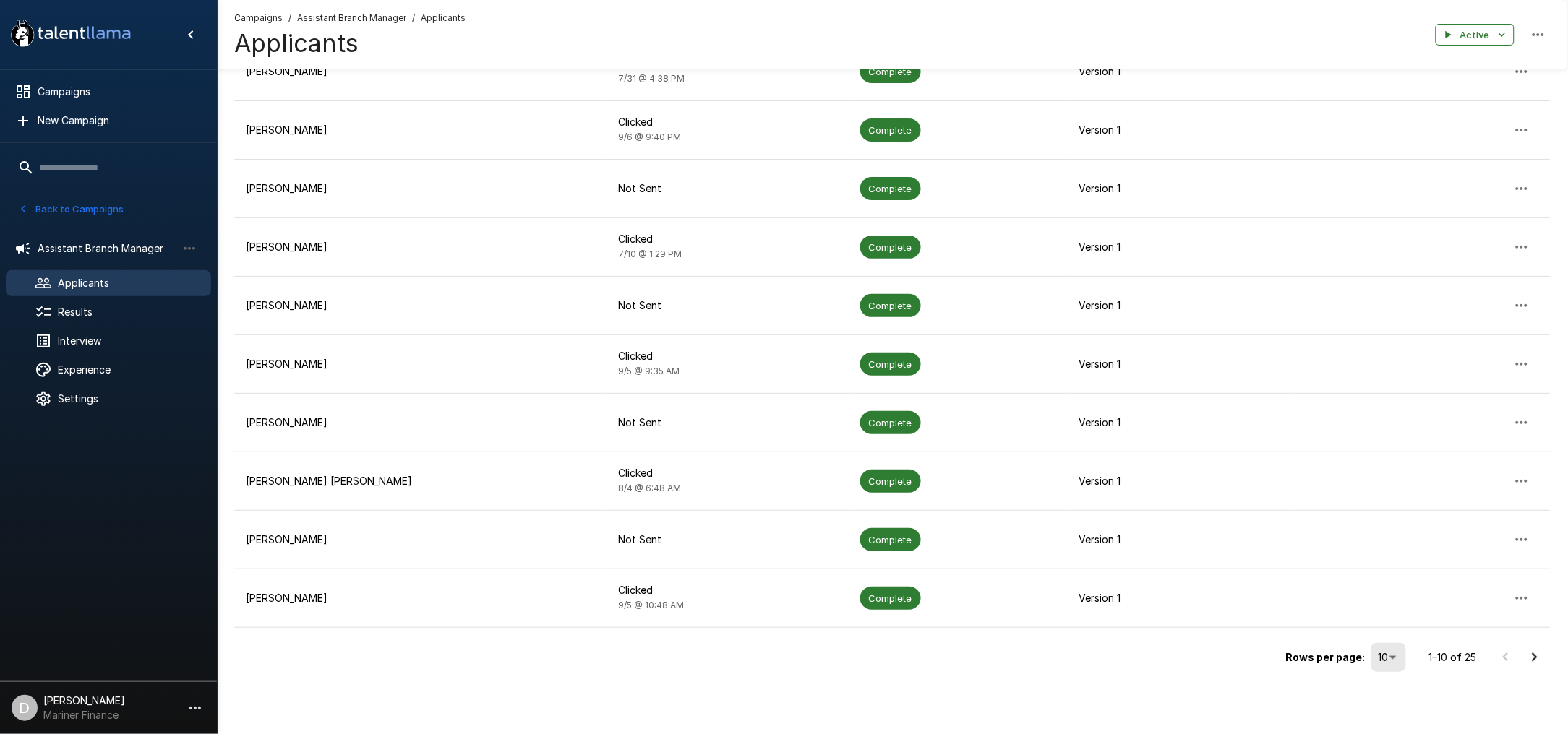
click at [1536, 655] on icon "Go to next page" at bounding box center [1534, 657] width 17 height 17
click at [1532, 653] on icon "Go to next page" at bounding box center [1534, 657] width 17 height 17
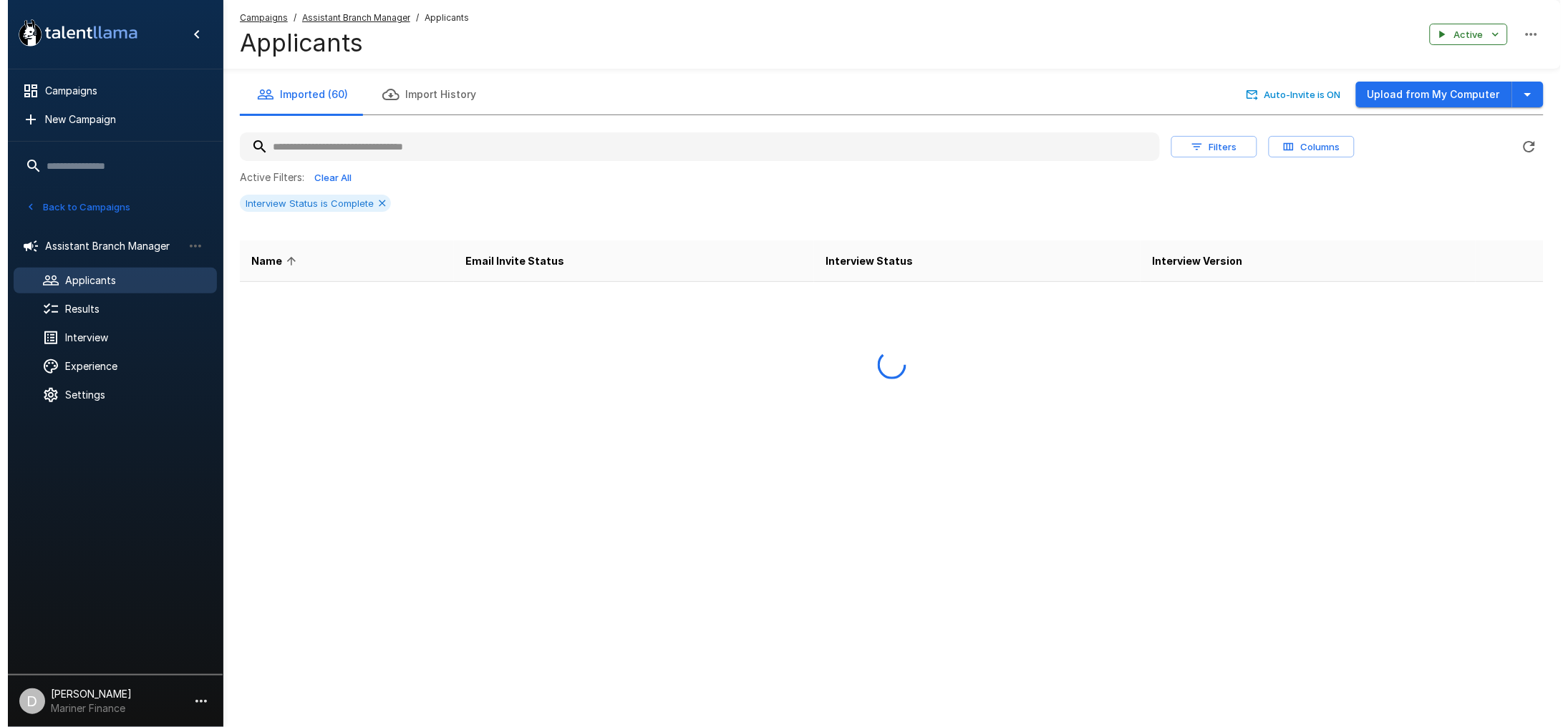
scroll to position [0, 0]
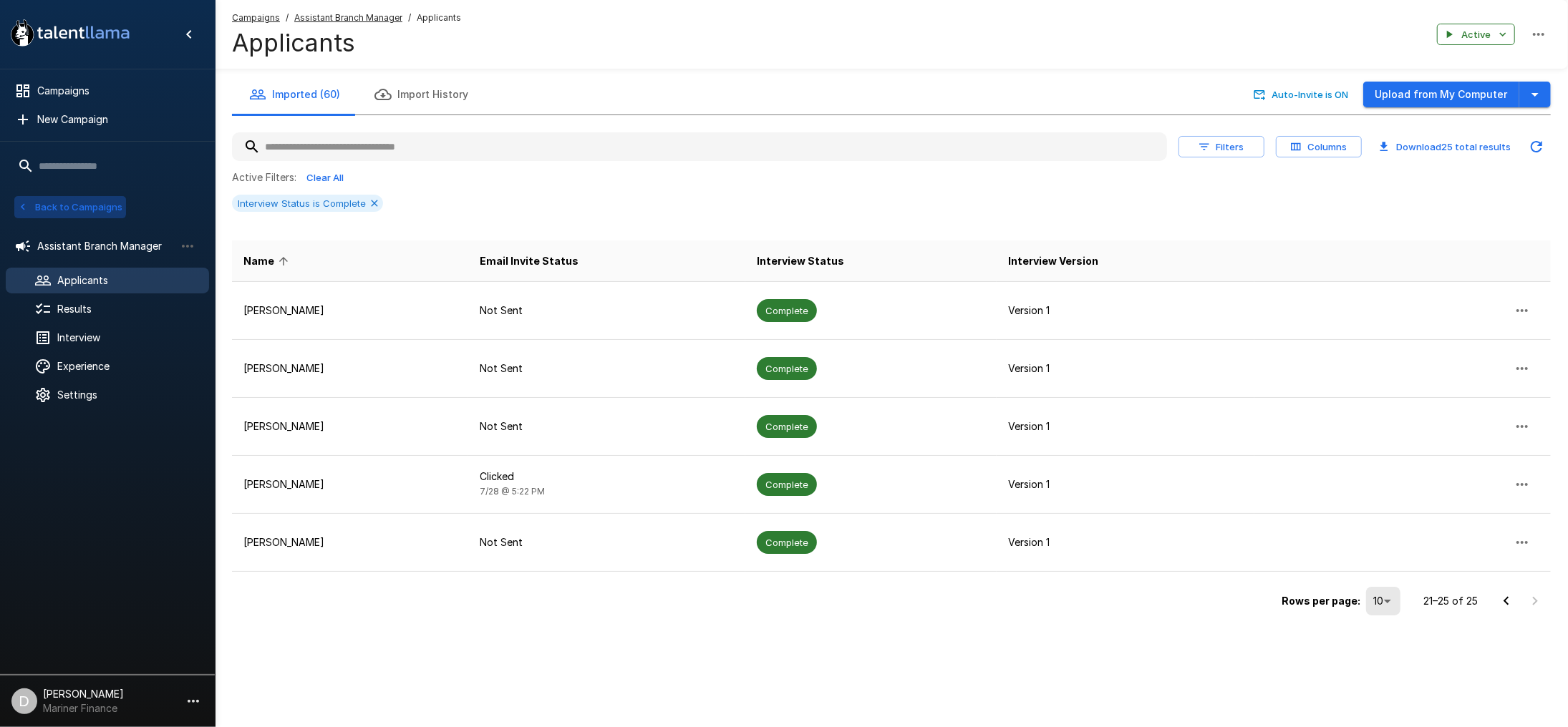
click at [61, 205] on button "Back to Campaigns" at bounding box center [70, 207] width 112 height 22
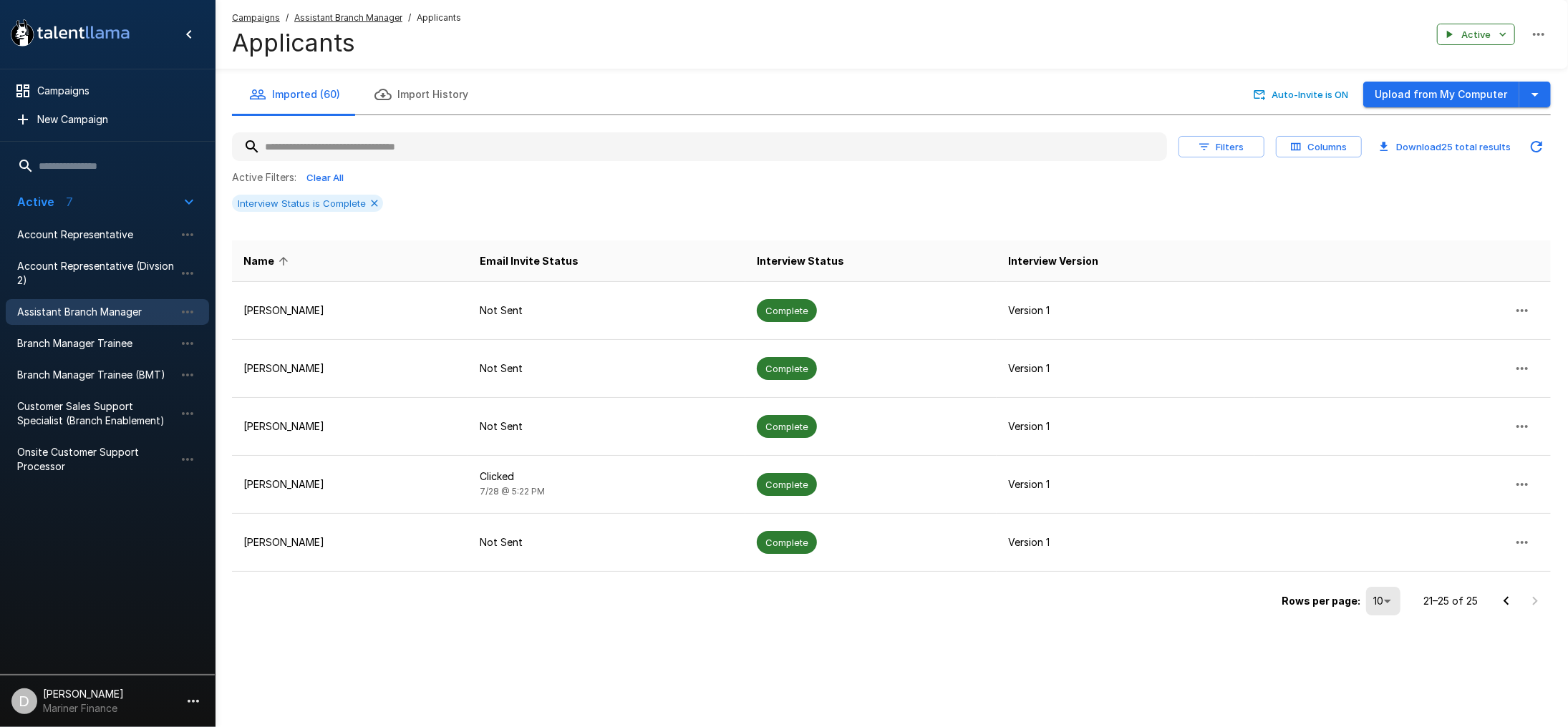
click at [711, 61] on div "Campaigns / Assistant Branch Manager / Applicants Applicants Active" at bounding box center [892, 35] width 1354 height 69
